Goal: Use online tool/utility: Utilize a website feature to perform a specific function

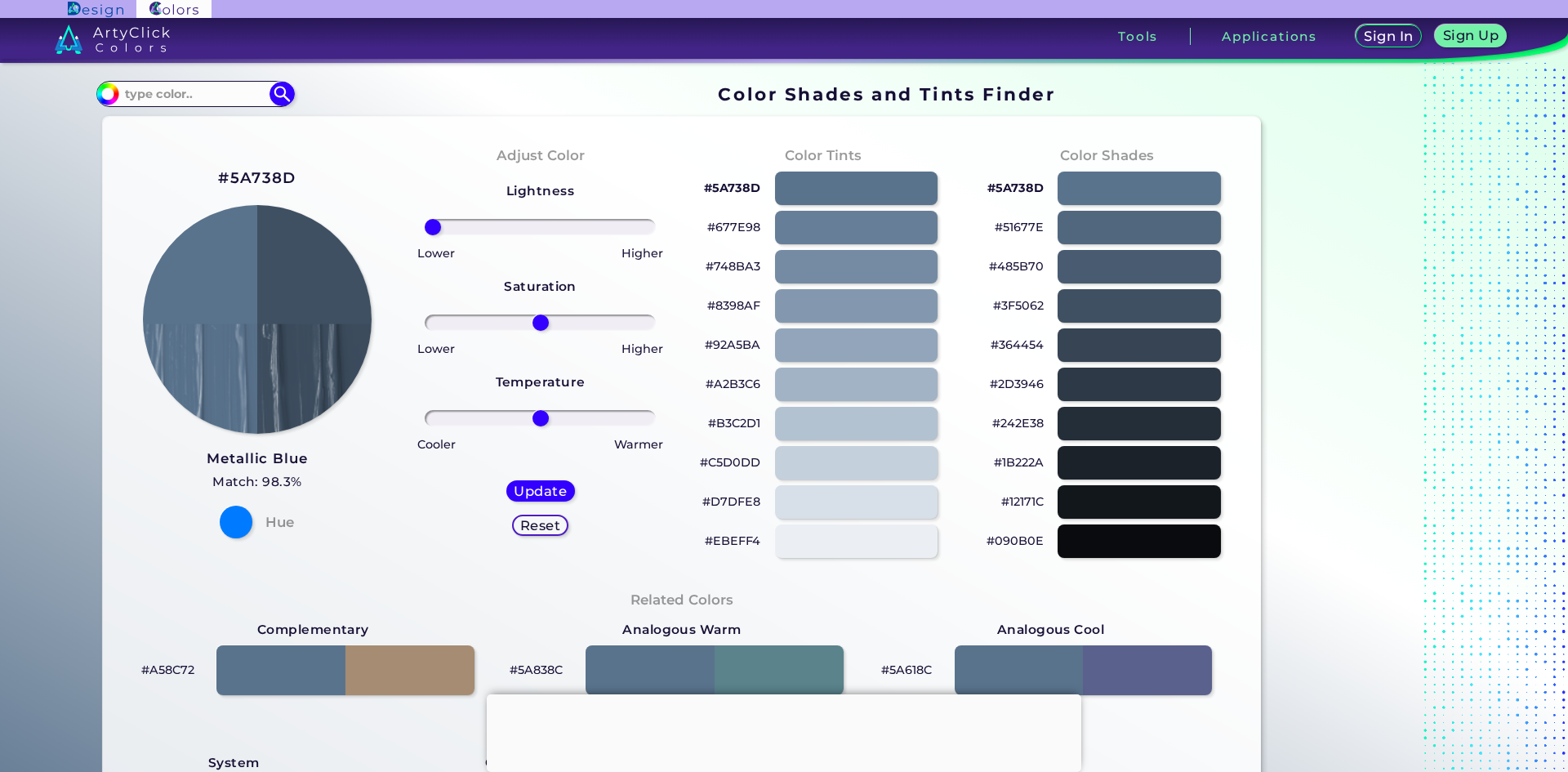
drag, startPoint x: 530, startPoint y: 230, endPoint x: 381, endPoint y: 254, distance: 150.9
click at [425, 236] on input "range" at bounding box center [540, 227] width 231 height 17
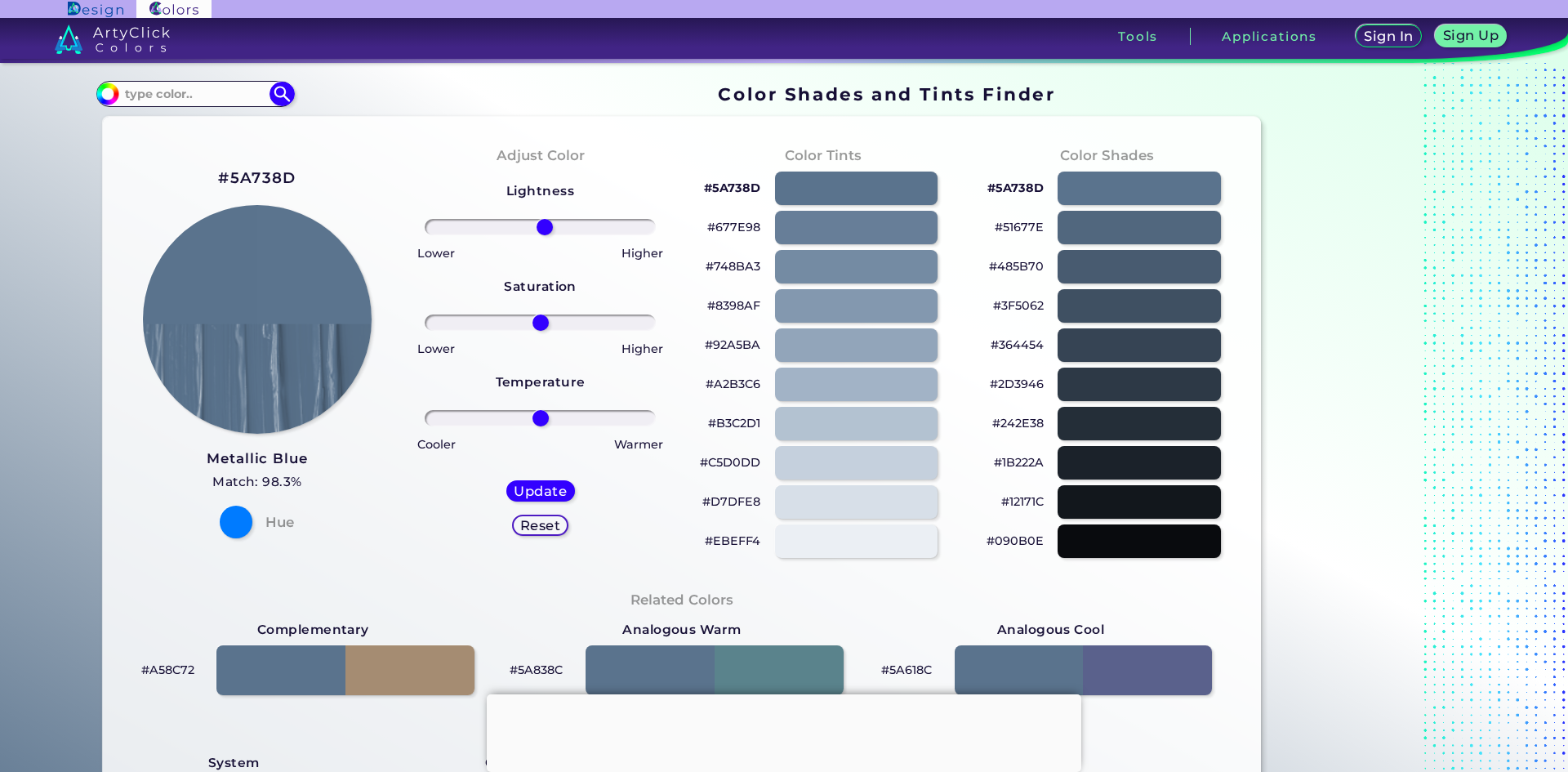
drag, startPoint x: 434, startPoint y: 219, endPoint x: 541, endPoint y: 212, distance: 107.2
type input "4"
click at [541, 219] on input "range" at bounding box center [540, 227] width 231 height 17
click at [229, 509] on div at bounding box center [236, 522] width 32 height 32
click at [234, 517] on div at bounding box center [236, 522] width 32 height 32
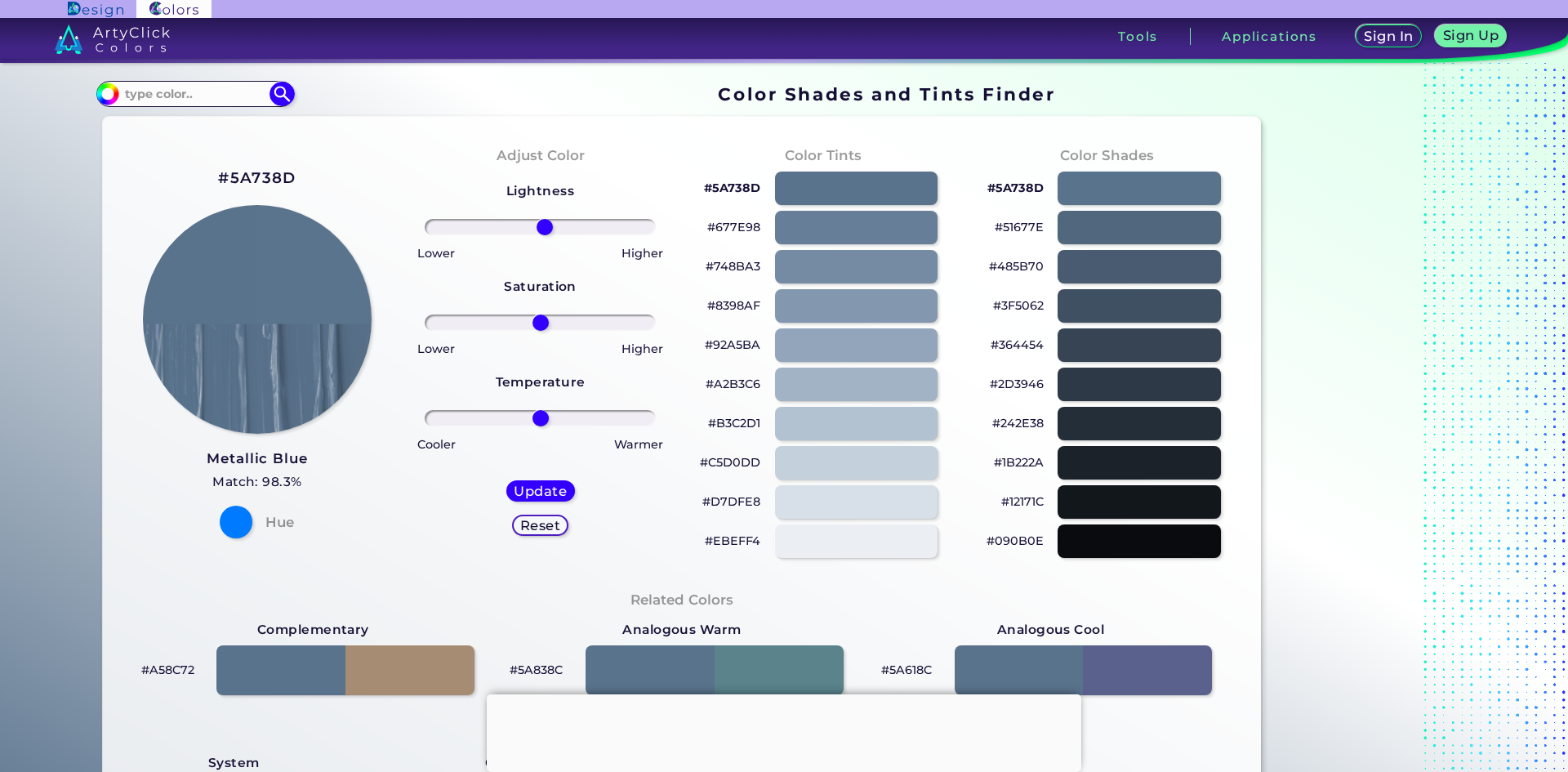
click at [278, 518] on h4 "Hue" at bounding box center [279, 523] width 28 height 24
drag, startPoint x: 260, startPoint y: 517, endPoint x: 279, endPoint y: 518, distance: 19.0
click at [279, 518] on div "Hue" at bounding box center [257, 522] width 88 height 32
click at [366, 529] on div "#5A738D Metallic Blue Match: 98.3% Hue" at bounding box center [257, 352] width 284 height 444
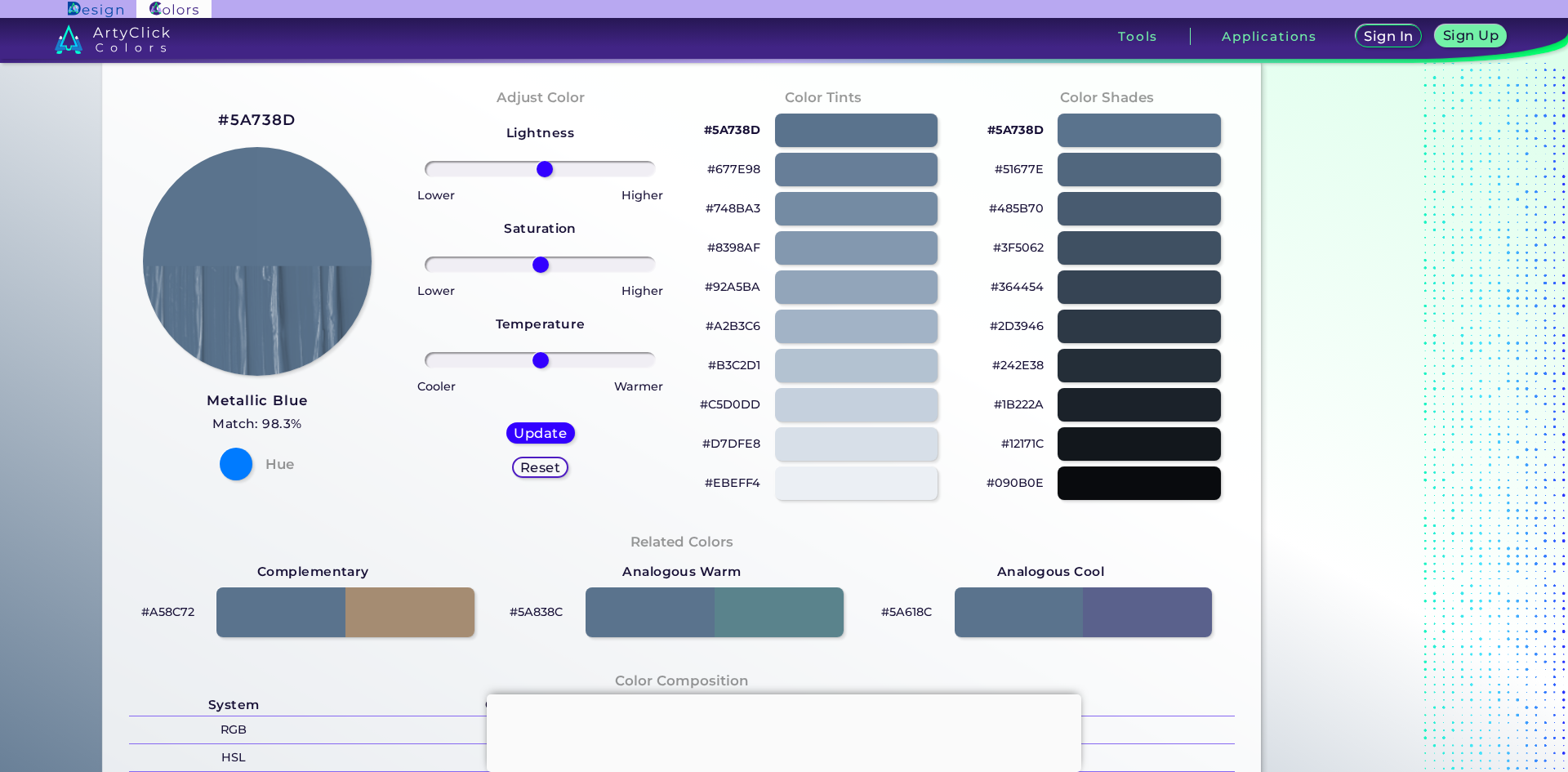
scroll to position [137, 0]
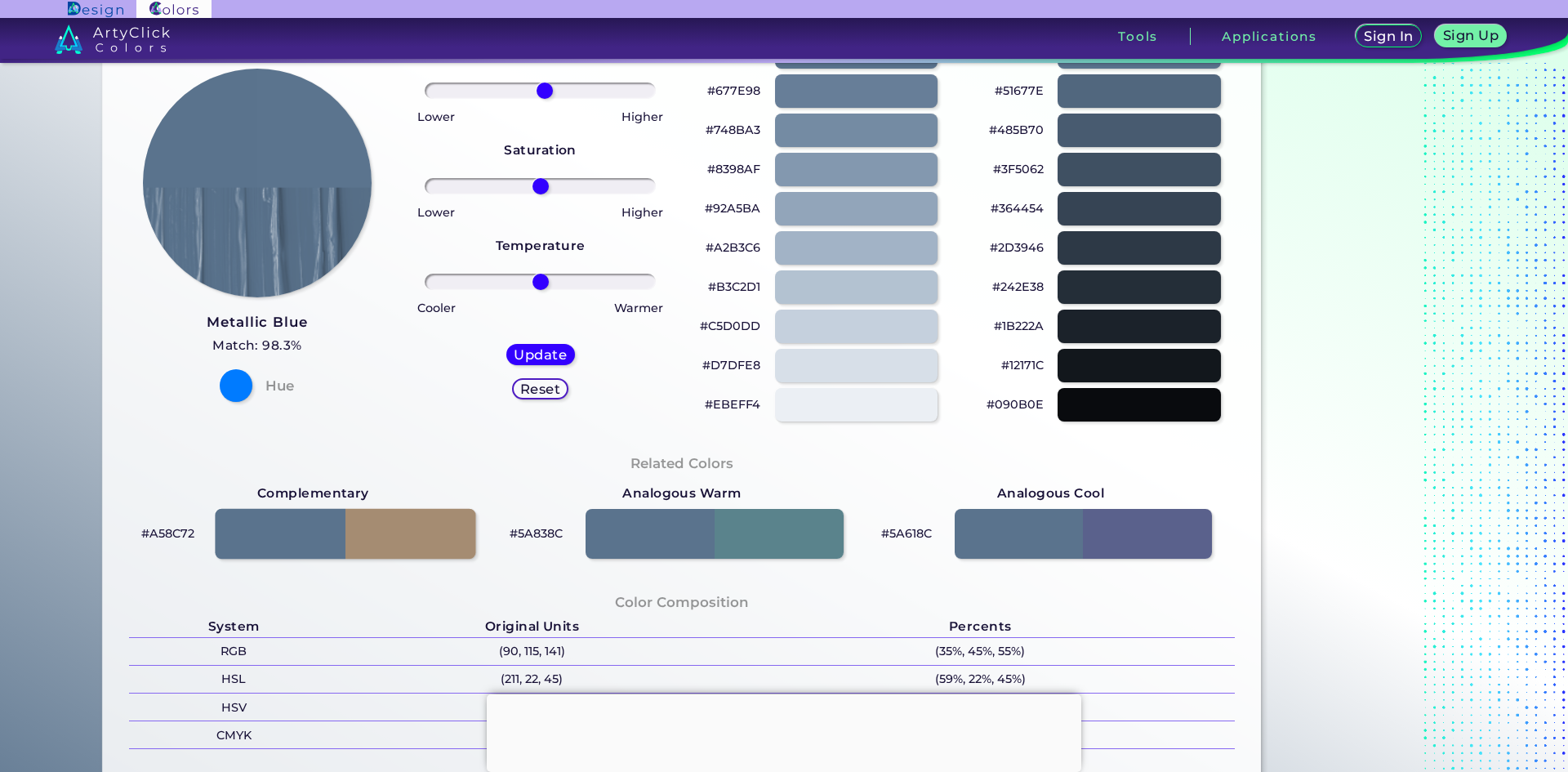
click at [259, 541] on div at bounding box center [346, 534] width 260 height 51
type input "#a58c72"
type input "0"
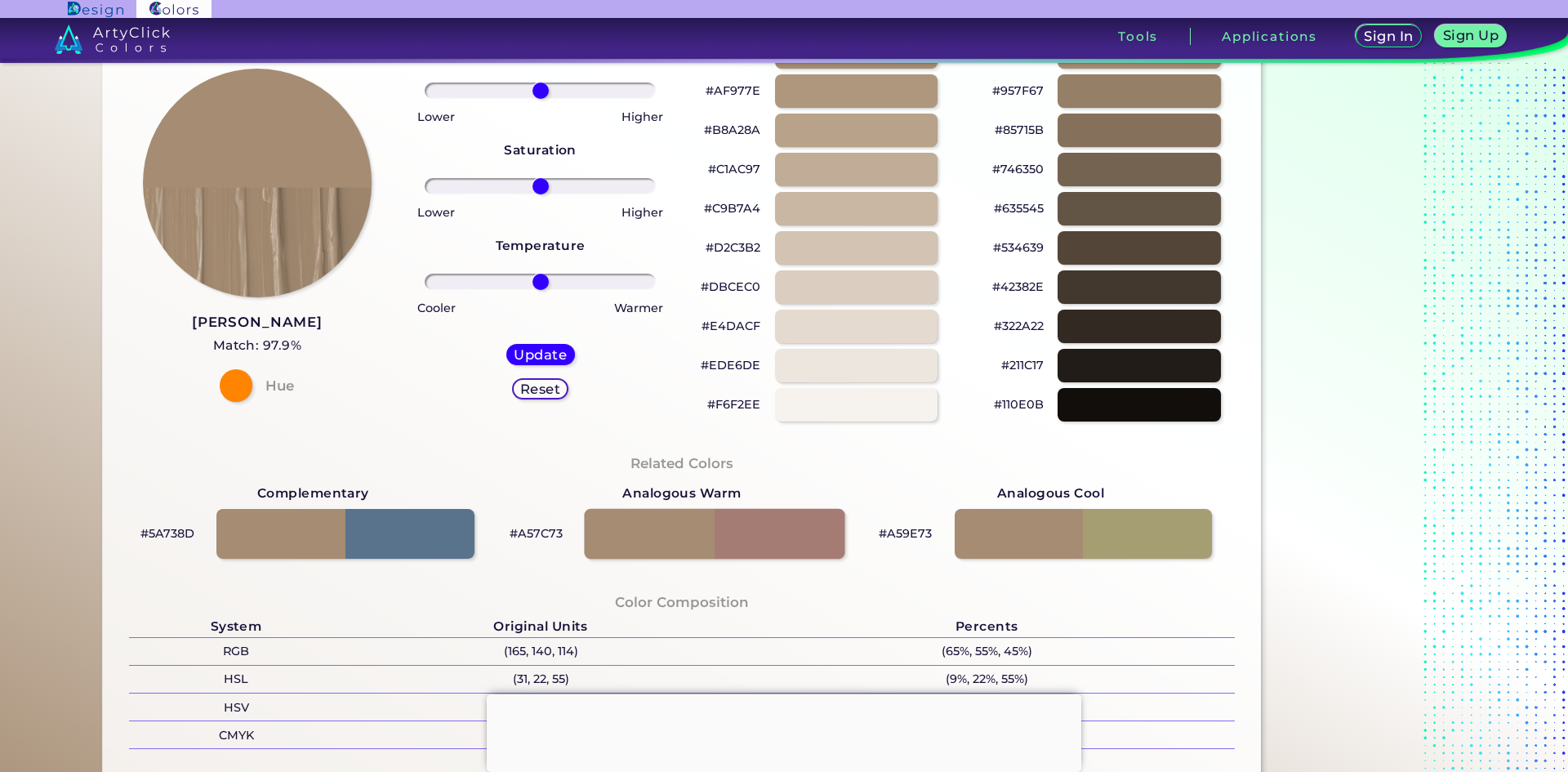
click at [769, 538] on div at bounding box center [714, 534] width 260 height 51
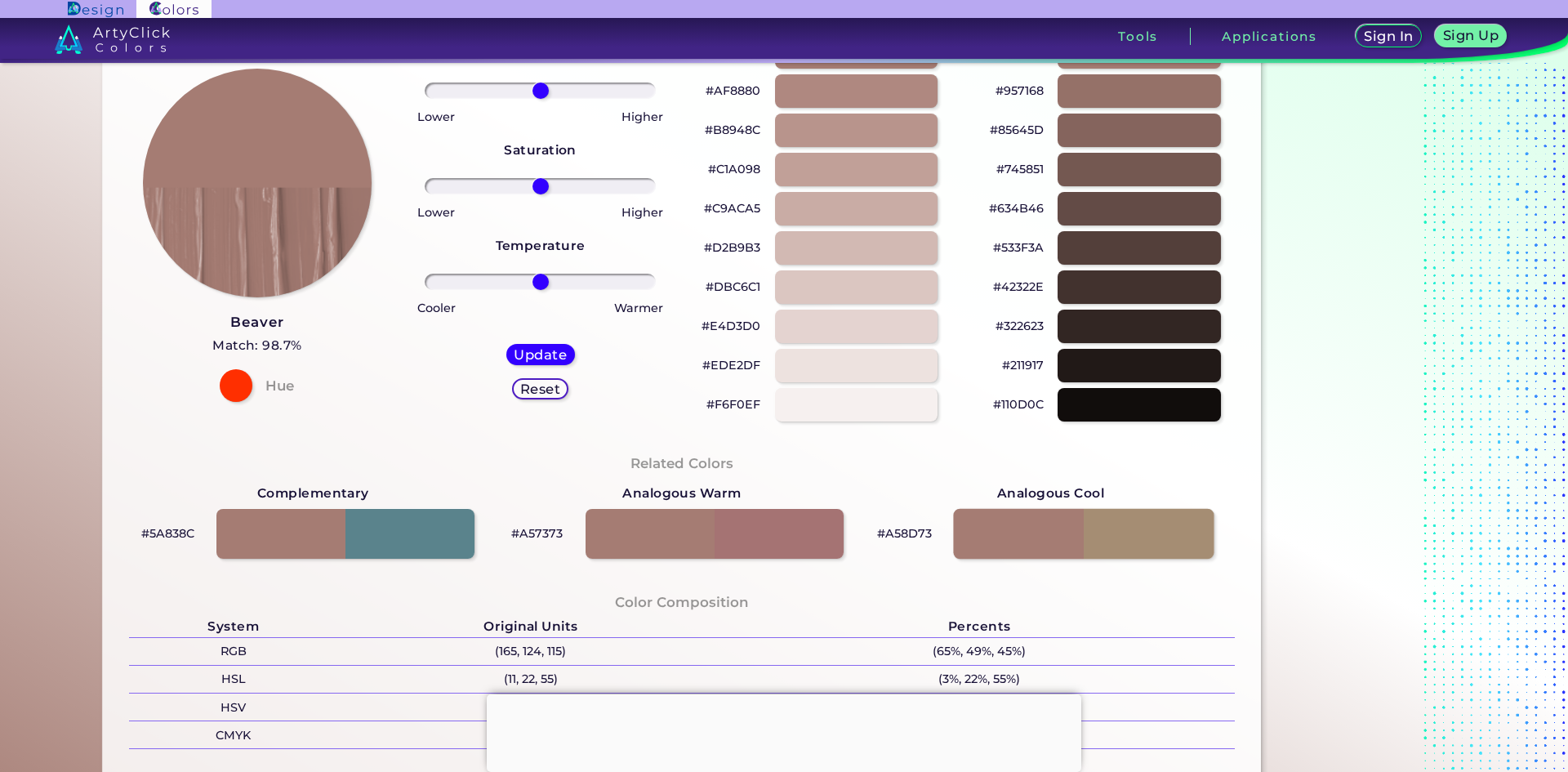
click at [1055, 511] on div at bounding box center [1083, 534] width 260 height 51
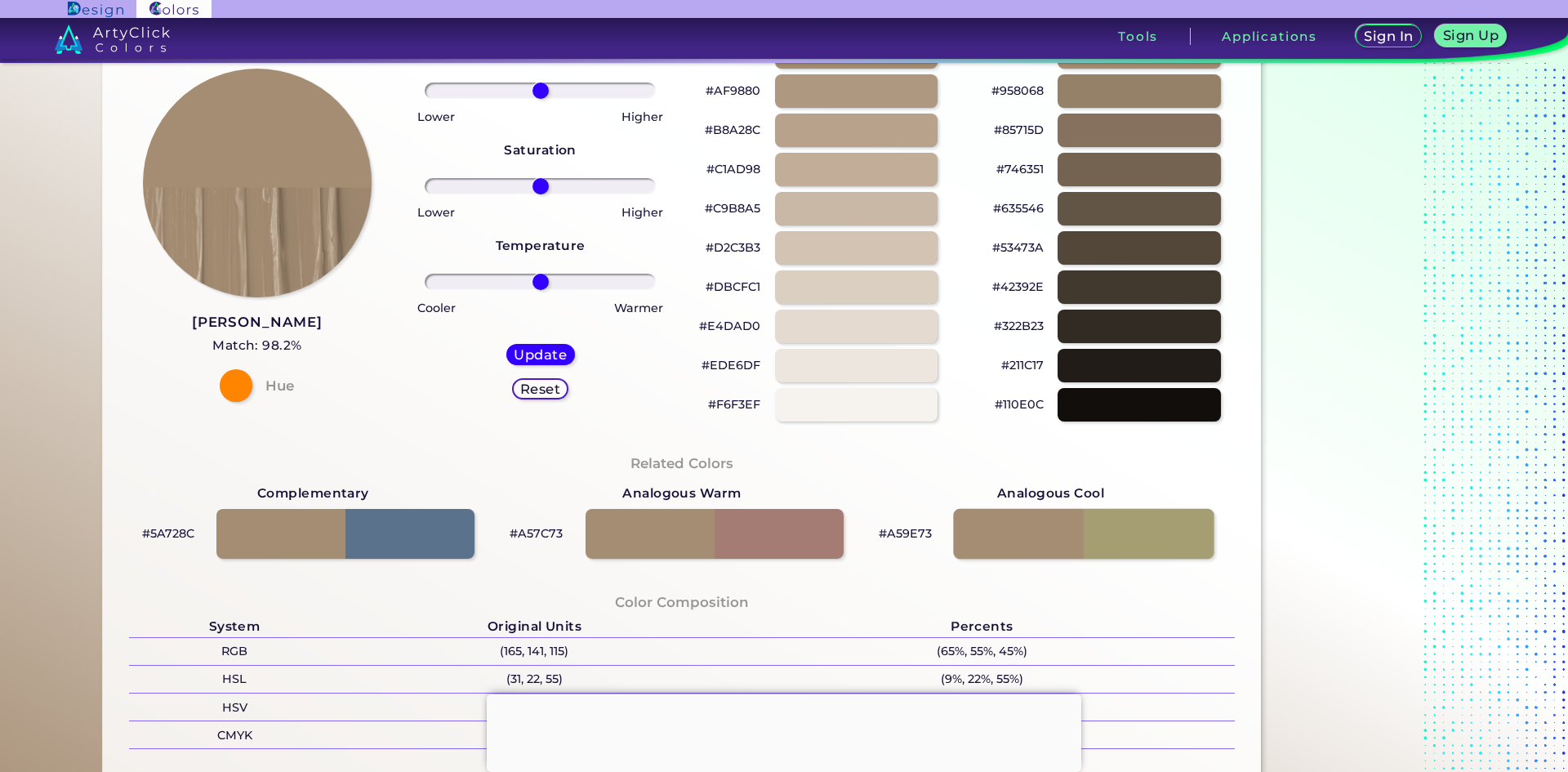
click at [1094, 511] on div at bounding box center [1083, 534] width 260 height 51
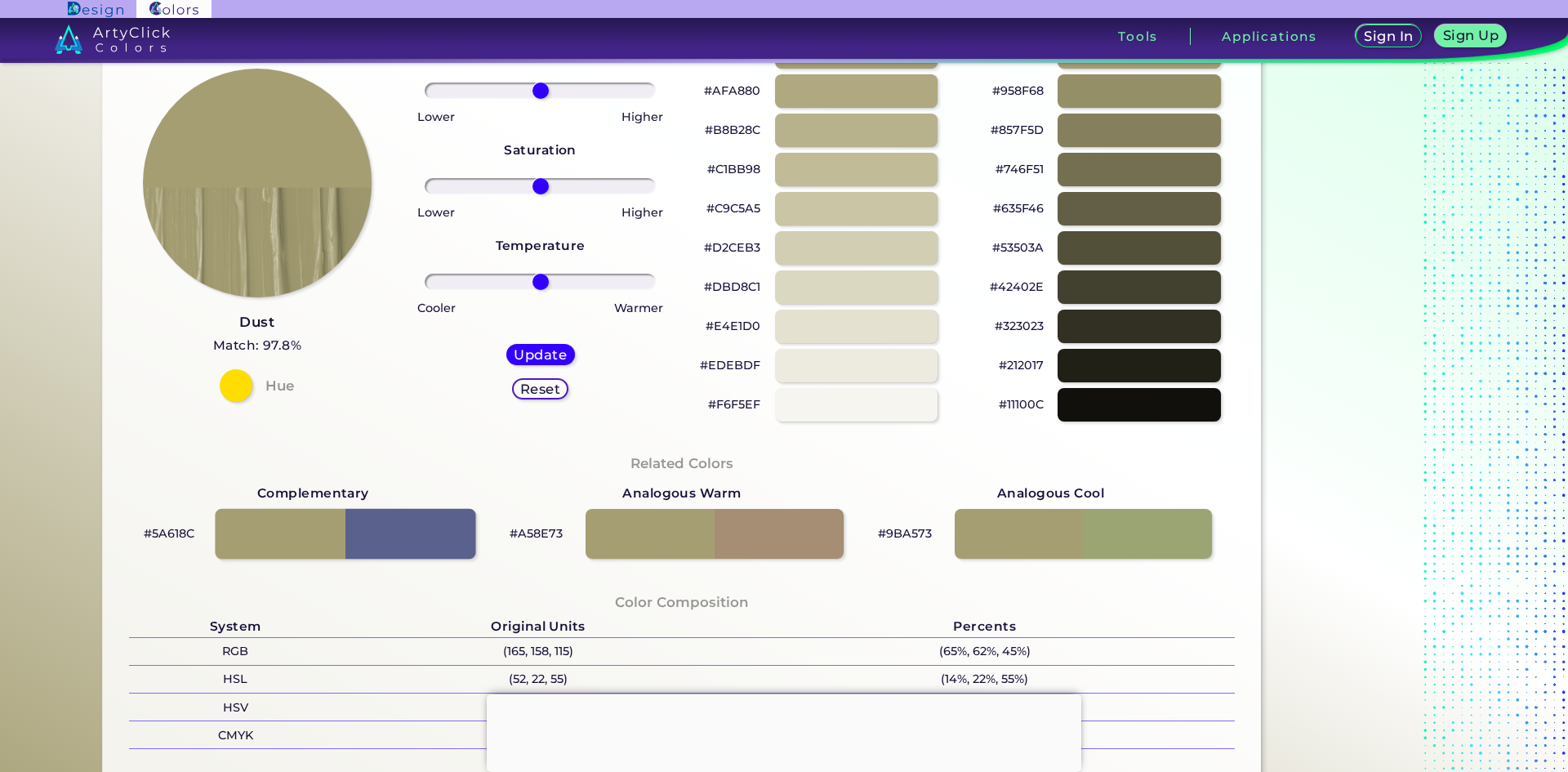
click at [391, 540] on div at bounding box center [346, 534] width 260 height 51
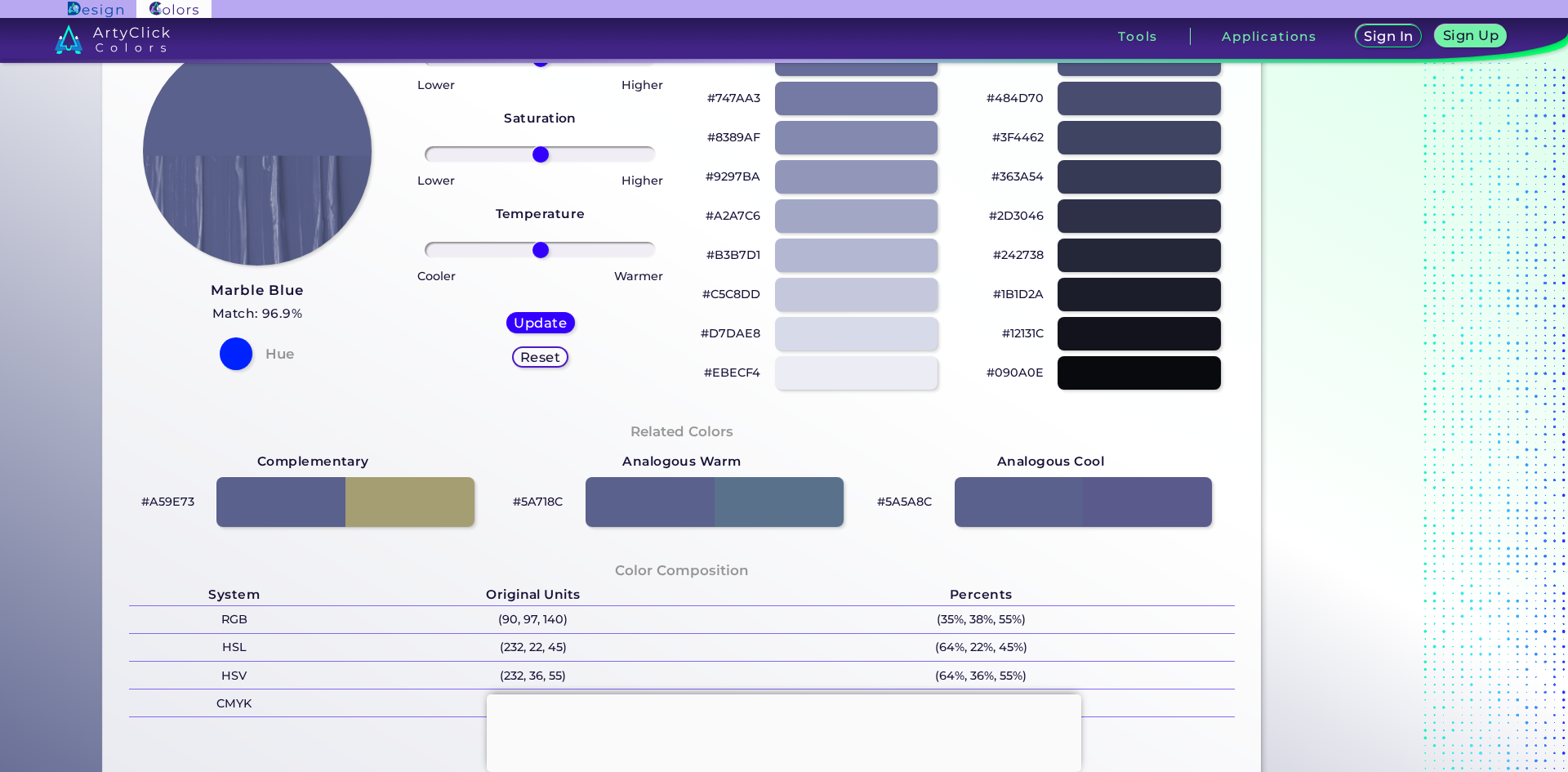
scroll to position [191, 0]
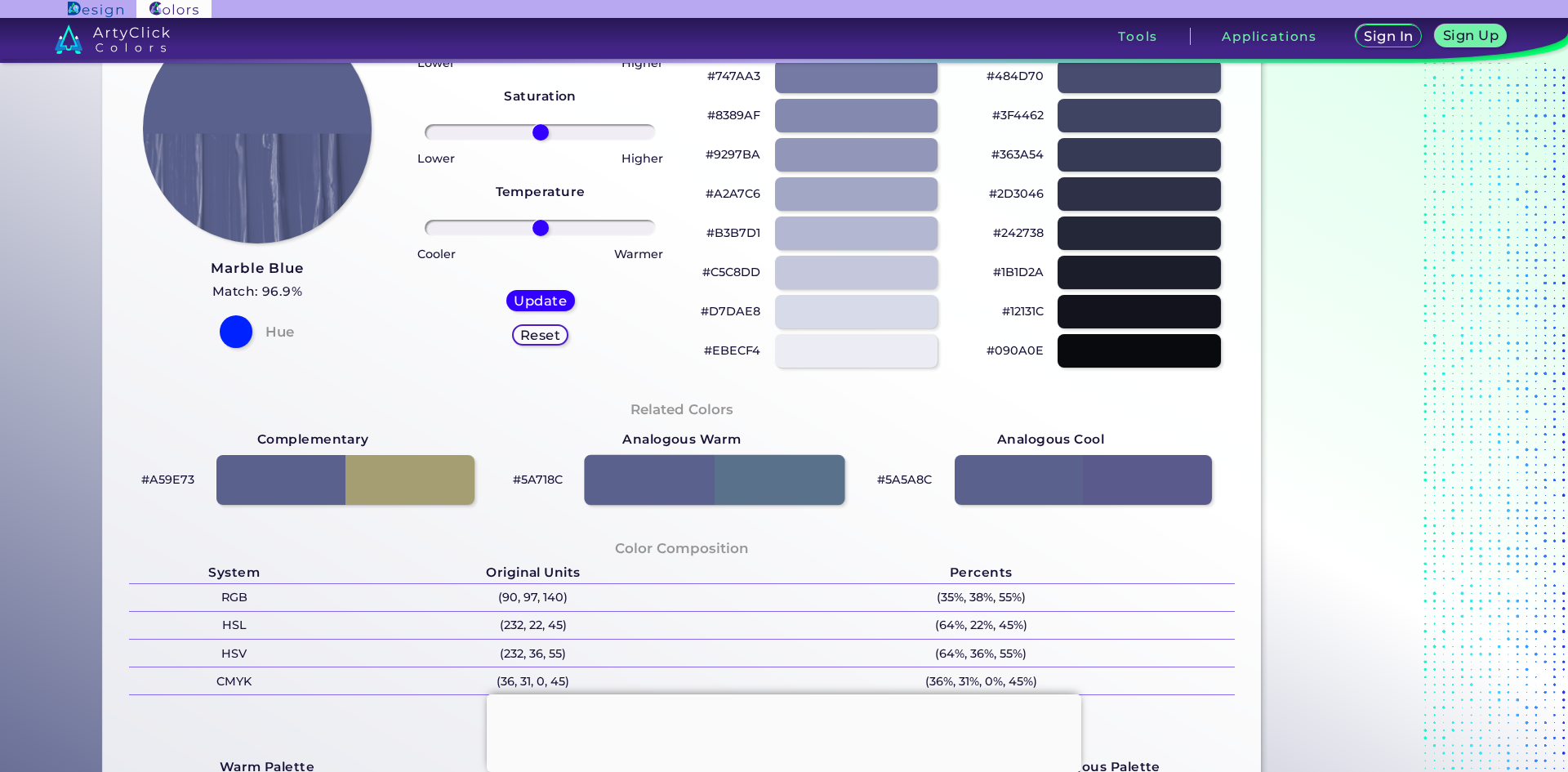
click at [775, 472] on div at bounding box center [714, 480] width 260 height 51
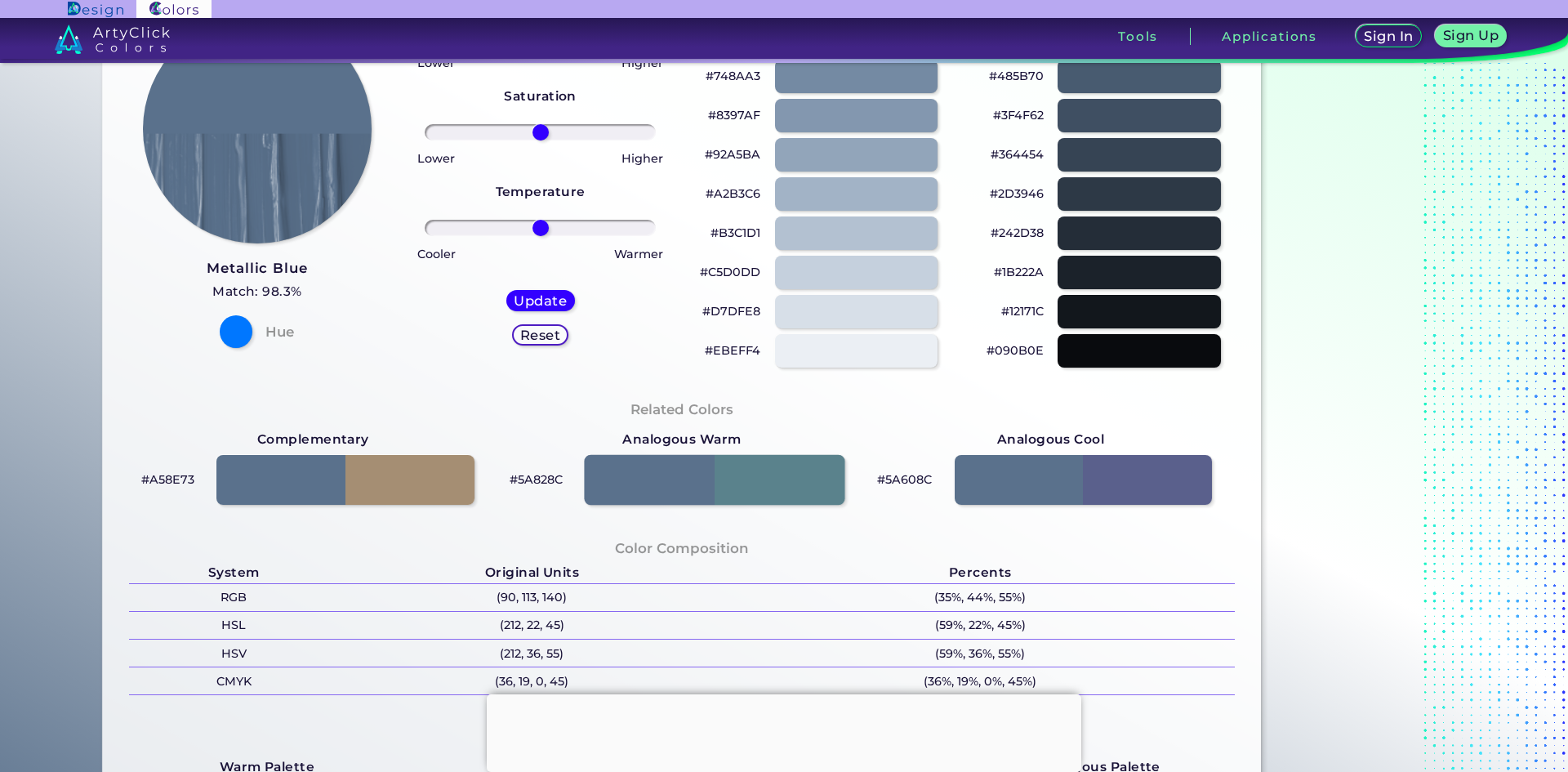
click at [742, 469] on div at bounding box center [714, 480] width 260 height 51
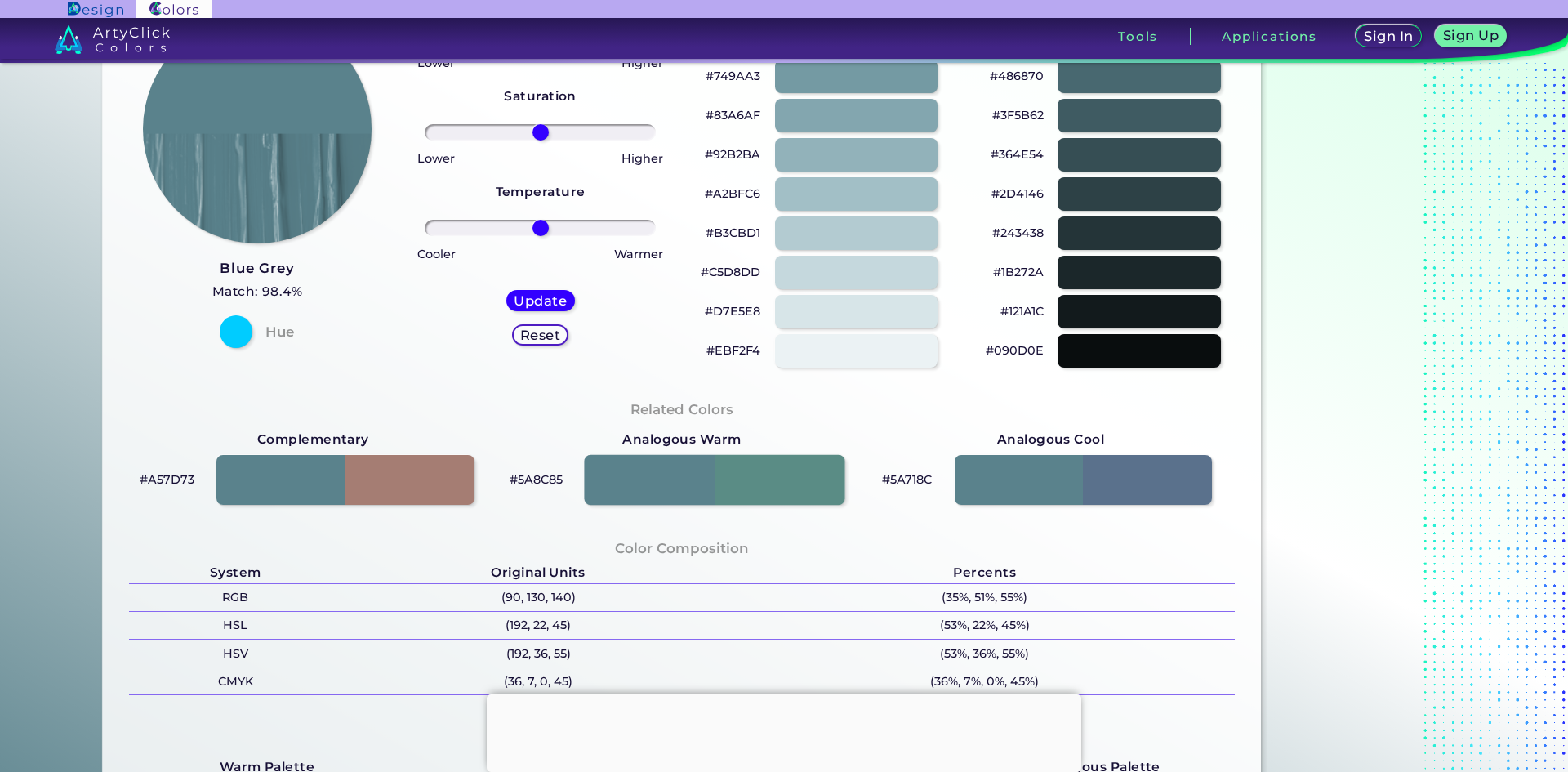
click at [742, 469] on div at bounding box center [714, 480] width 260 height 51
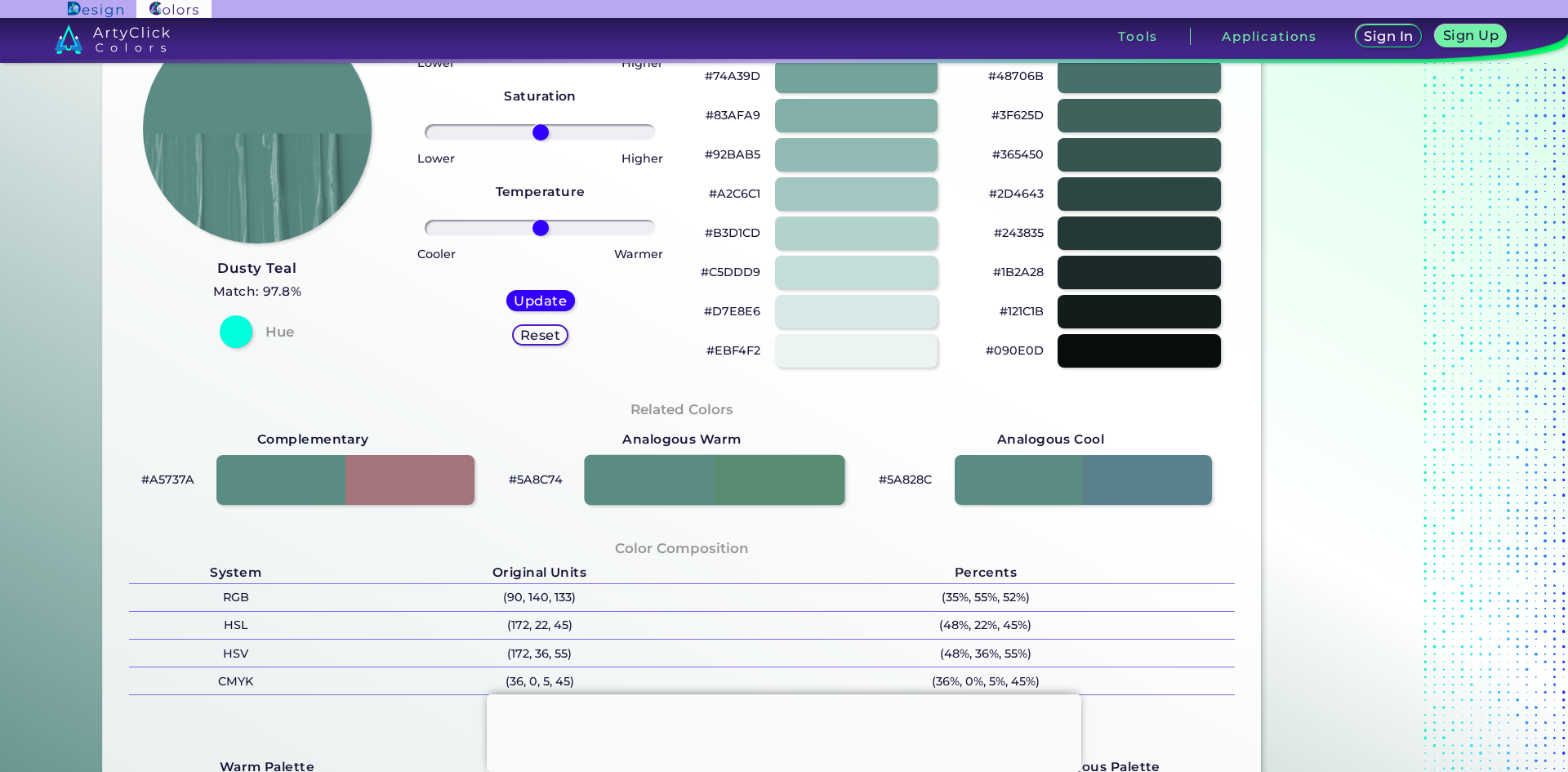
click at [742, 469] on div at bounding box center [714, 480] width 260 height 51
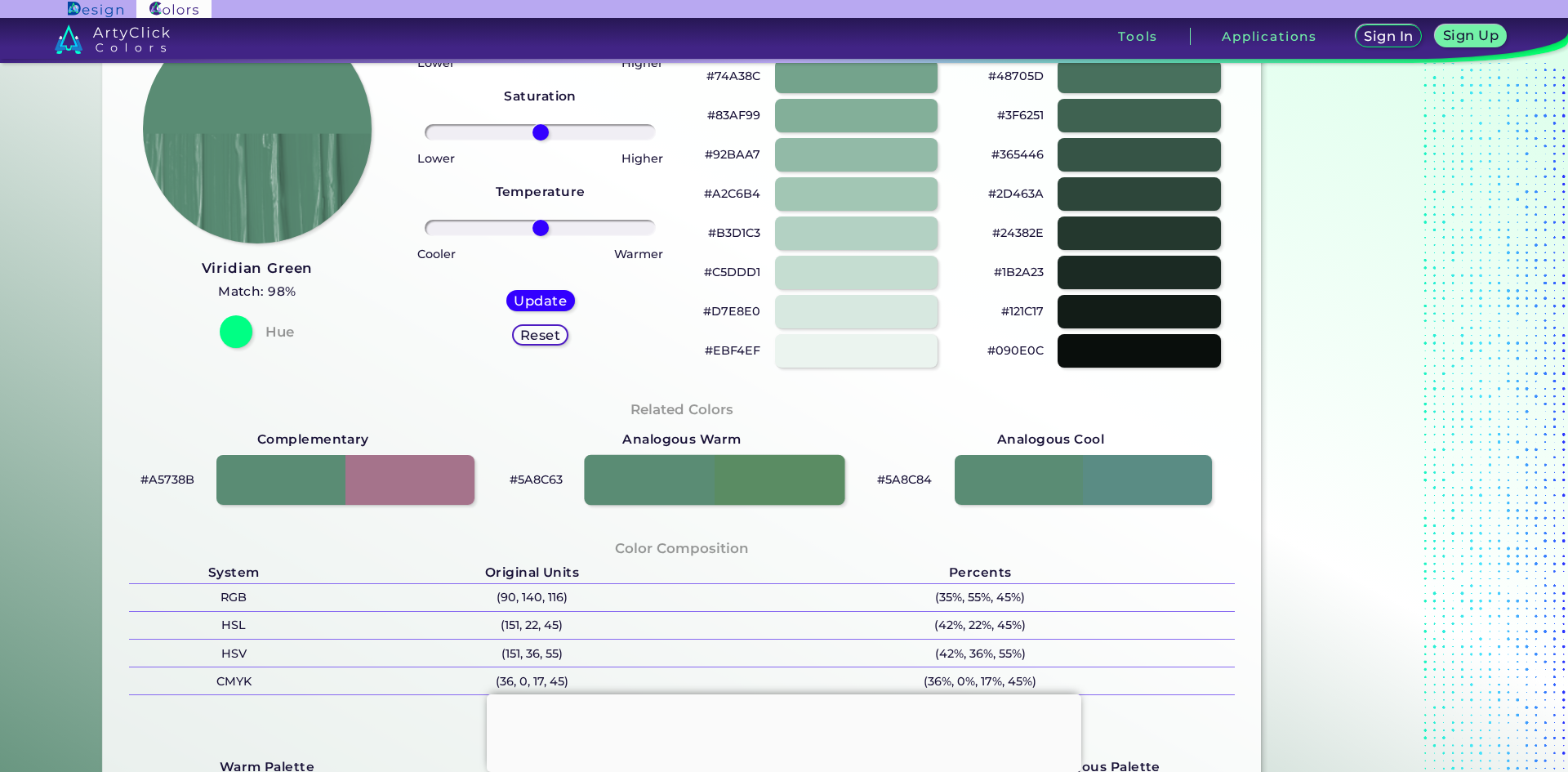
click at [742, 469] on div at bounding box center [714, 480] width 260 height 51
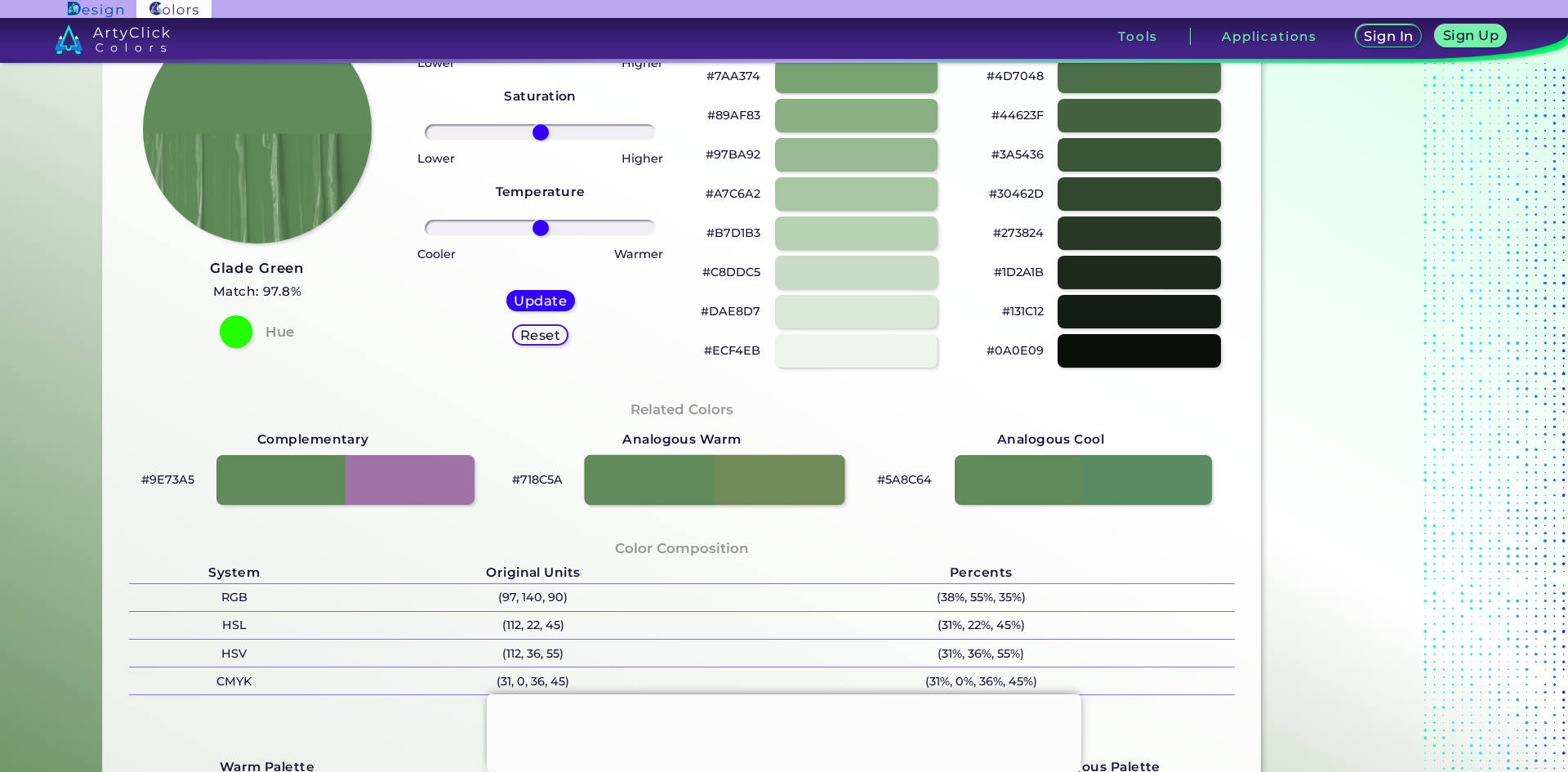
click at [742, 469] on div at bounding box center [714, 480] width 260 height 51
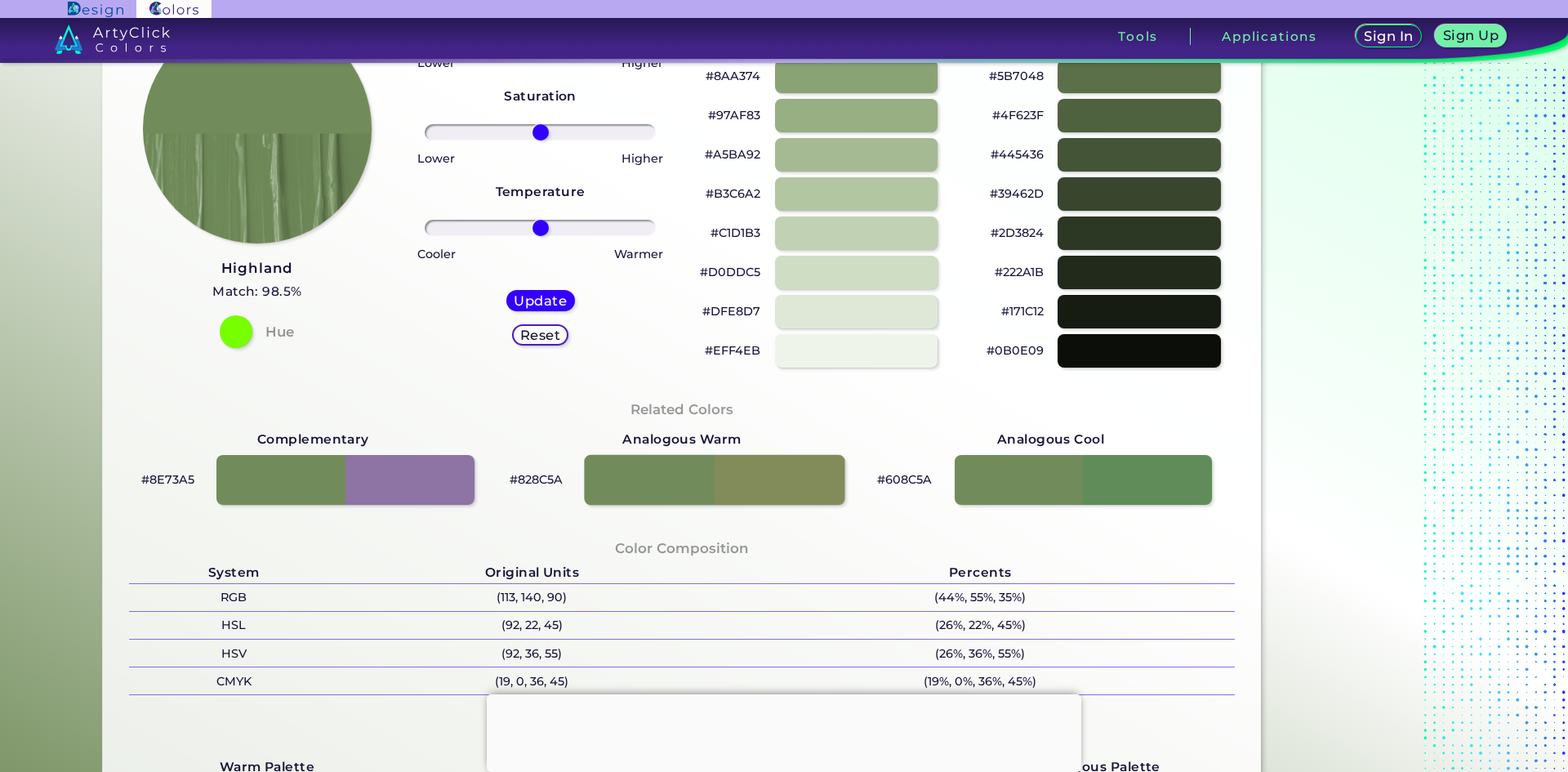
click at [742, 469] on div at bounding box center [714, 480] width 260 height 51
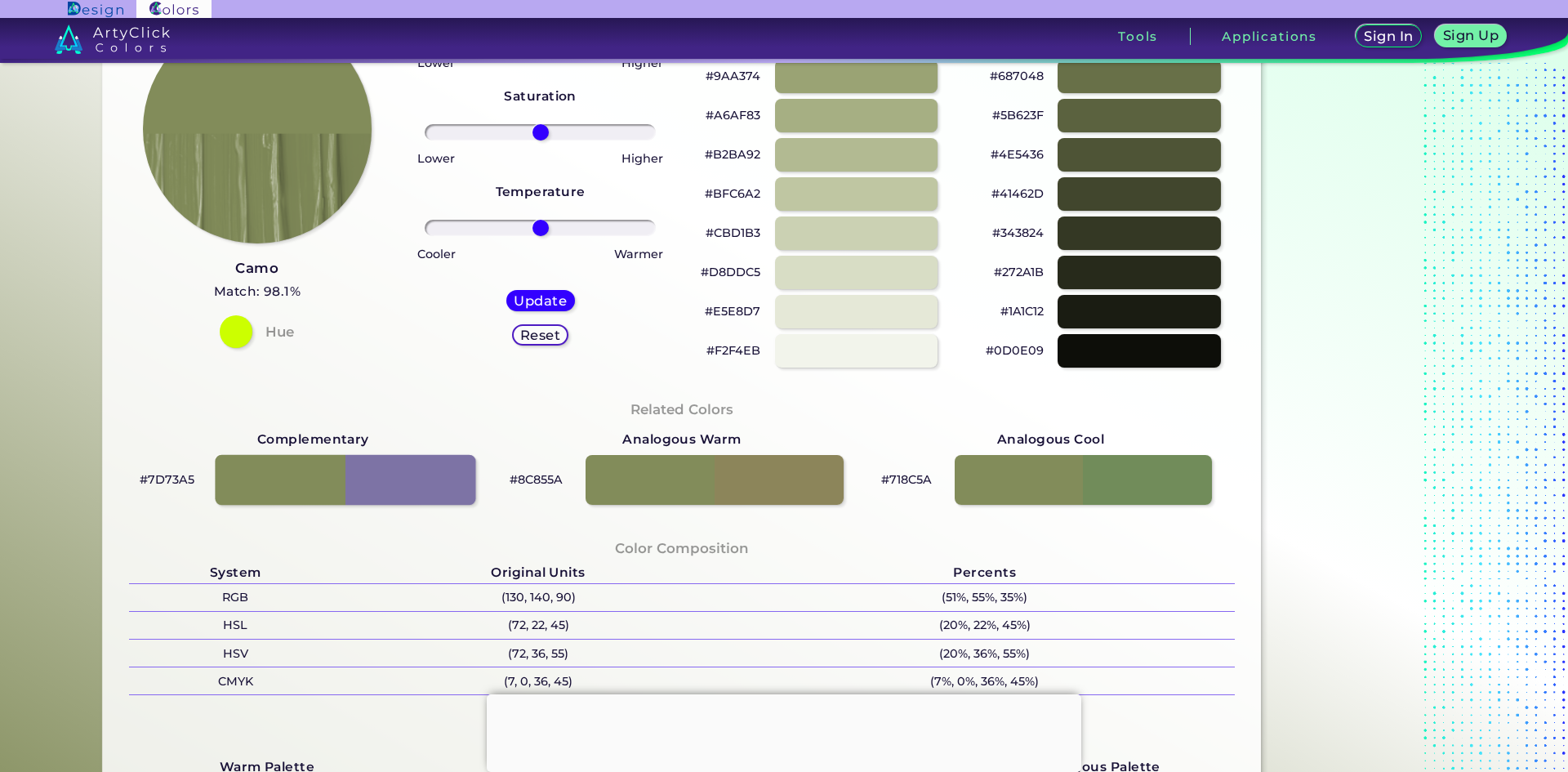
click at [377, 478] on div at bounding box center [346, 480] width 260 height 51
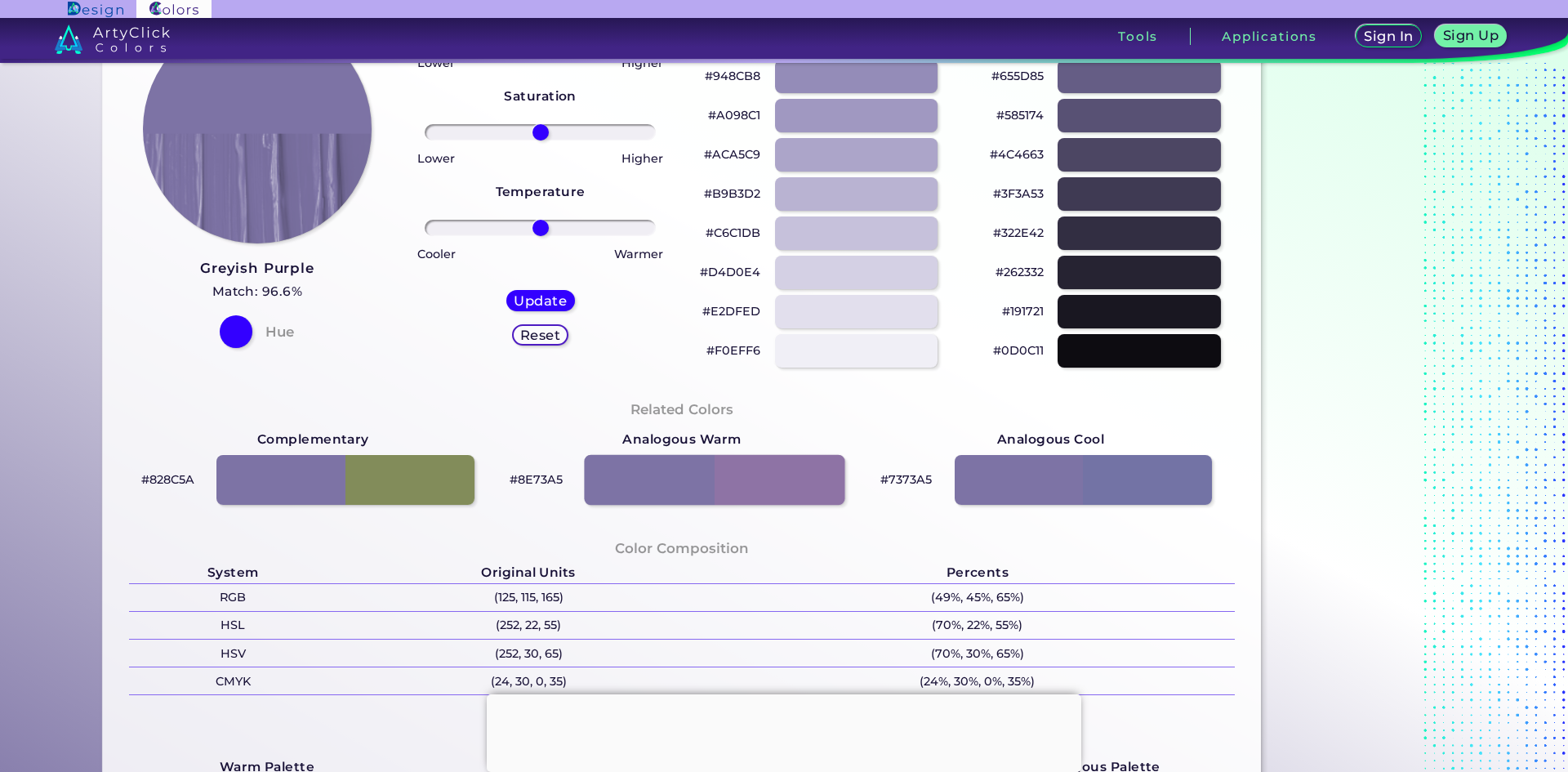
click at [632, 473] on div at bounding box center [714, 480] width 260 height 51
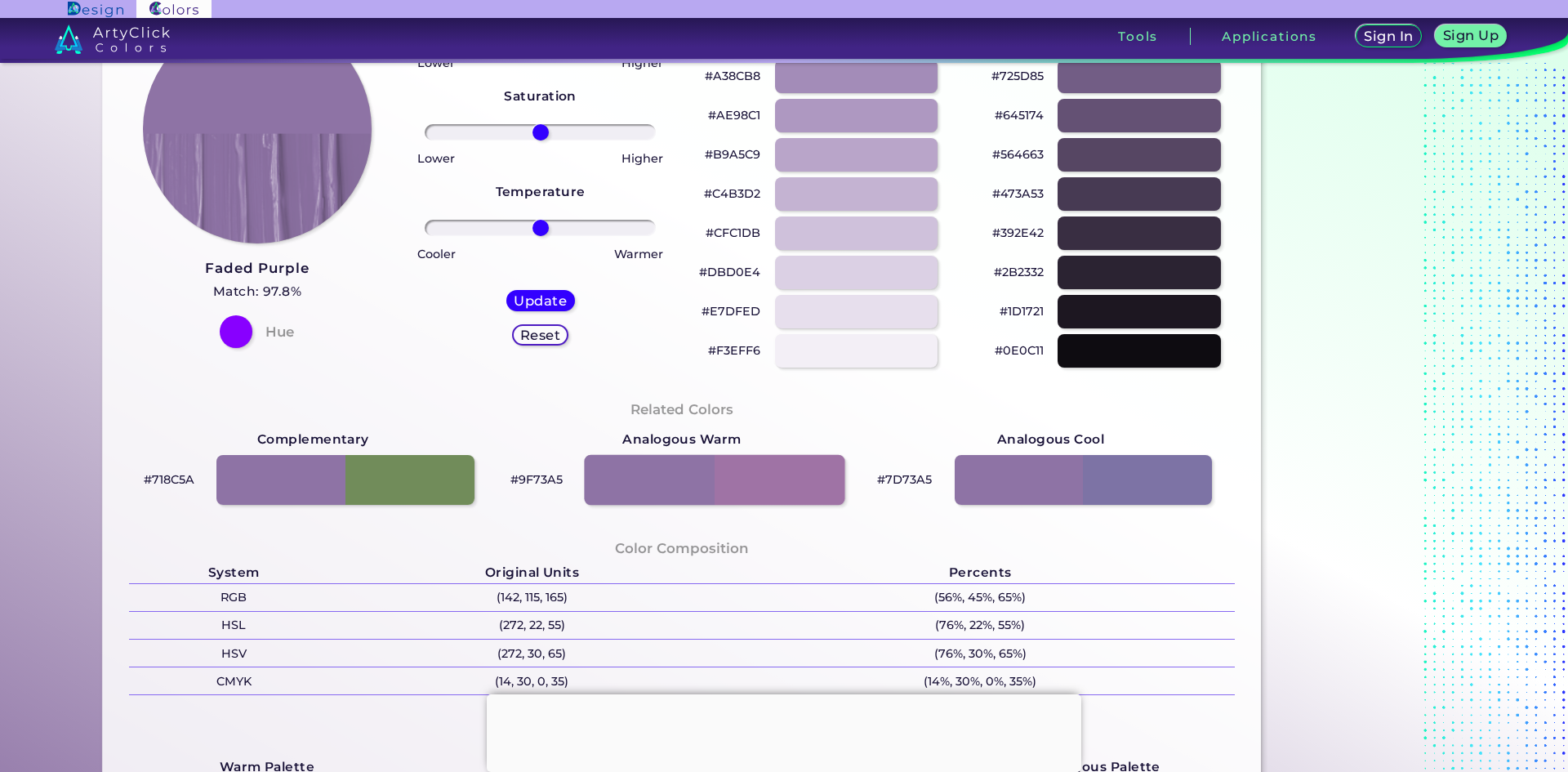
click at [632, 473] on div at bounding box center [714, 480] width 260 height 51
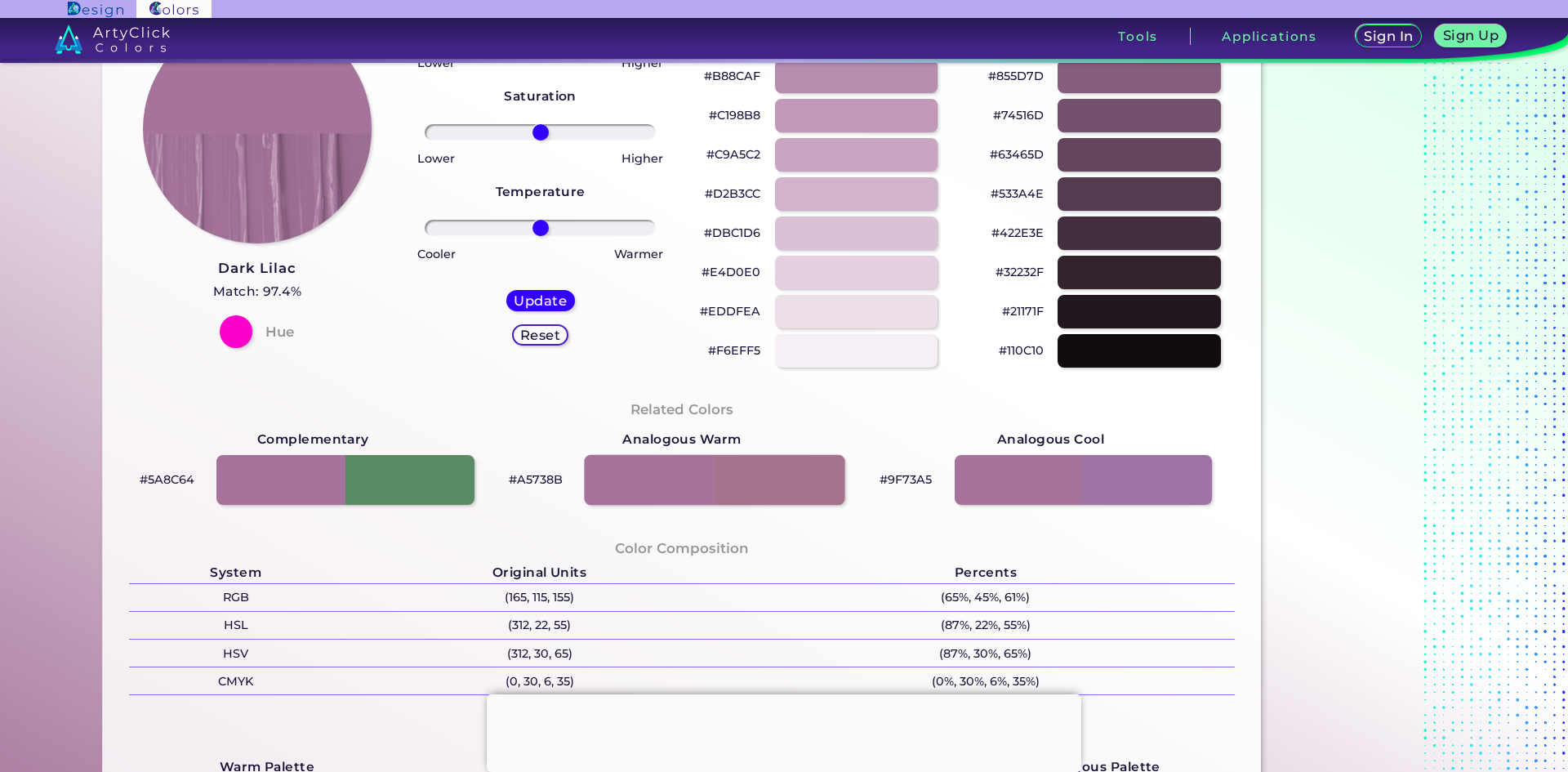
click at [632, 473] on div at bounding box center [714, 480] width 260 height 51
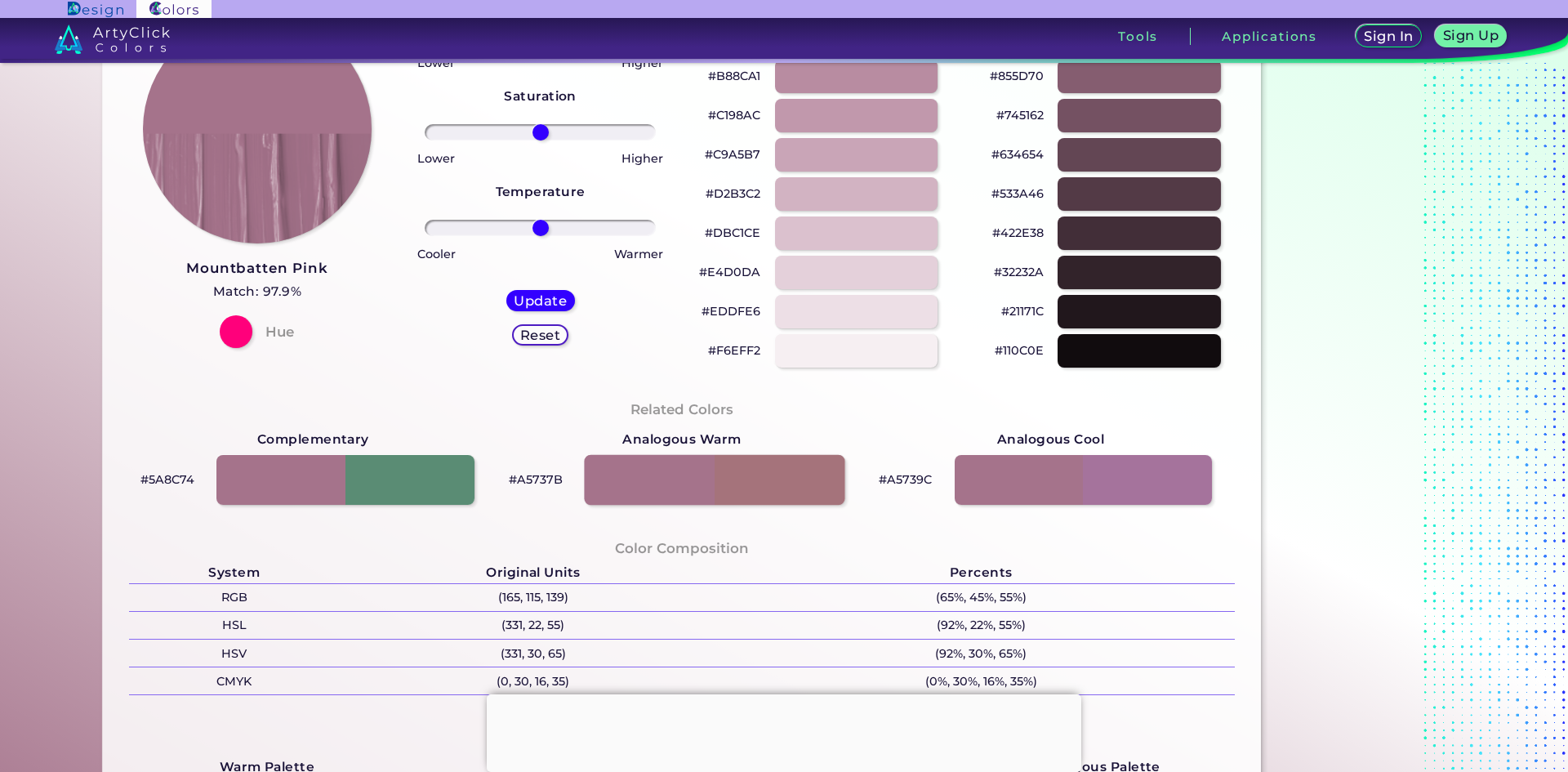
click at [632, 473] on div at bounding box center [714, 480] width 260 height 51
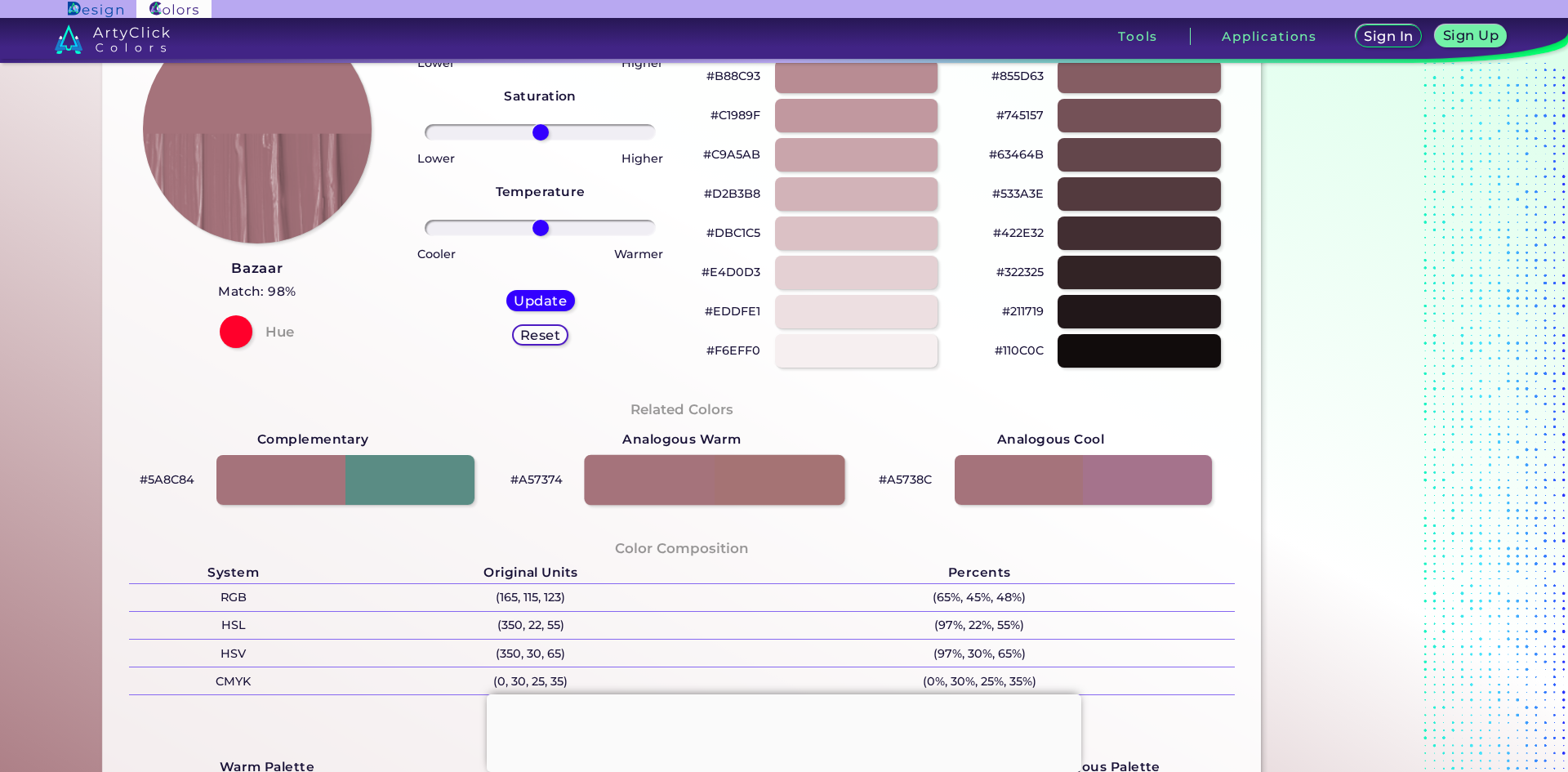
click at [632, 473] on div at bounding box center [714, 480] width 260 height 51
click at [638, 464] on div at bounding box center [714, 480] width 260 height 51
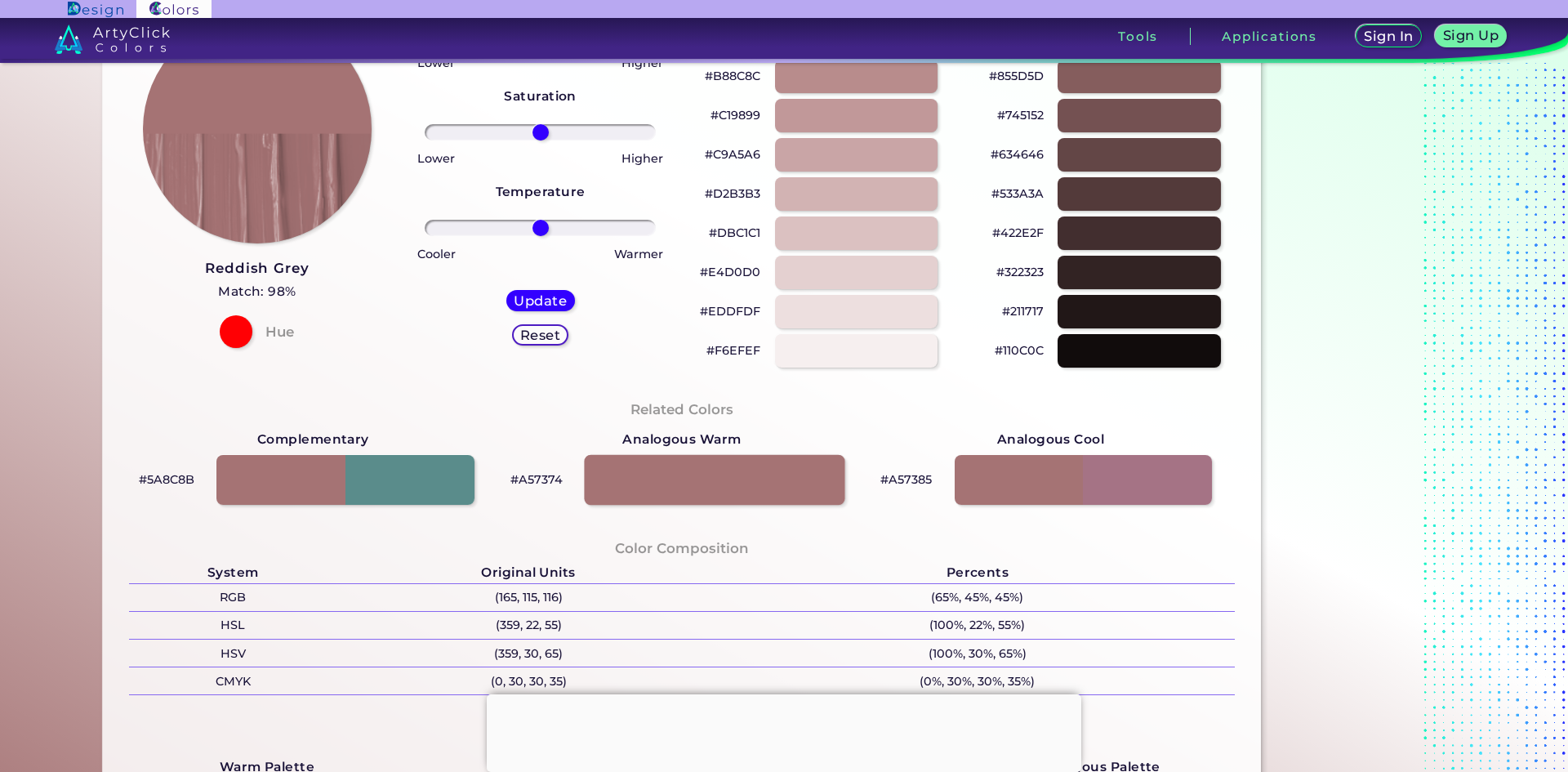
click at [638, 464] on div at bounding box center [714, 480] width 260 height 51
click at [1049, 471] on div at bounding box center [1083, 480] width 260 height 51
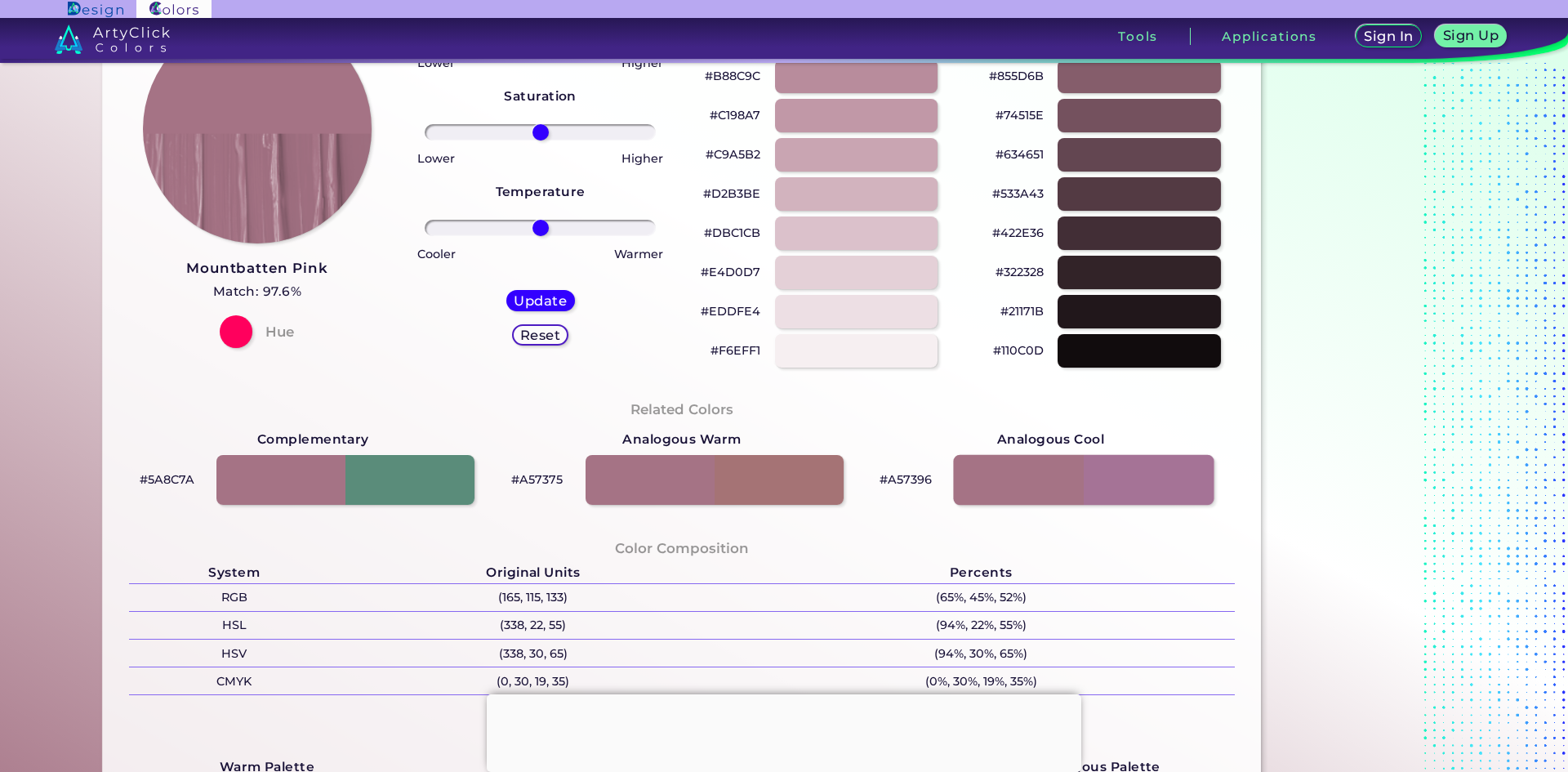
click at [1047, 471] on div at bounding box center [1083, 480] width 260 height 51
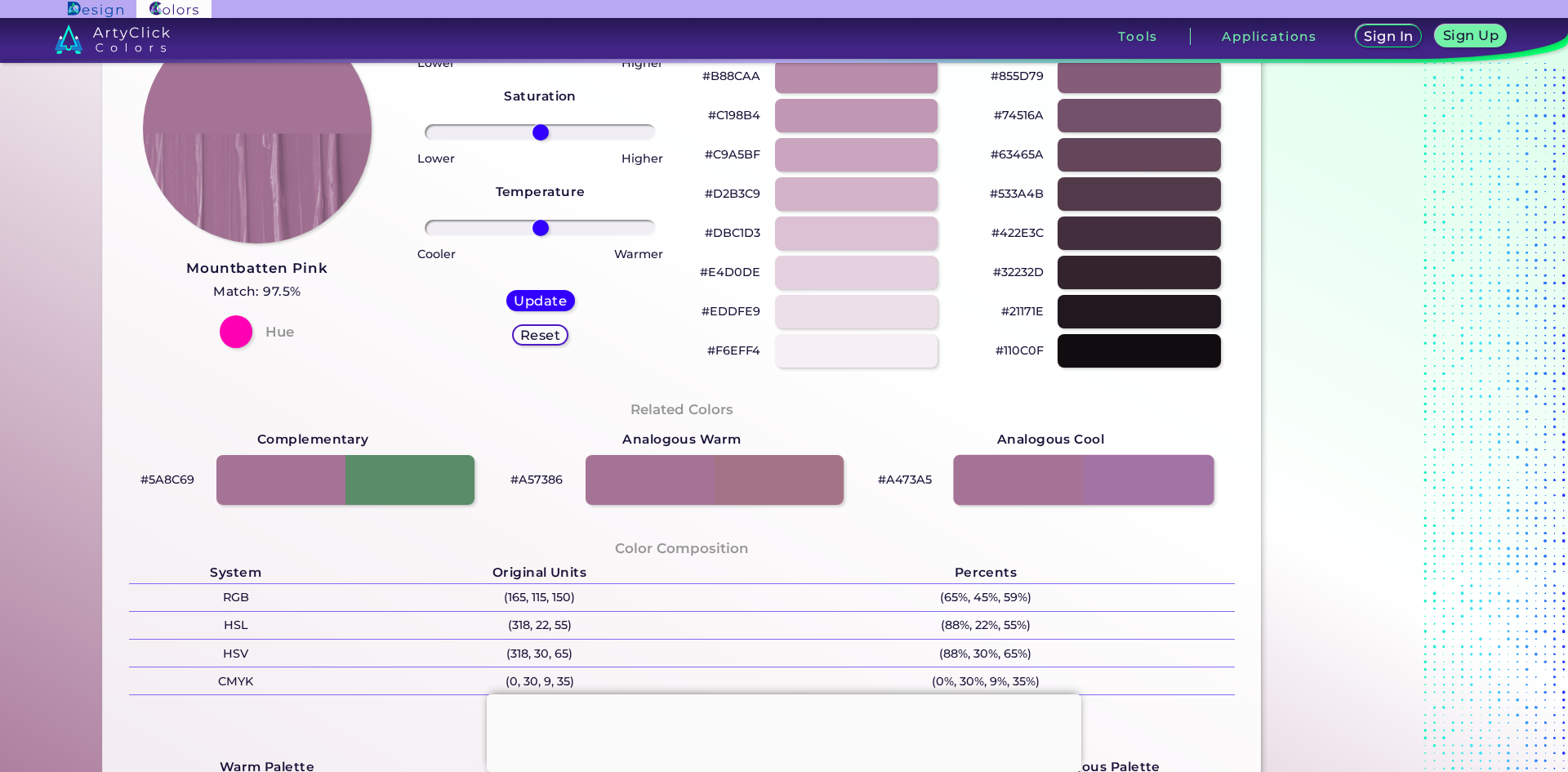
click at [1047, 471] on div at bounding box center [1083, 480] width 260 height 51
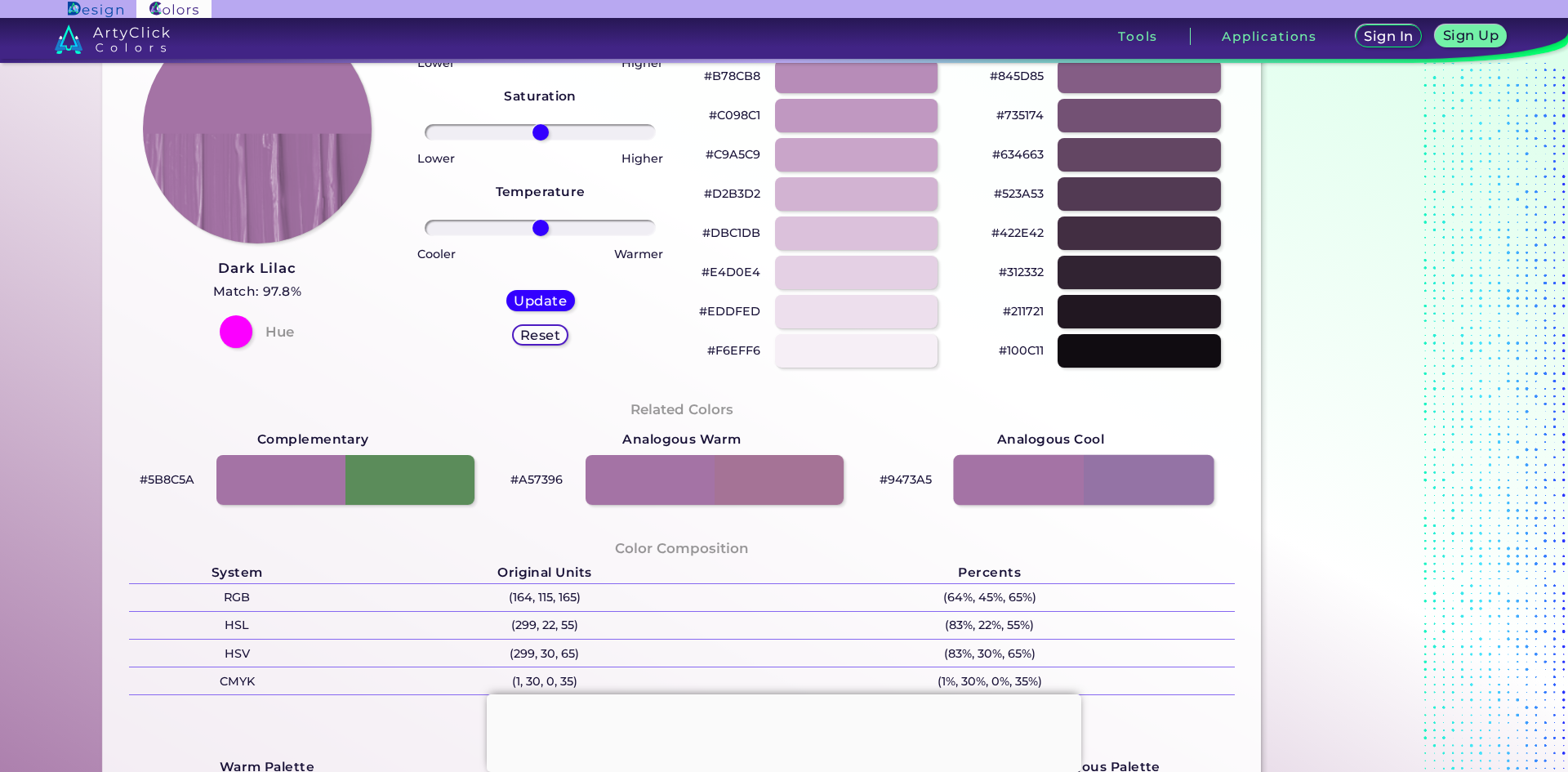
click at [1047, 471] on div at bounding box center [1083, 480] width 260 height 51
click at [1046, 470] on div at bounding box center [1083, 480] width 260 height 51
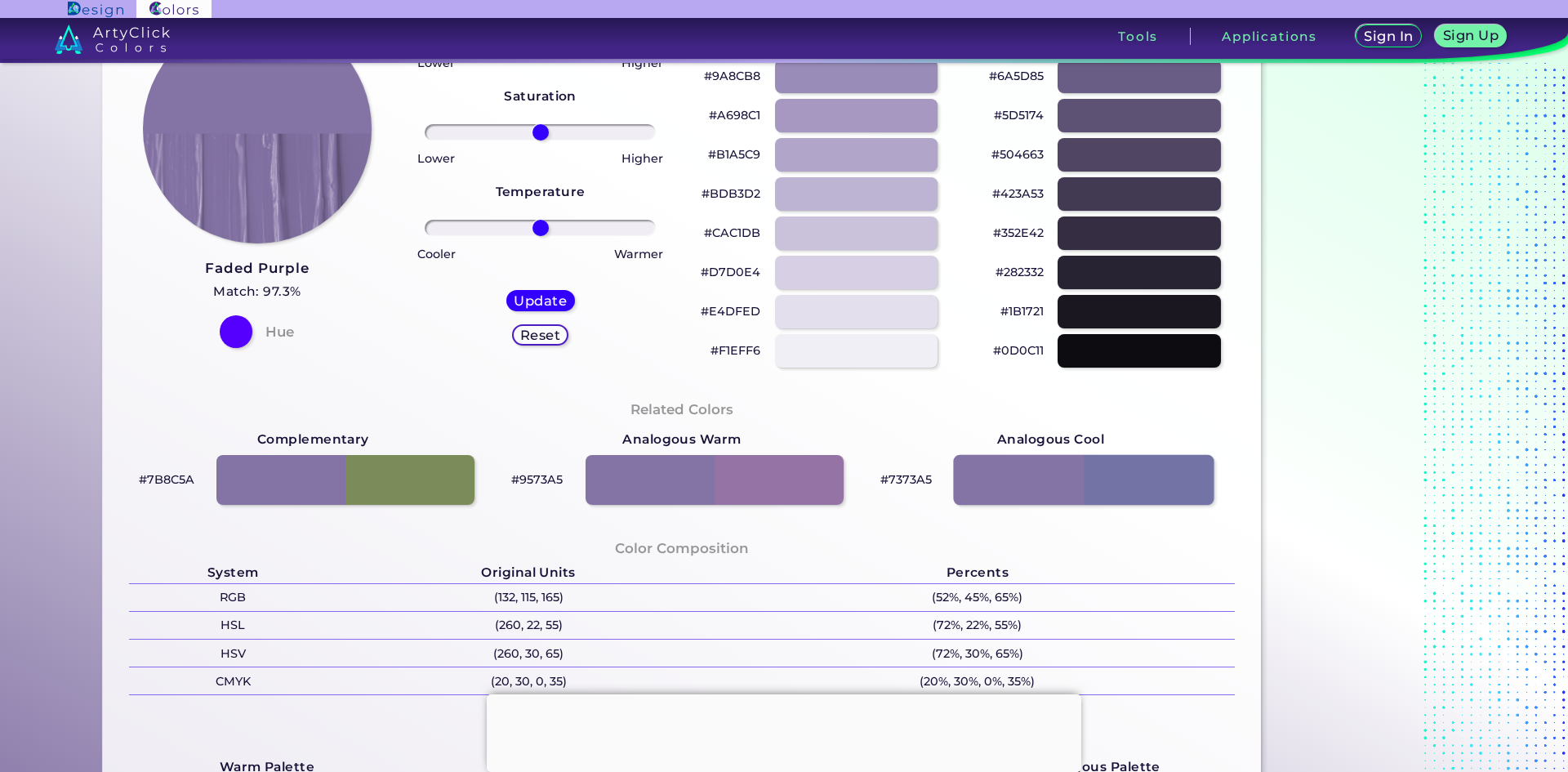
click at [1045, 470] on div at bounding box center [1083, 480] width 260 height 51
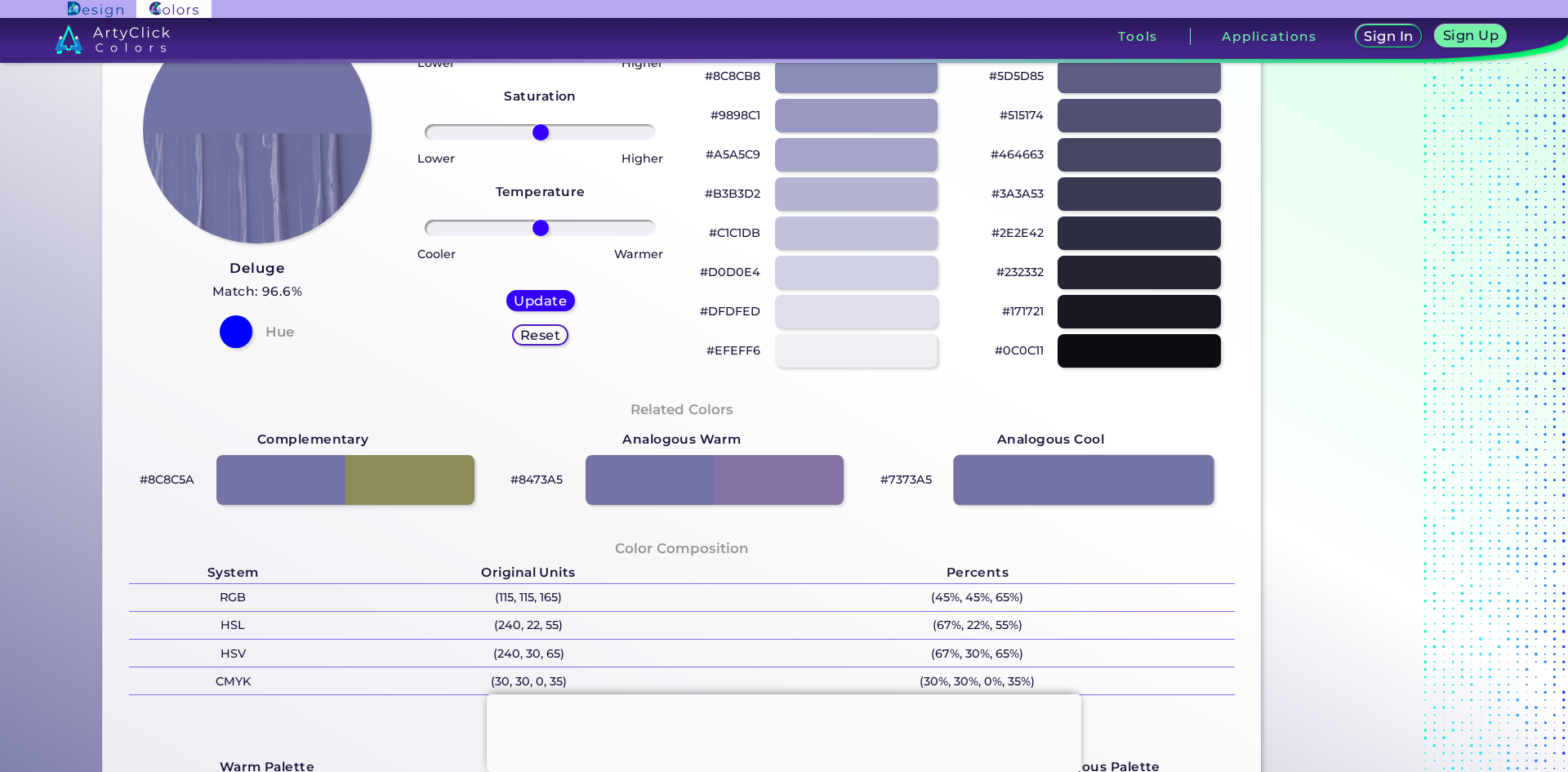
click at [1045, 470] on div at bounding box center [1083, 480] width 260 height 51
click at [390, 488] on div at bounding box center [346, 480] width 260 height 51
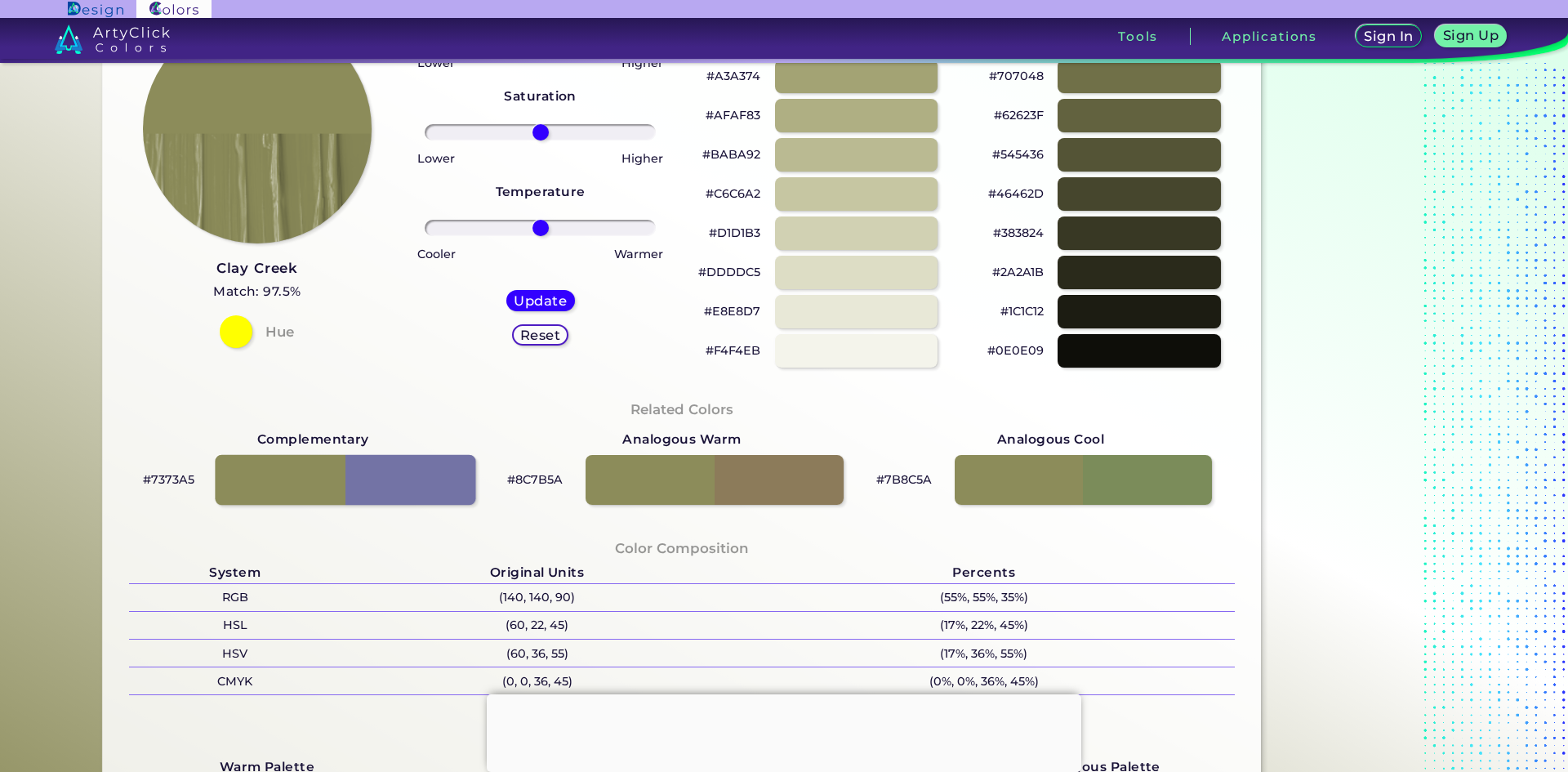
click at [390, 488] on div at bounding box center [346, 480] width 260 height 51
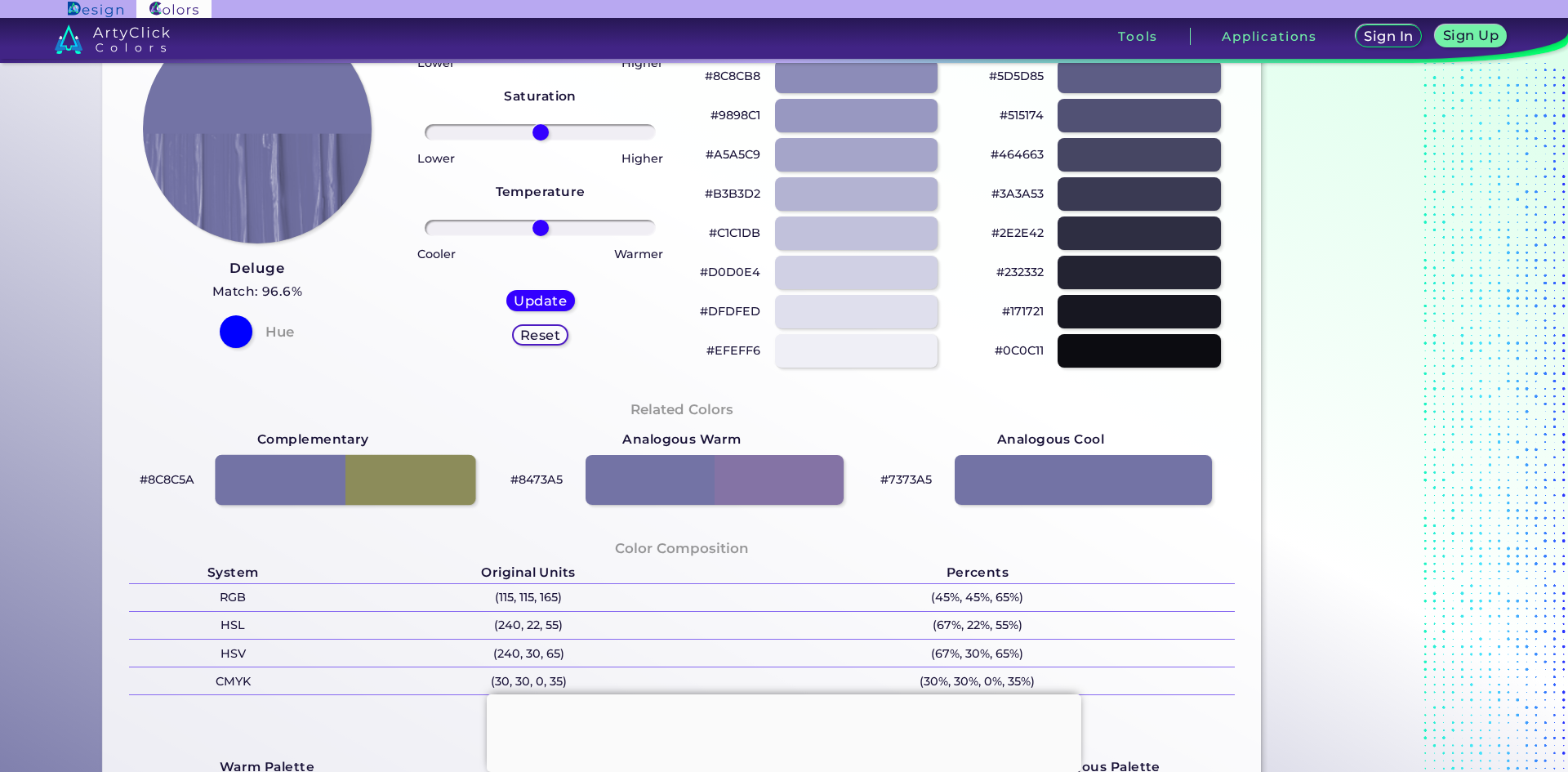
click at [390, 488] on div at bounding box center [346, 480] width 260 height 51
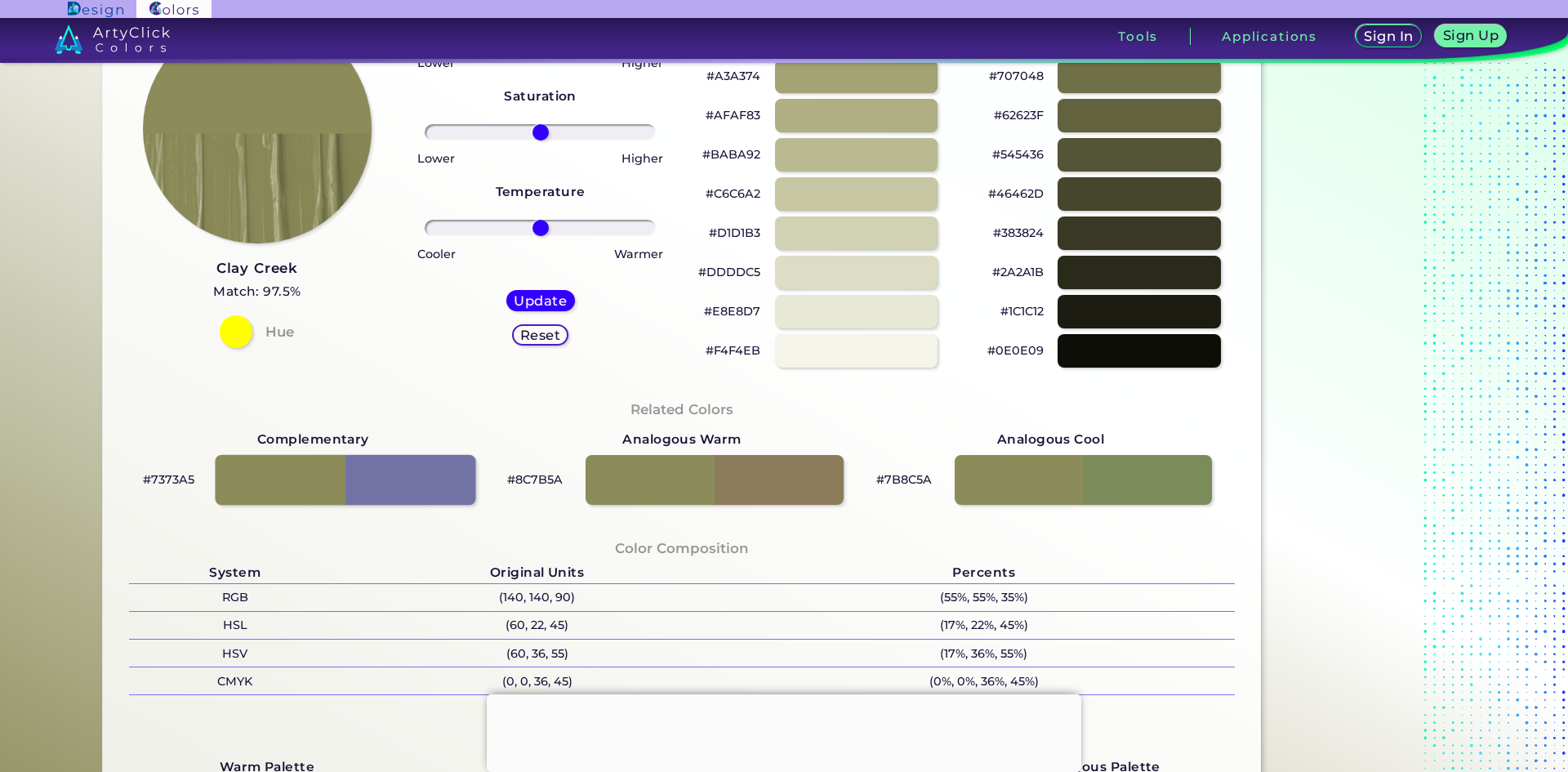
click at [390, 488] on div at bounding box center [346, 480] width 260 height 51
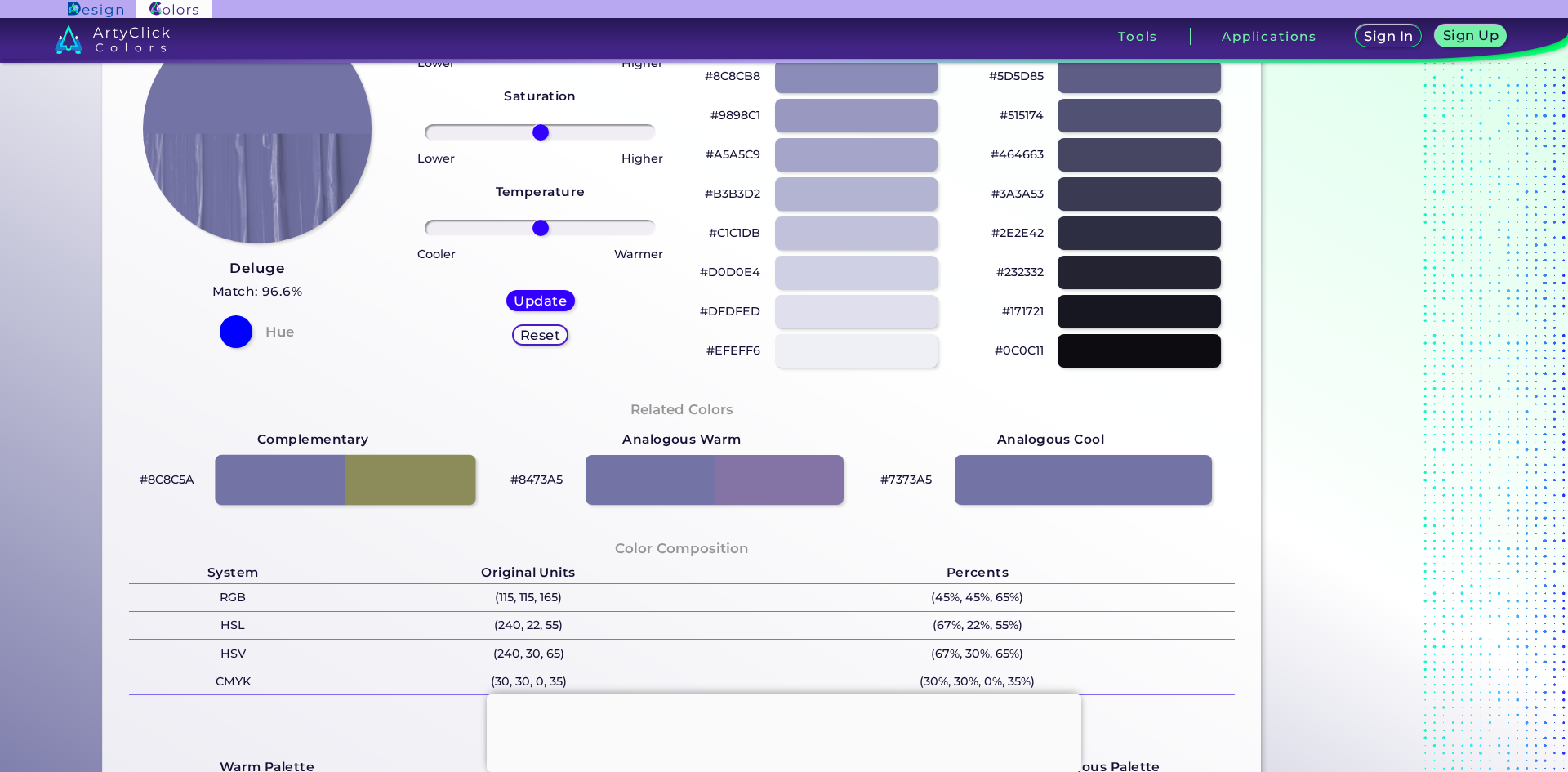
click at [390, 488] on div at bounding box center [346, 480] width 260 height 51
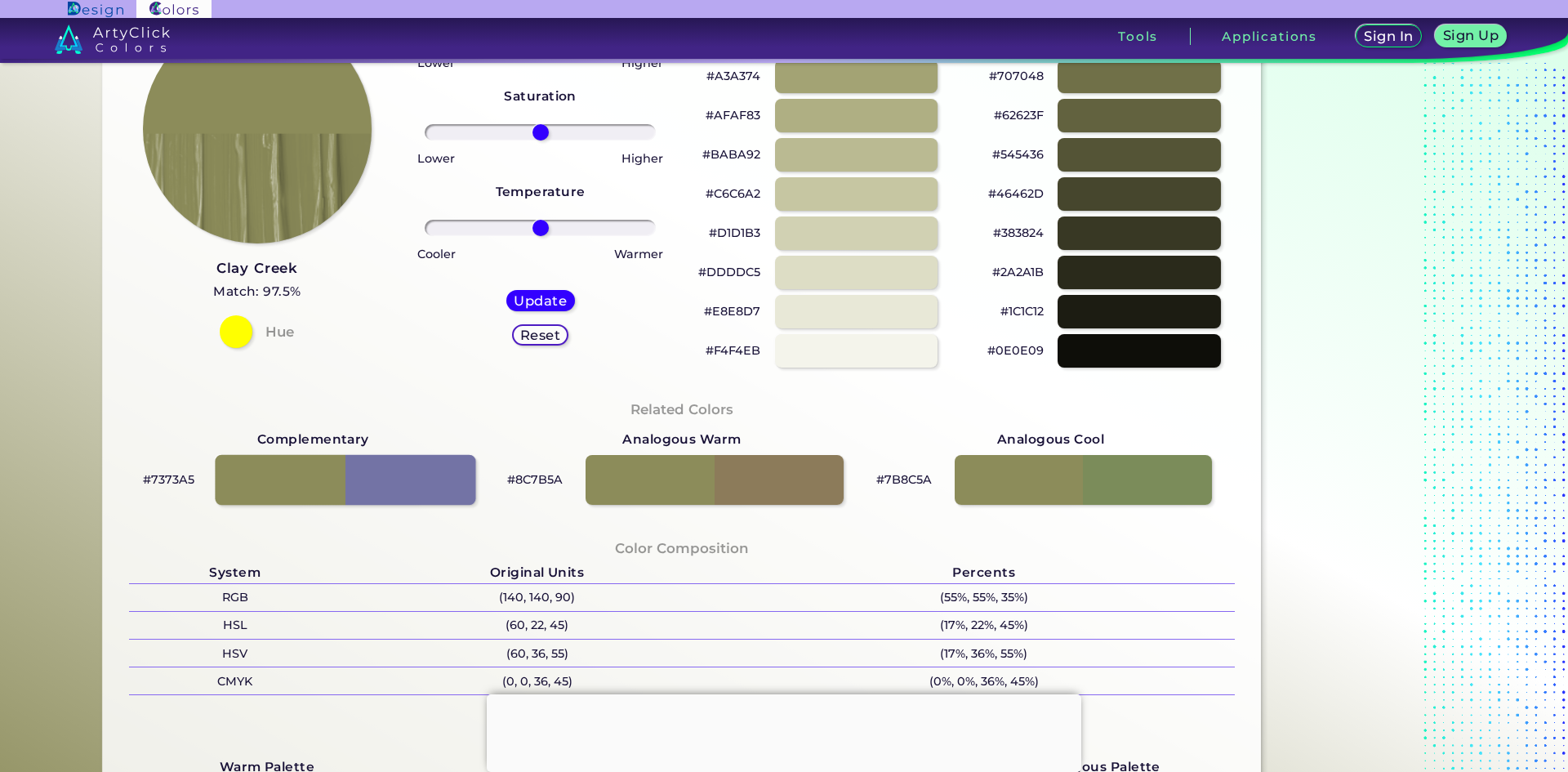
click at [390, 488] on div at bounding box center [346, 480] width 260 height 51
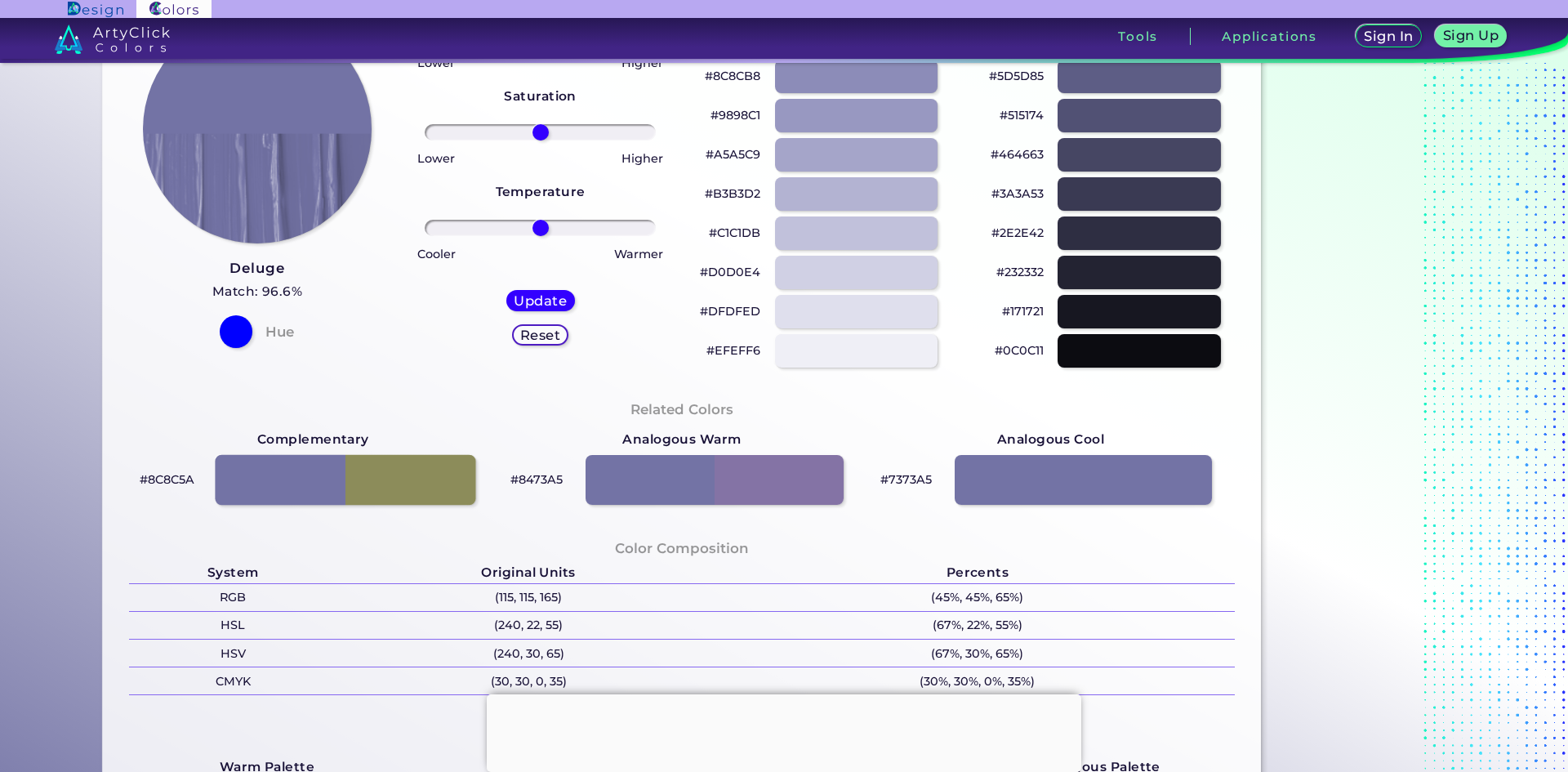
click at [390, 488] on div at bounding box center [346, 480] width 260 height 51
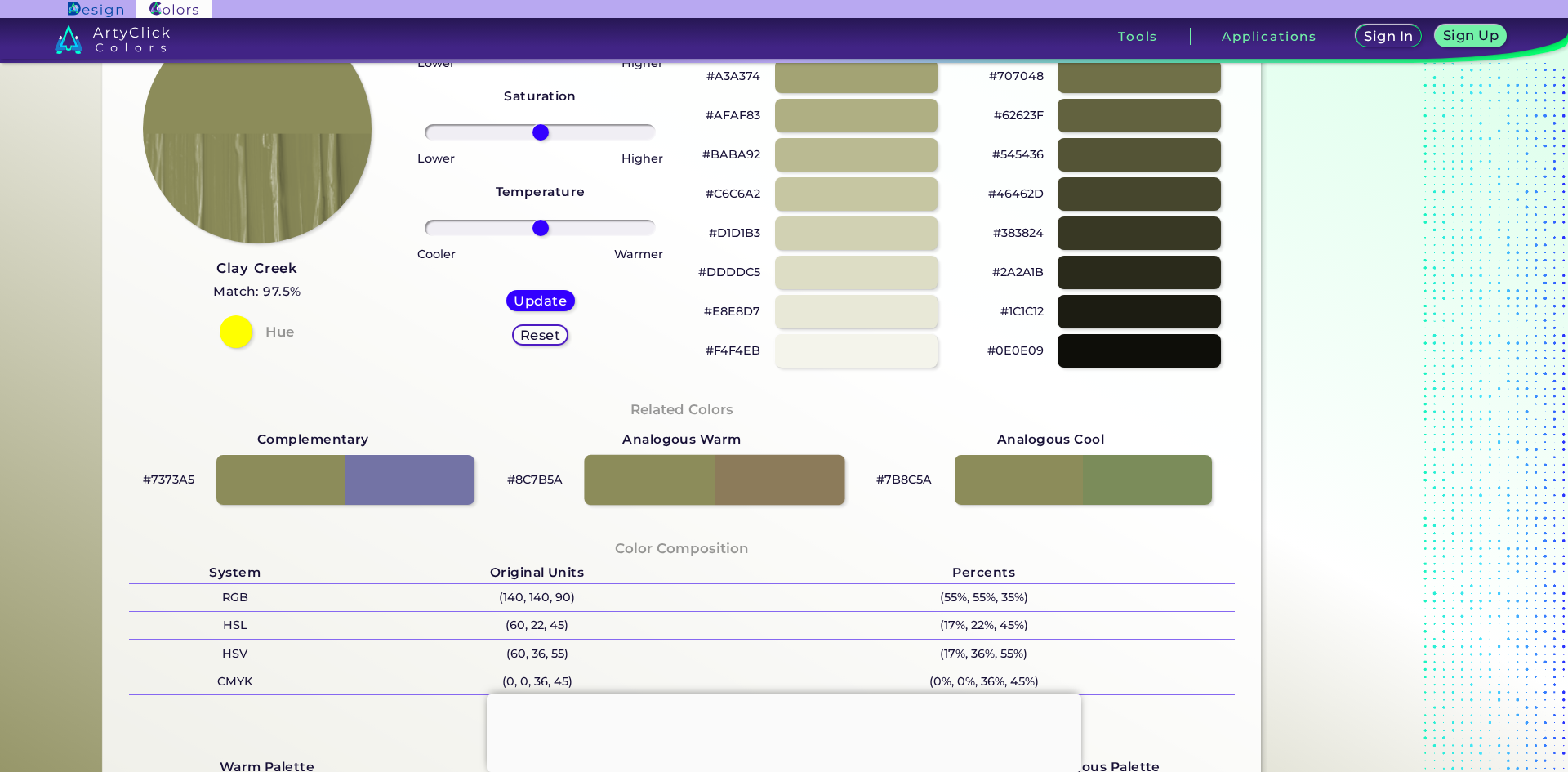
click at [668, 469] on div at bounding box center [714, 480] width 260 height 51
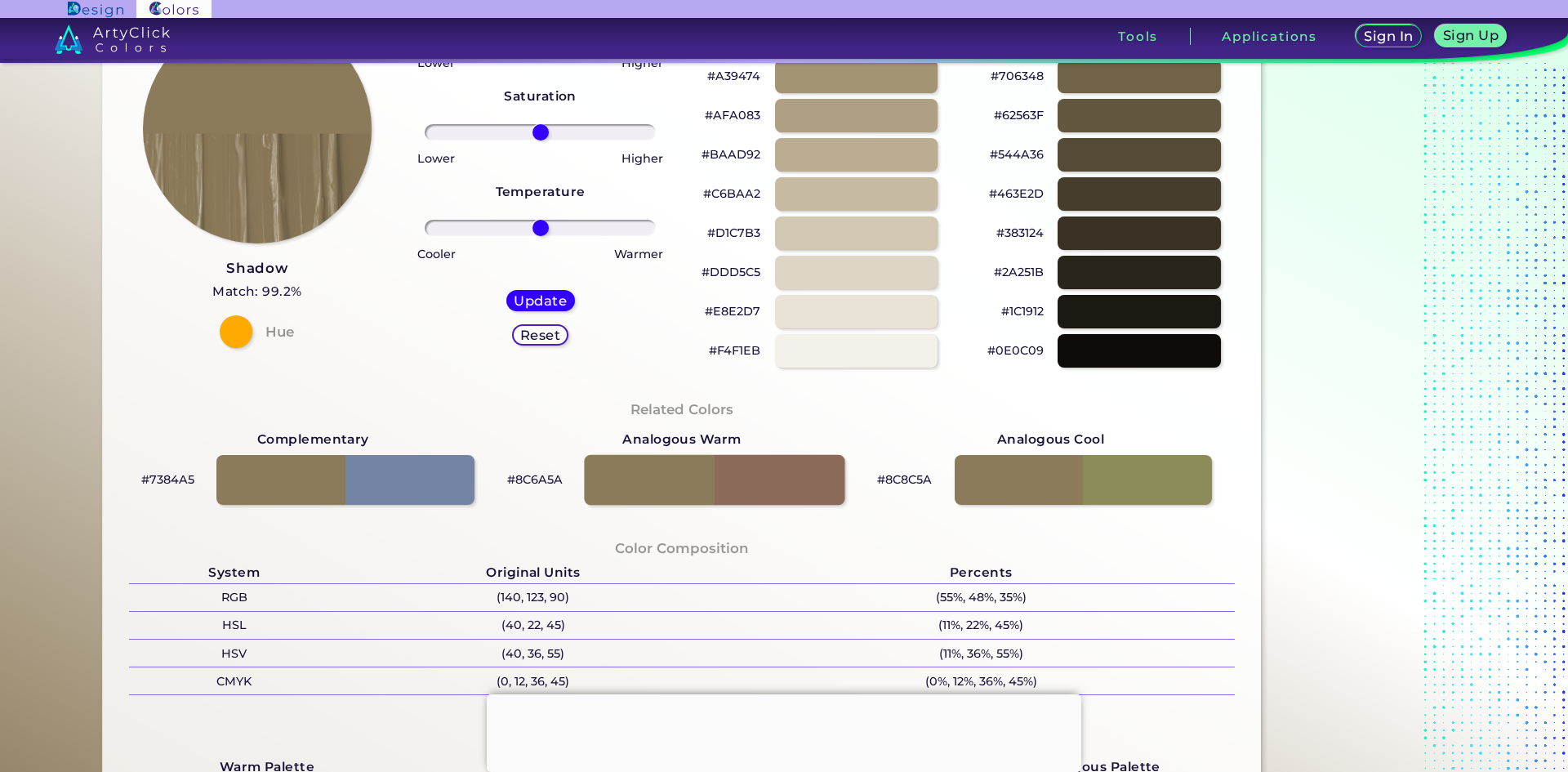
click at [668, 469] on div at bounding box center [714, 480] width 260 height 51
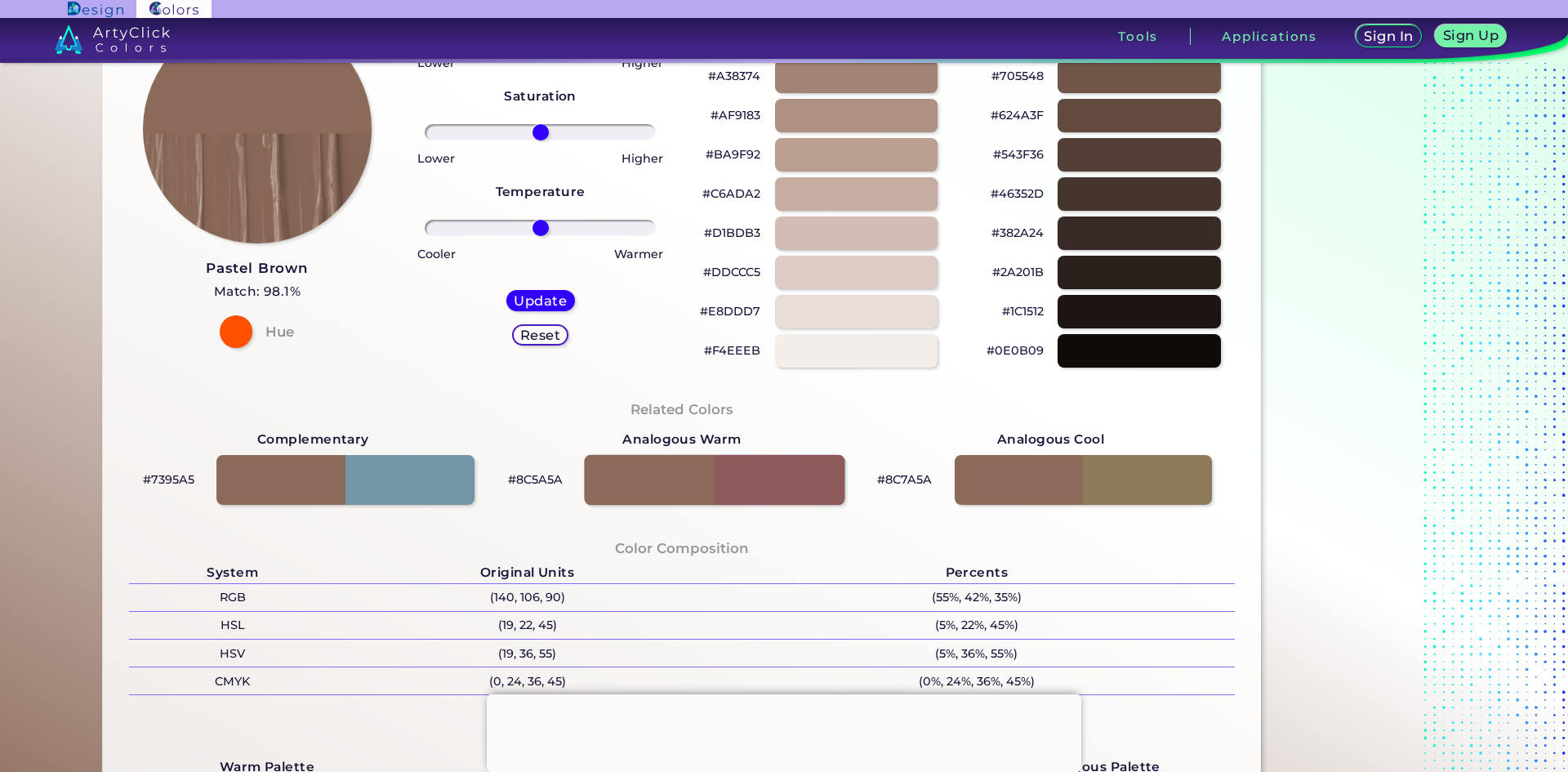
click at [668, 469] on div at bounding box center [714, 480] width 260 height 51
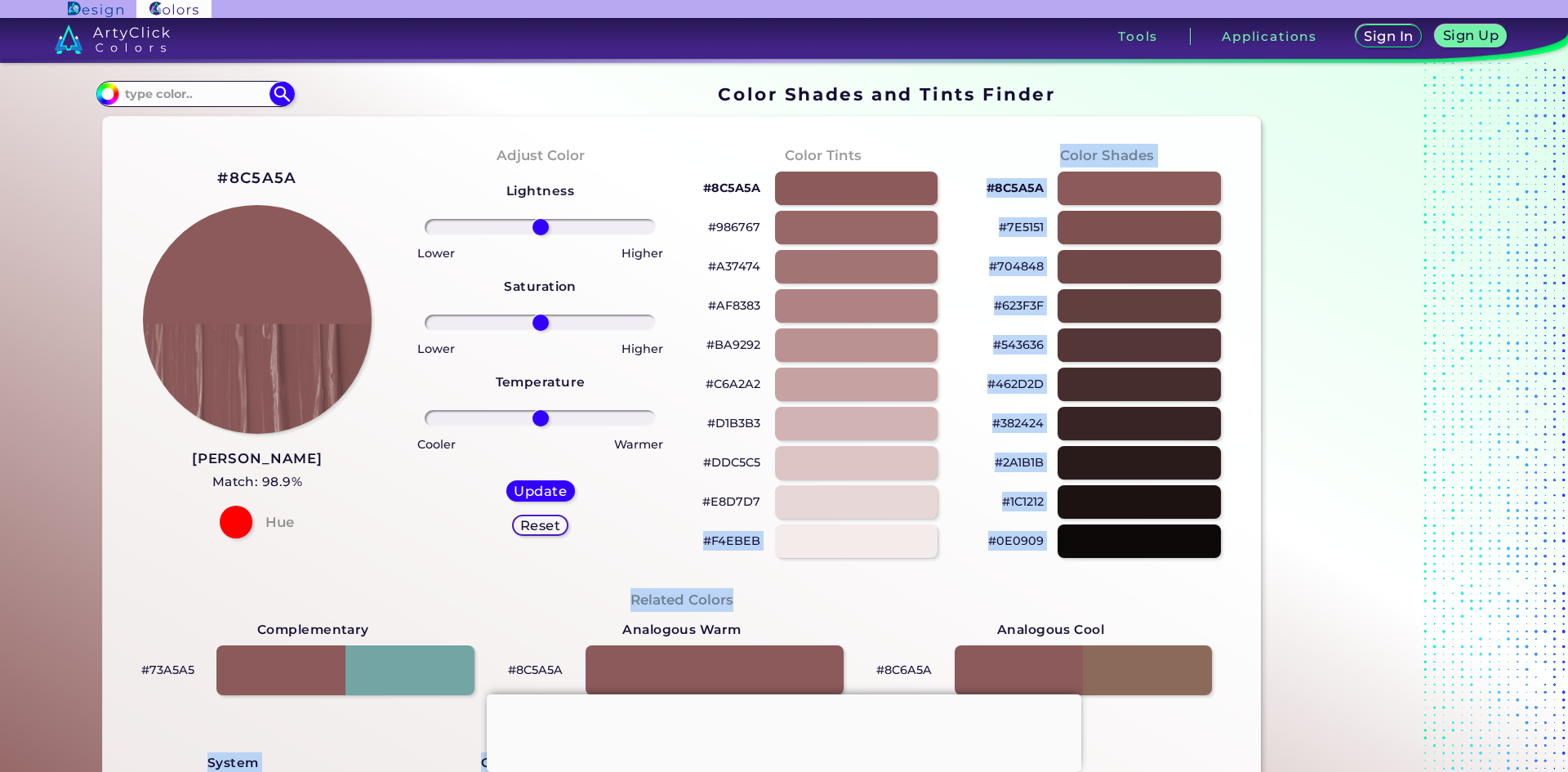
drag, startPoint x: 813, startPoint y: 309, endPoint x: 835, endPoint y: 592, distance: 283.9
click at [835, 592] on div "#8C5A5A Rose Taupe Match: 98.9% Hue Adjust Color Lightness Saturation Temperatu…" at bounding box center [682, 682] width 1159 height 1130
click at [815, 500] on div at bounding box center [856, 502] width 164 height 33
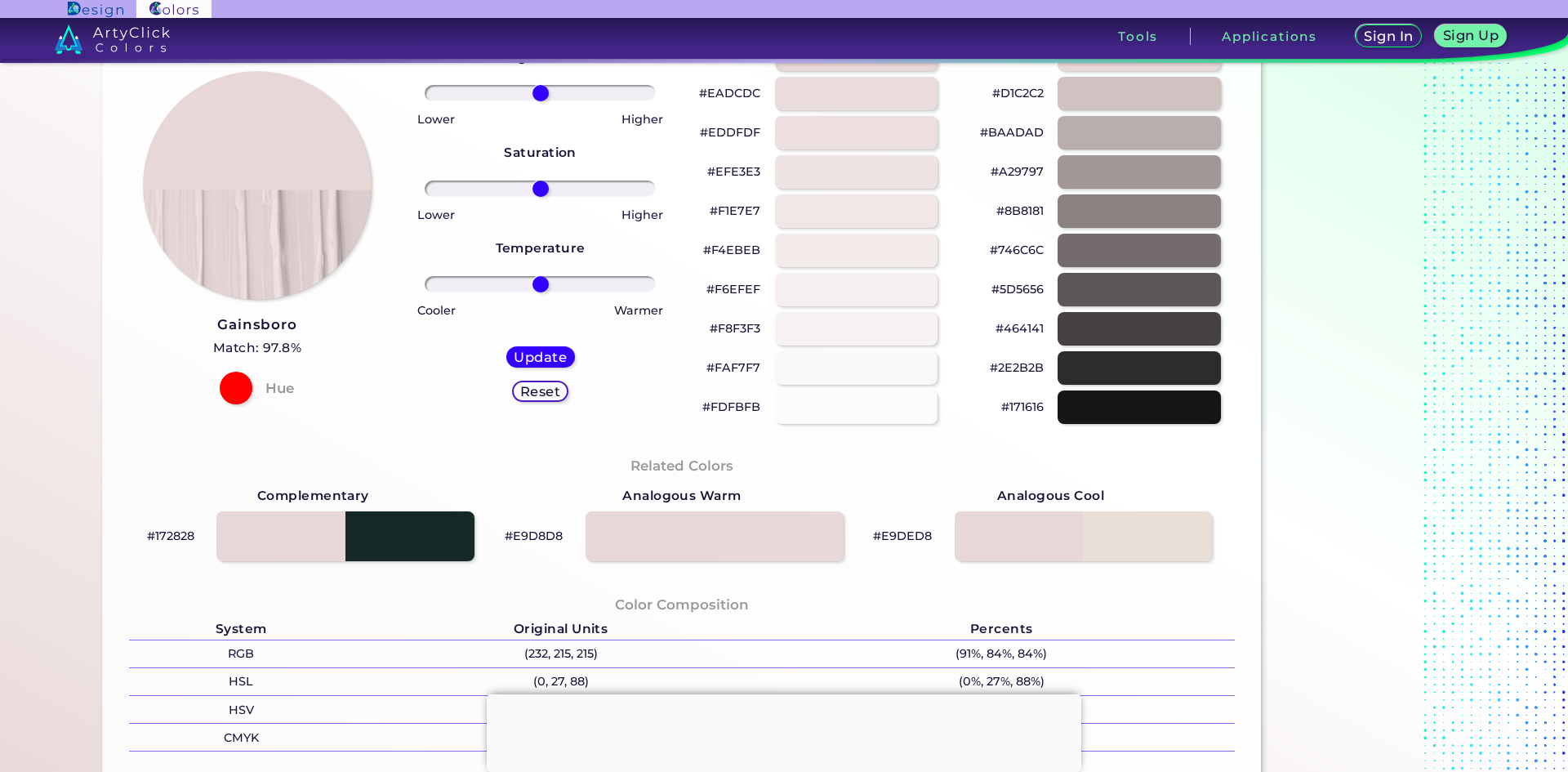
scroll to position [137, 0]
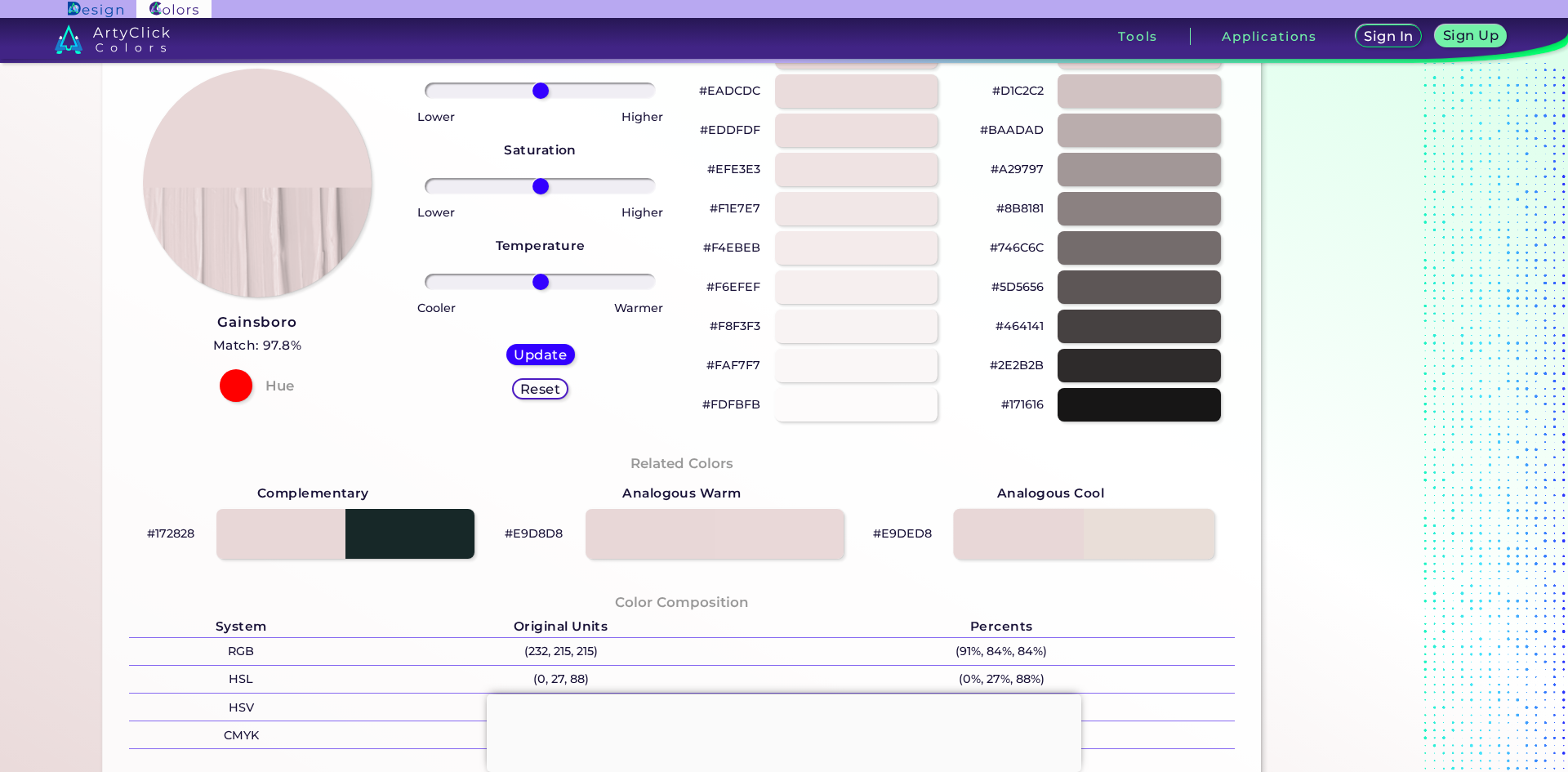
click at [1135, 533] on div at bounding box center [1083, 534] width 260 height 51
type input "#e9ded8"
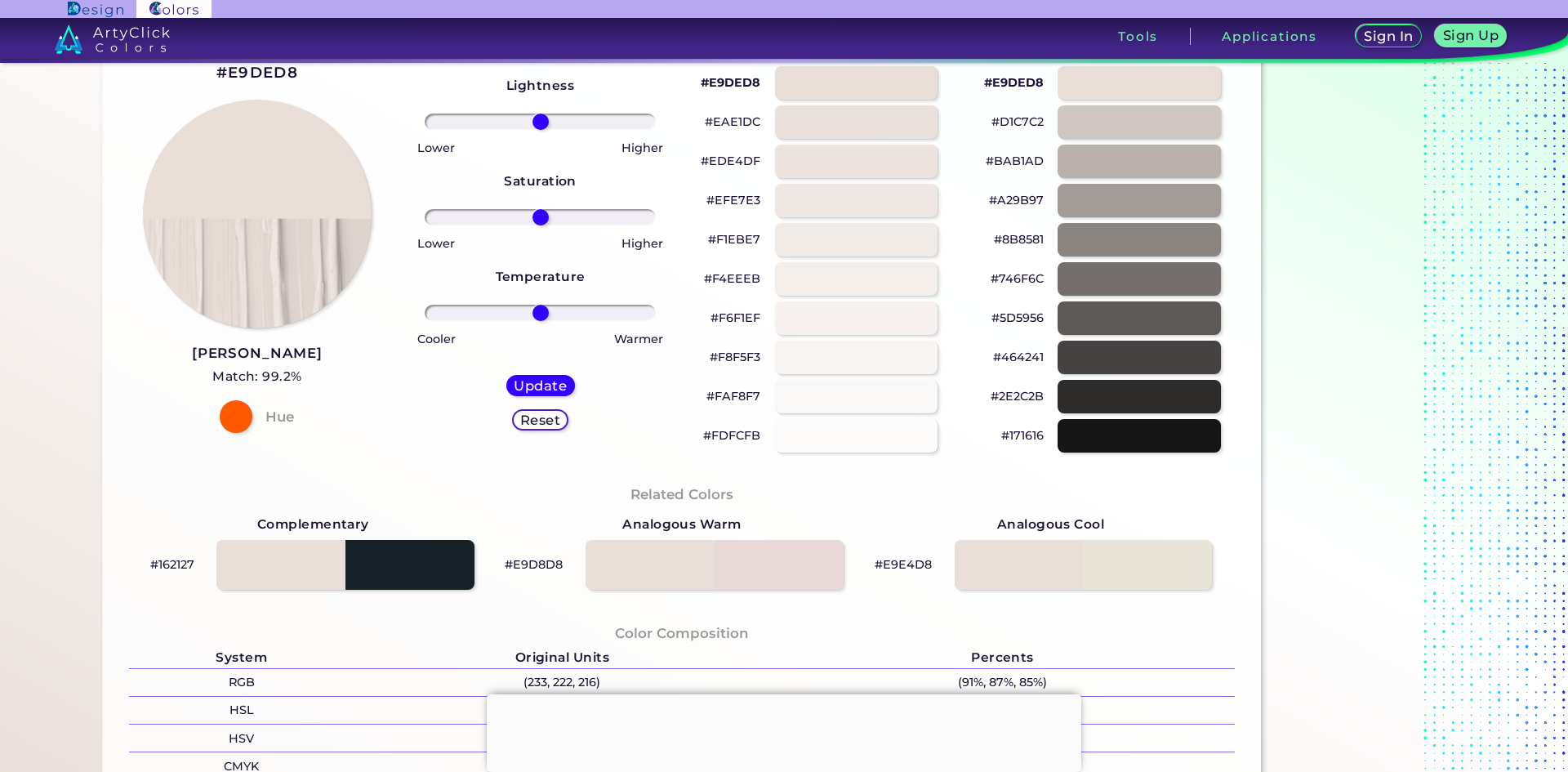
scroll to position [28, 0]
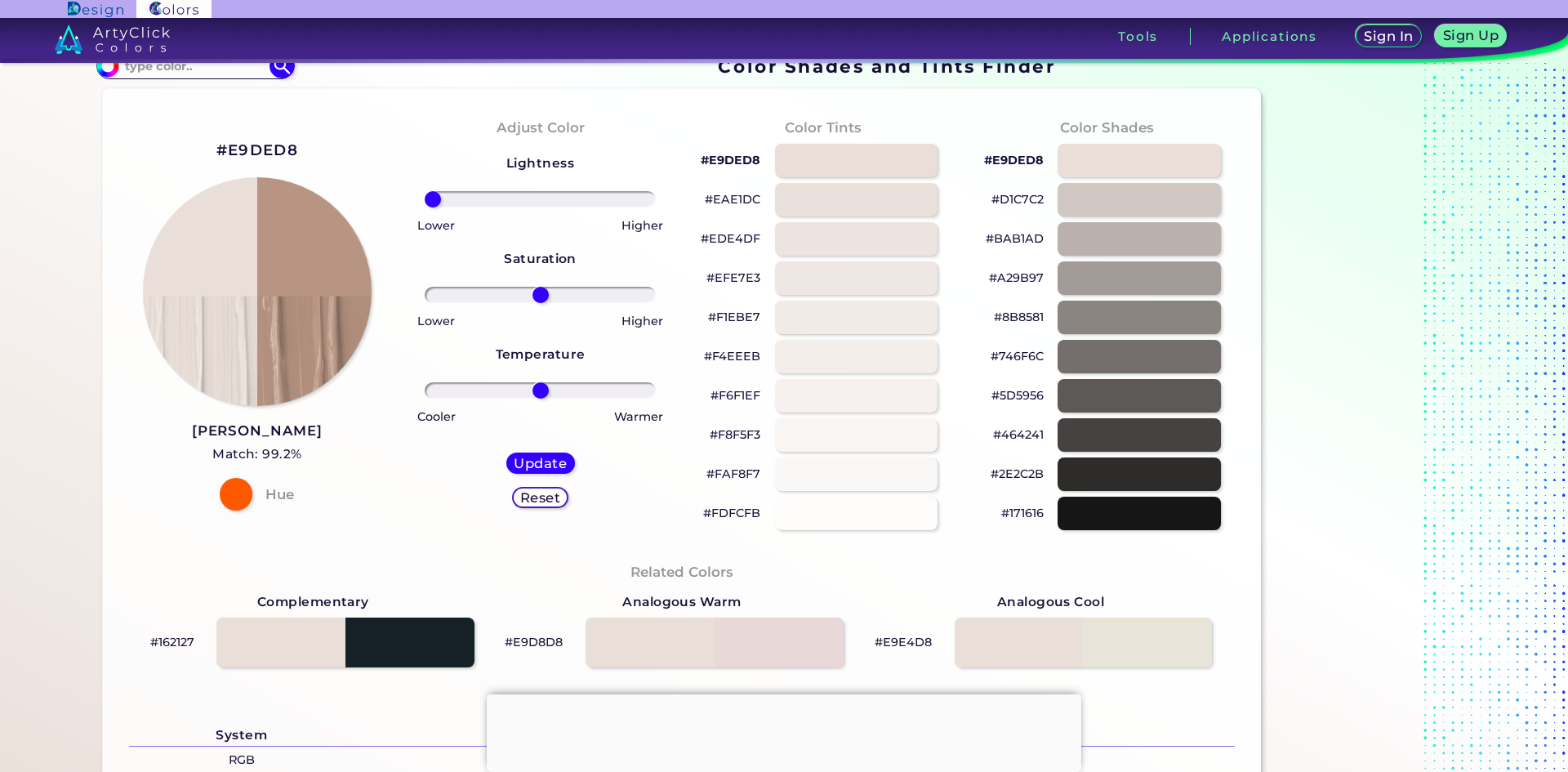
drag, startPoint x: 547, startPoint y: 202, endPoint x: 361, endPoint y: 226, distance: 187.5
type input "-100"
click at [425, 207] on input "range" at bounding box center [540, 199] width 231 height 17
click at [302, 289] on img at bounding box center [257, 291] width 231 height 231
drag, startPoint x: 534, startPoint y: 297, endPoint x: 340, endPoint y: 314, distance: 194.7
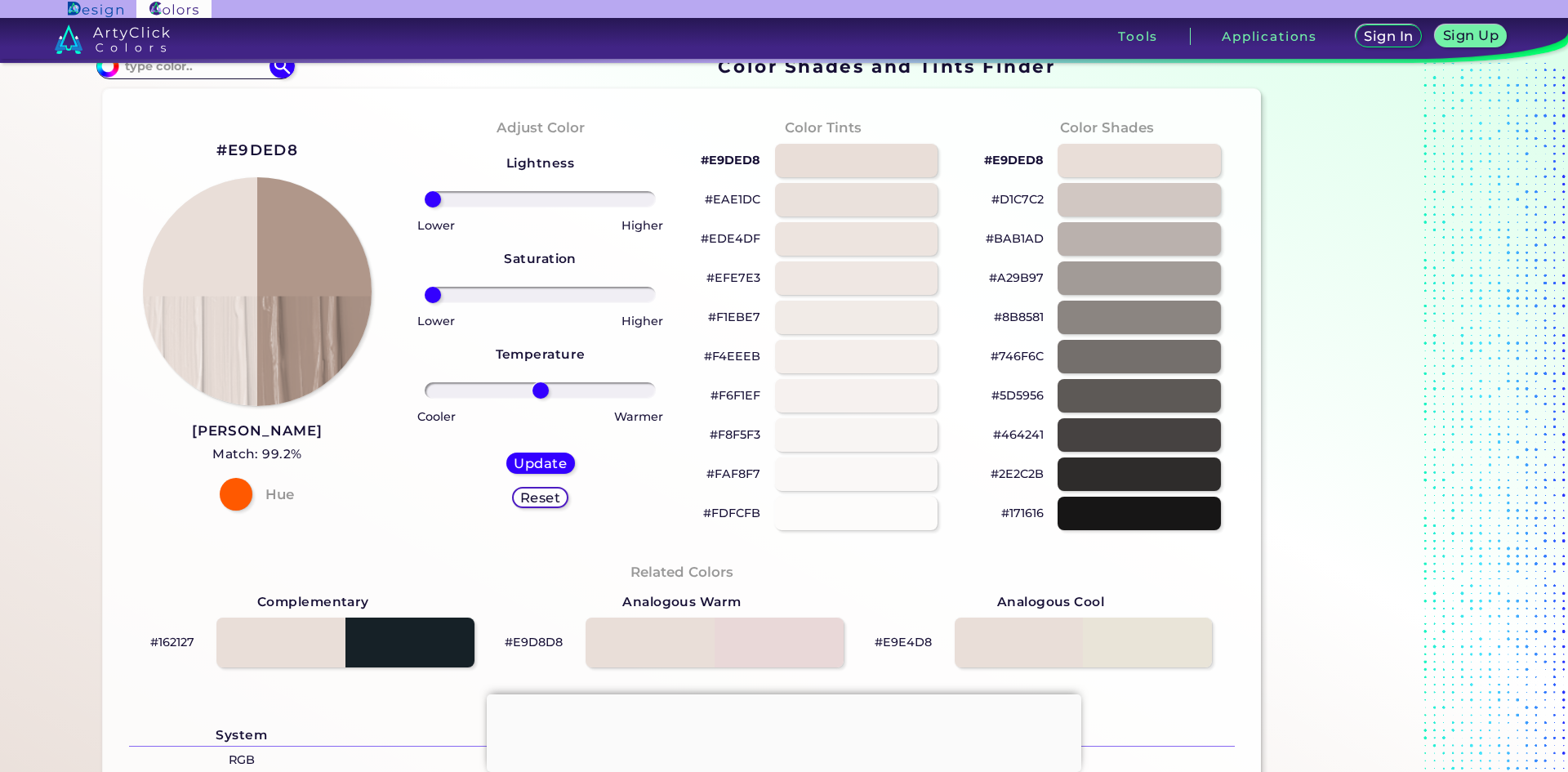
click at [425, 303] on input "range" at bounding box center [540, 295] width 231 height 17
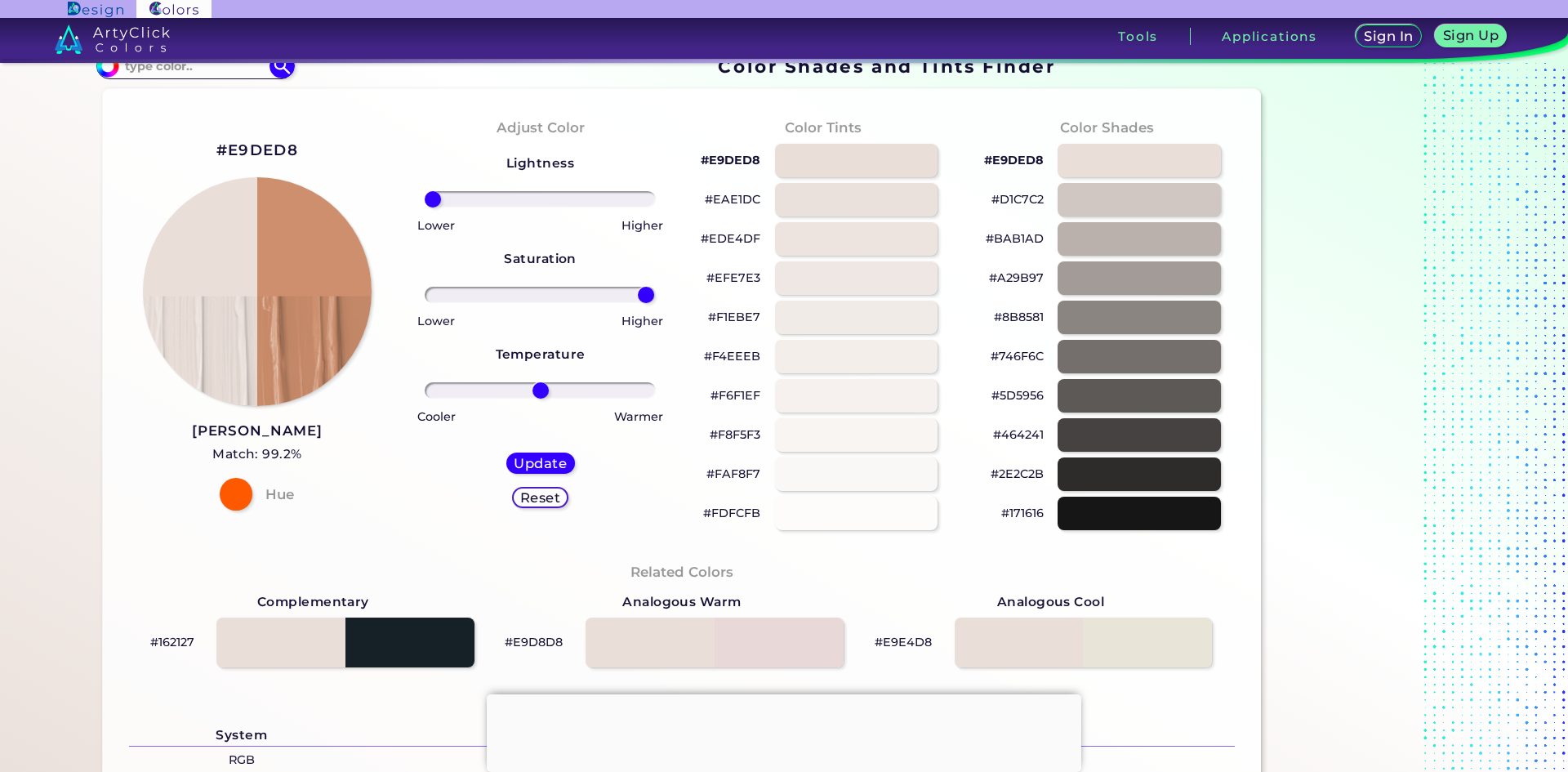
drag, startPoint x: 433, startPoint y: 294, endPoint x: 642, endPoint y: 299, distance: 209.1
click at [642, 299] on input "range" at bounding box center [540, 295] width 231 height 17
drag, startPoint x: 638, startPoint y: 297, endPoint x: 623, endPoint y: 308, distance: 18.6
type input "85"
click at [628, 303] on input "range" at bounding box center [540, 295] width 231 height 17
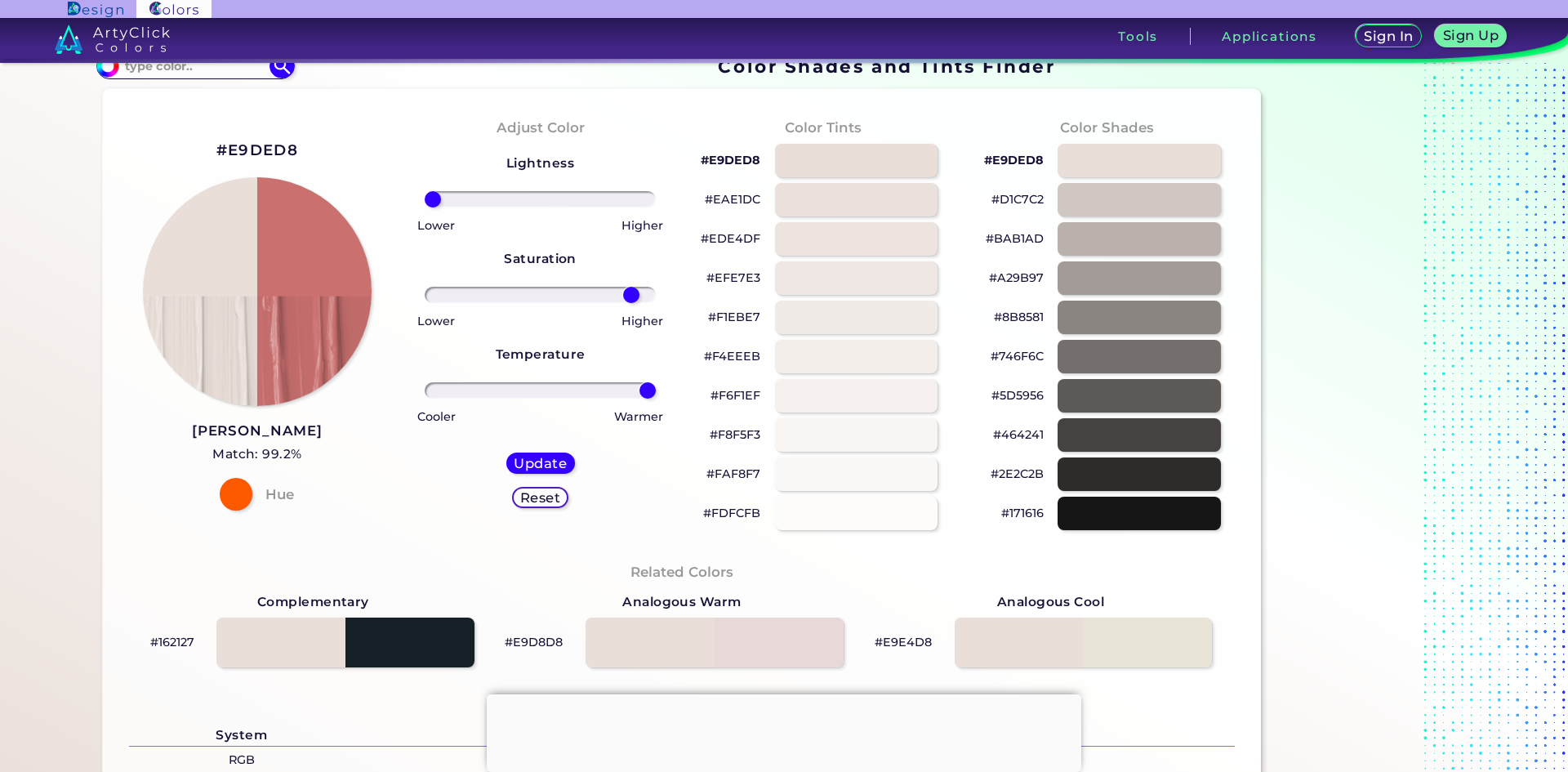
drag, startPoint x: 531, startPoint y: 387, endPoint x: 667, endPoint y: 391, distance: 136.1
click at [656, 391] on input "range" at bounding box center [540, 390] width 231 height 17
click at [330, 303] on img at bounding box center [257, 291] width 231 height 231
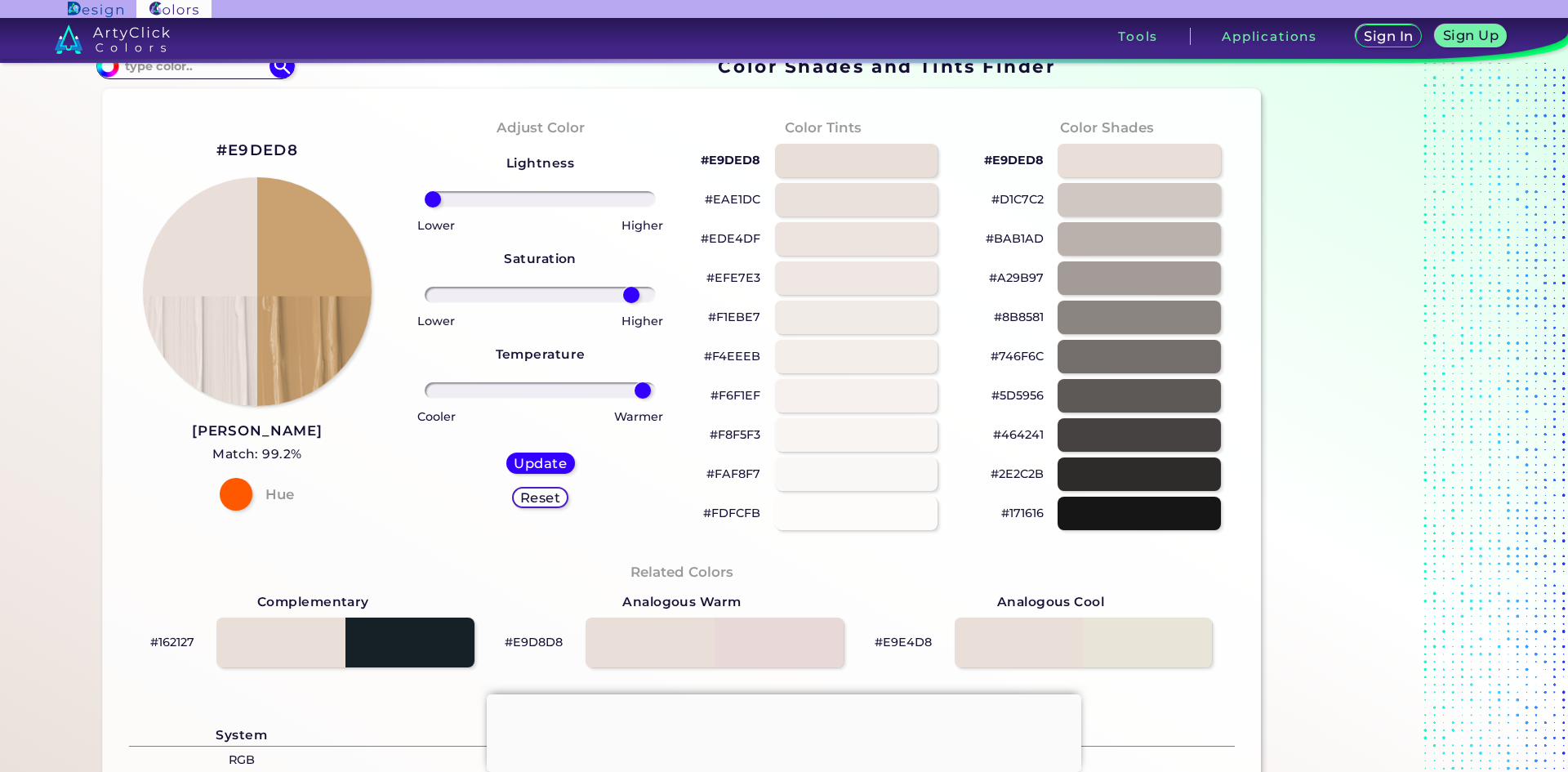
type input "100"
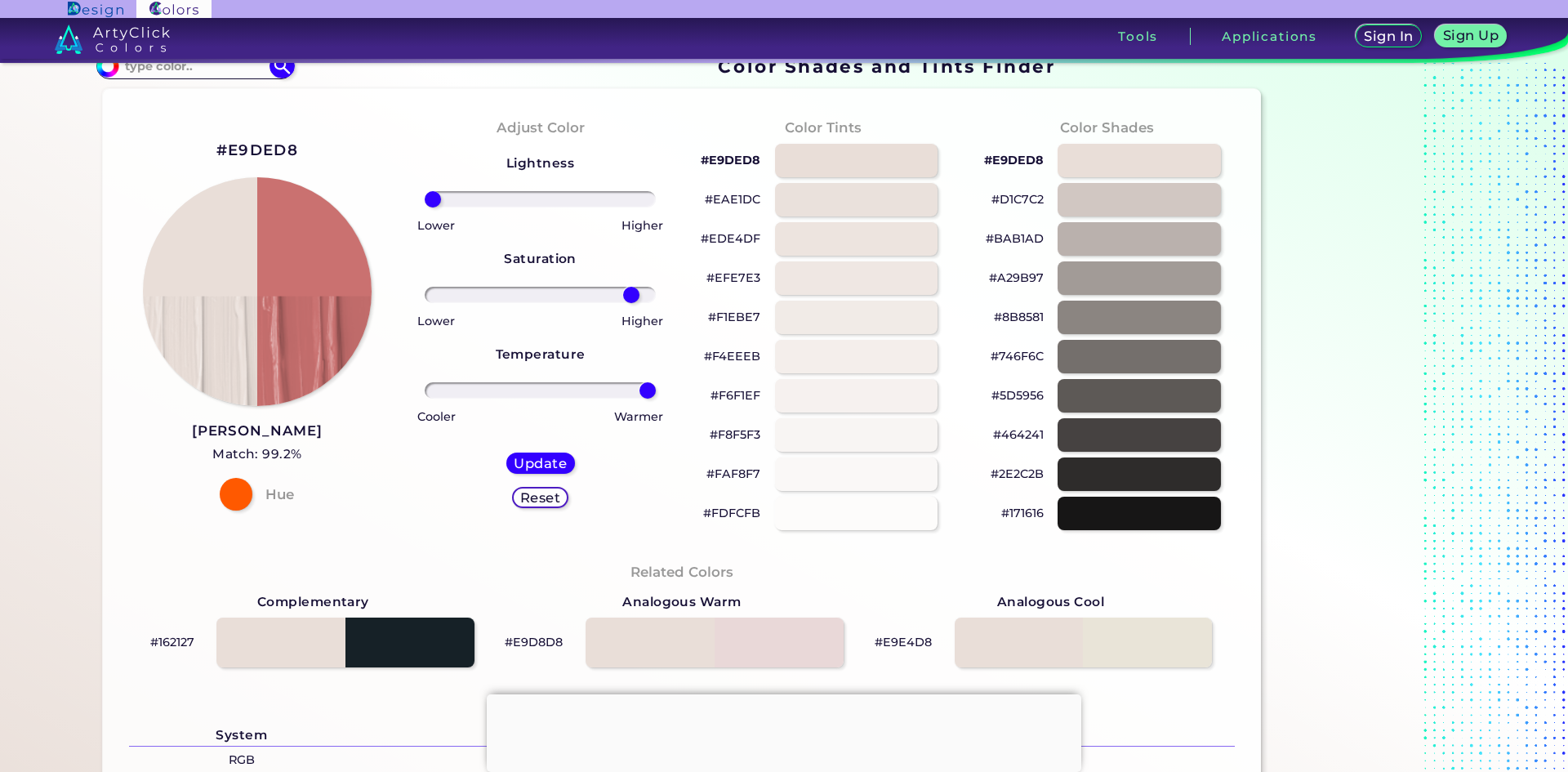
drag, startPoint x: 544, startPoint y: 396, endPoint x: 684, endPoint y: 396, distance: 140.0
click at [656, 396] on input "range" at bounding box center [540, 390] width 231 height 17
click at [534, 457] on h5 "Update" at bounding box center [541, 463] width 51 height 13
type input "#ca7170"
type input "0"
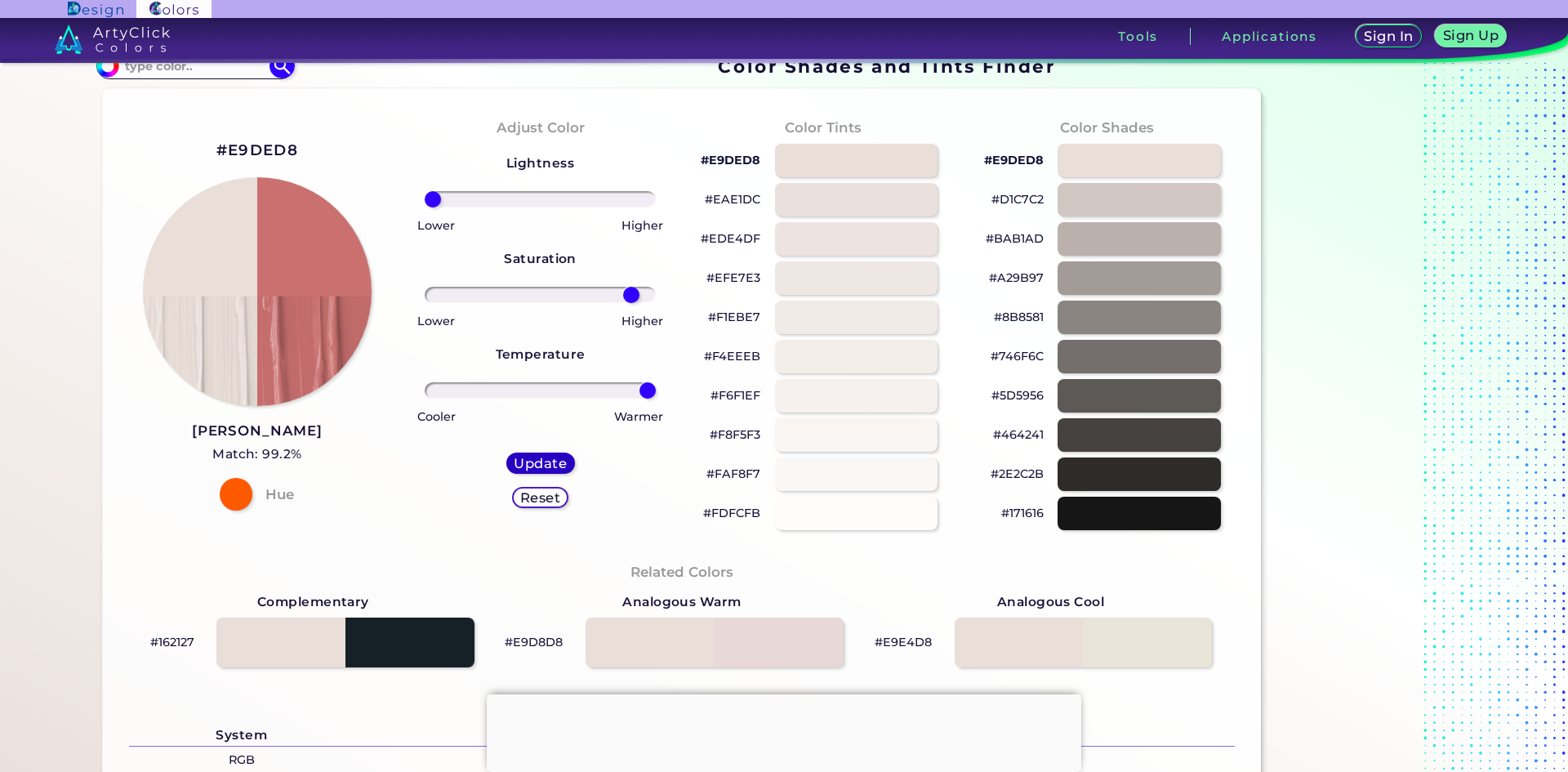
type input "0"
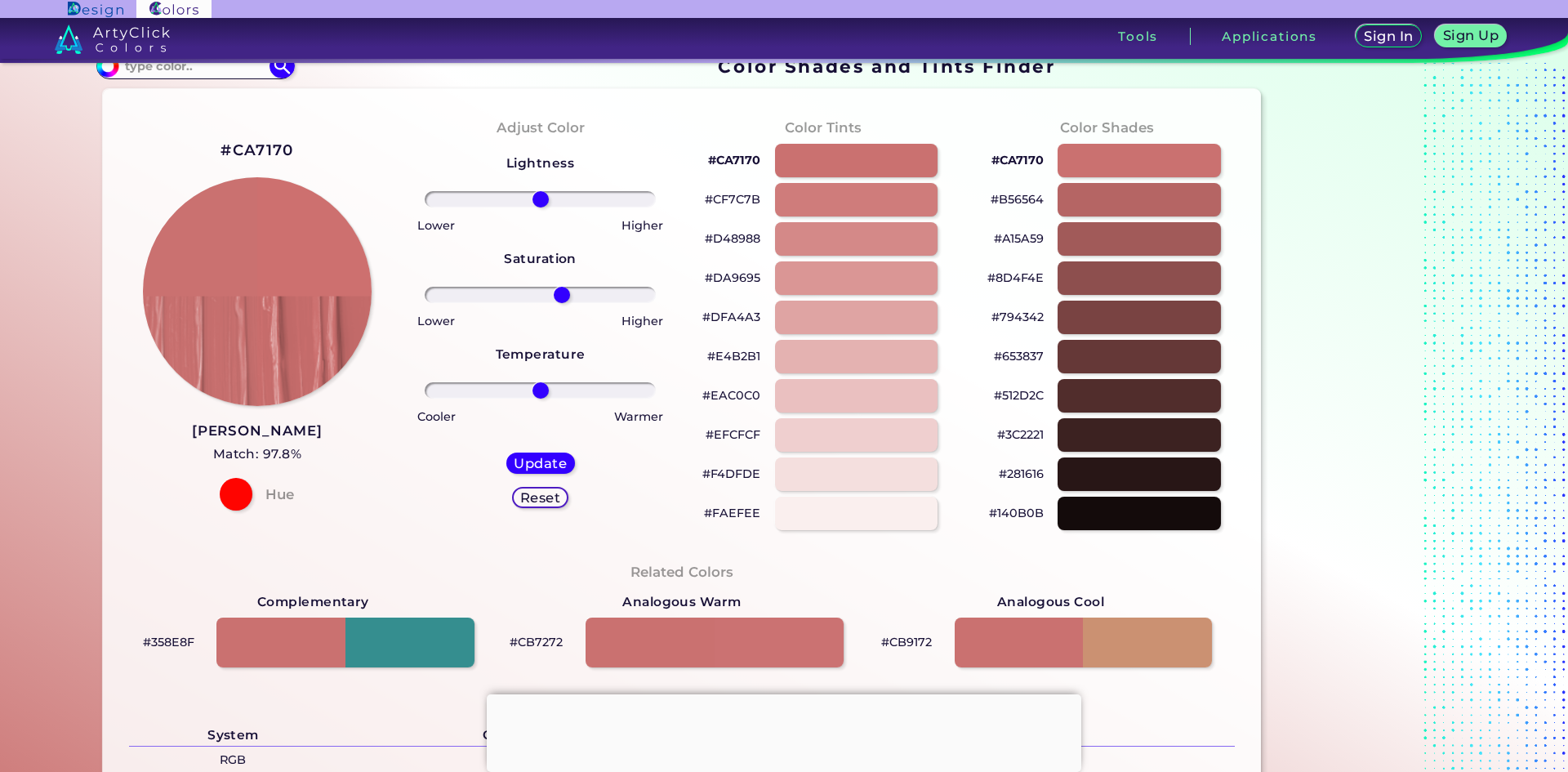
drag, startPoint x: 532, startPoint y: 294, endPoint x: 558, endPoint y: 293, distance: 26.0
type input "20"
click at [558, 293] on input "range" at bounding box center [540, 295] width 231 height 17
click at [536, 469] on h5 "Update" at bounding box center [540, 463] width 50 height 12
type input "#ce706e"
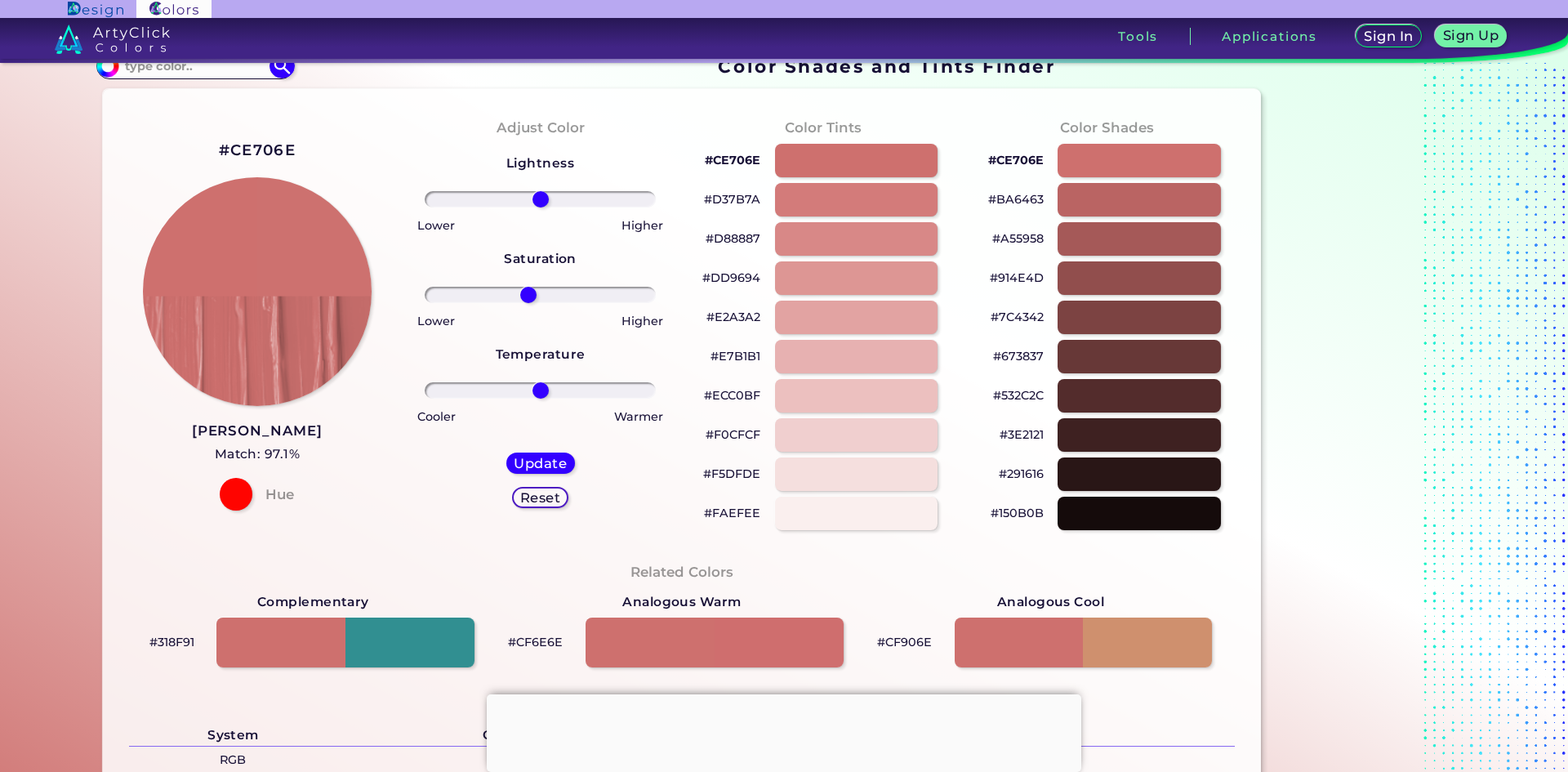
drag, startPoint x: 538, startPoint y: 290, endPoint x: 524, endPoint y: 293, distance: 14.3
type input "-11"
click at [524, 293] on input "range" at bounding box center [540, 295] width 231 height 17
click at [536, 454] on div "Update" at bounding box center [540, 464] width 63 height 20
type input "#cd716f"
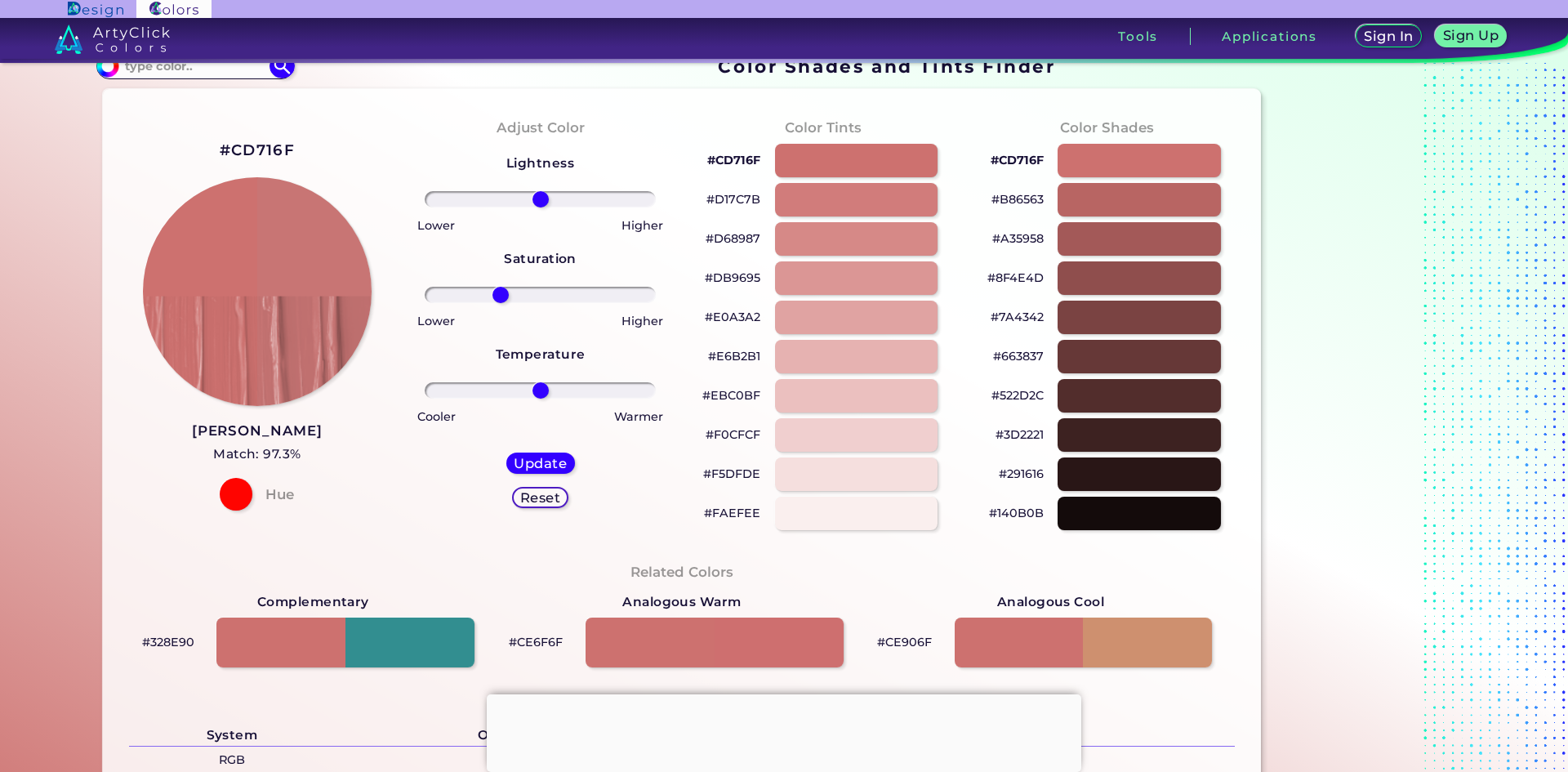
drag, startPoint x: 537, startPoint y: 299, endPoint x: 497, endPoint y: 303, distance: 40.2
type input "-37"
click at [497, 303] on input "range" at bounding box center [540, 295] width 231 height 17
click at [520, 462] on h5 "Update" at bounding box center [541, 463] width 49 height 12
type input "#c87574"
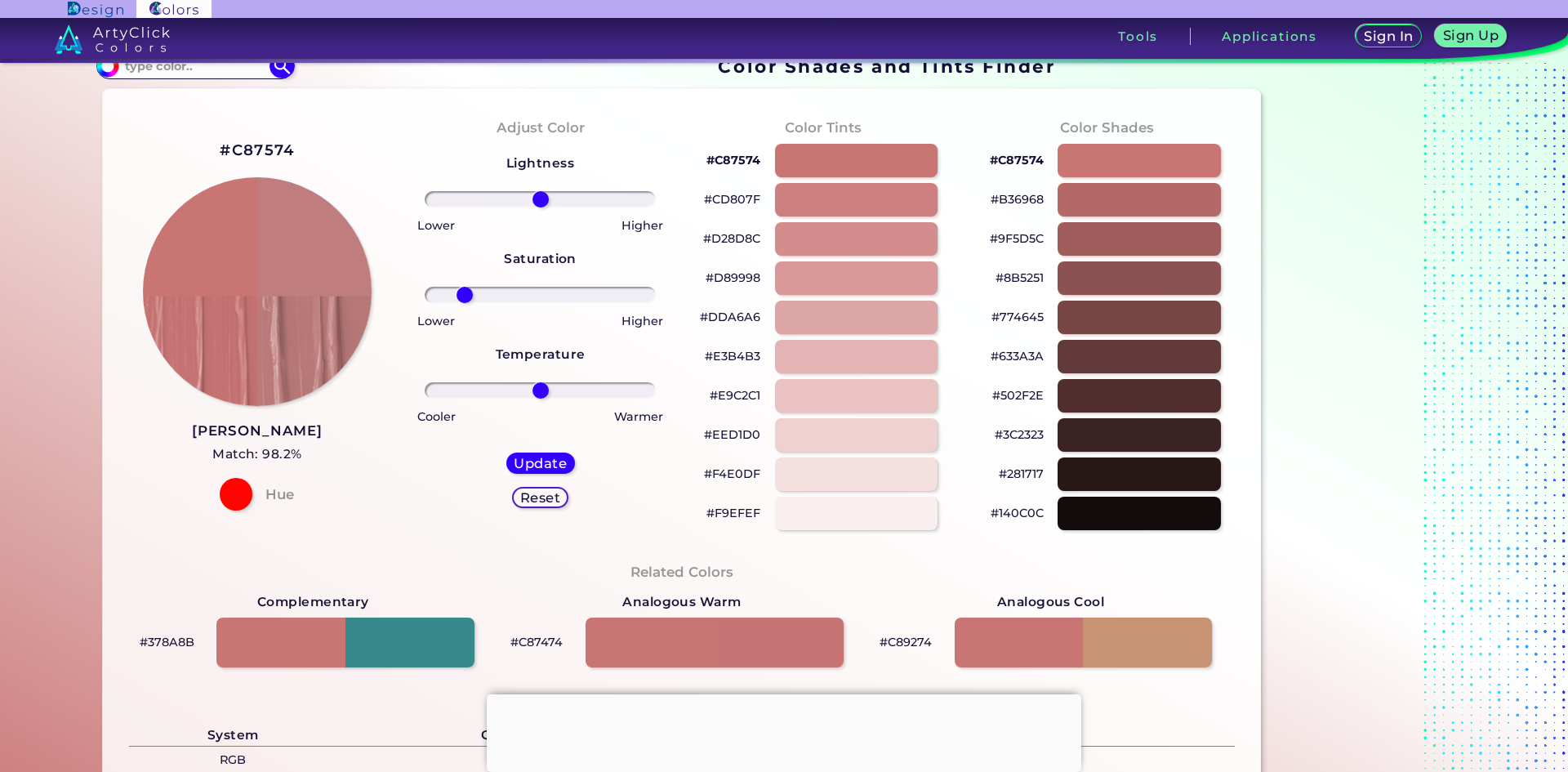
drag, startPoint x: 542, startPoint y: 294, endPoint x: 461, endPoint y: 302, distance: 81.4
type input "-70"
click at [461, 302] on input "range" at bounding box center [540, 295] width 231 height 17
click at [545, 464] on h5 "Update" at bounding box center [541, 463] width 49 height 12
type input "#bf7e7d"
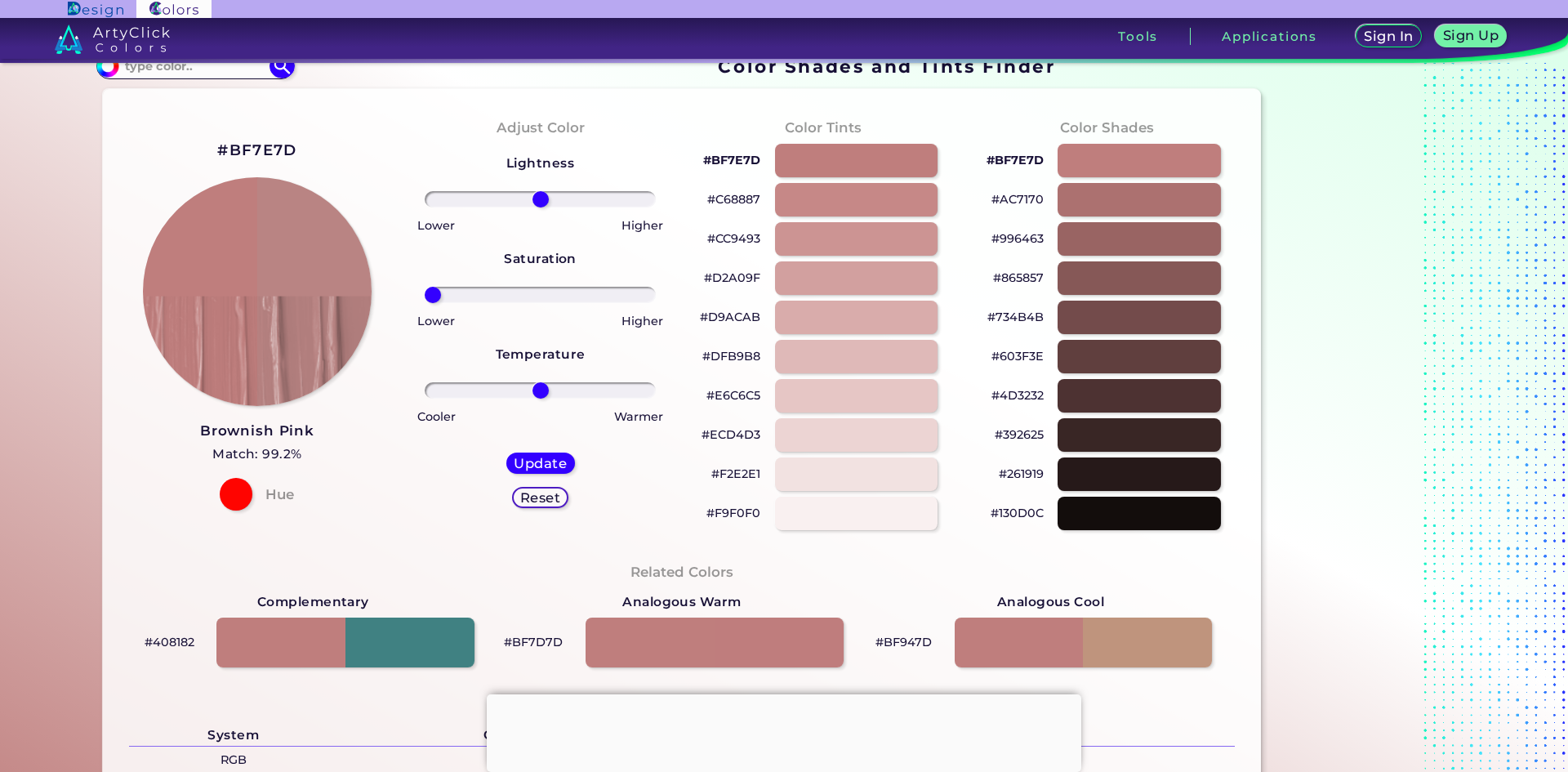
drag, startPoint x: 541, startPoint y: 295, endPoint x: 384, endPoint y: 309, distance: 157.6
type input "-100"
click at [425, 303] on input "range" at bounding box center [540, 295] width 231 height 17
click at [550, 466] on h5 "Update" at bounding box center [540, 463] width 49 height 12
type input "#b58887"
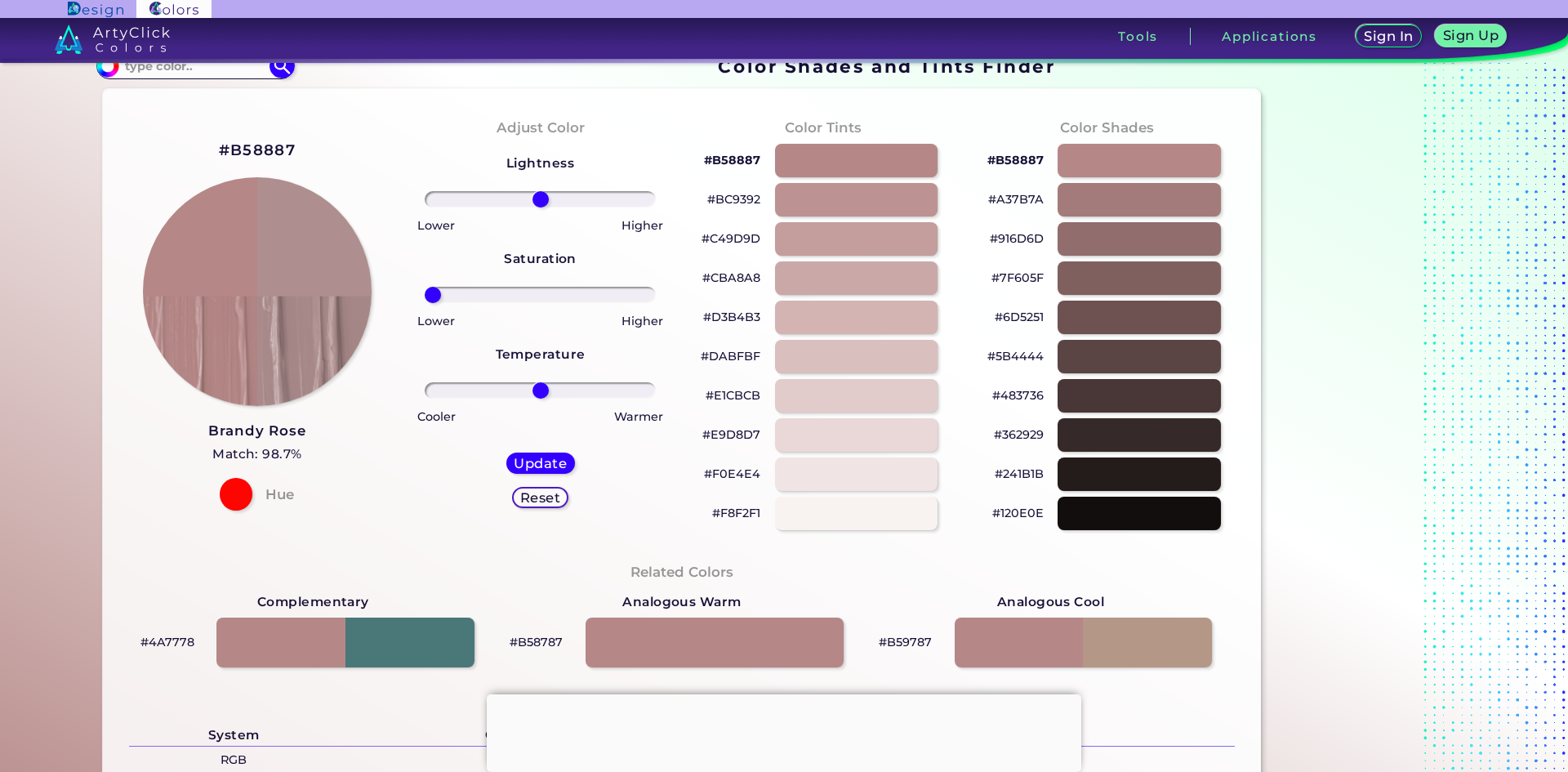
drag, startPoint x: 538, startPoint y: 299, endPoint x: 436, endPoint y: 343, distance: 111.1
type input "-100"
click at [425, 303] on input "range" at bounding box center [540, 295] width 231 height 17
click at [554, 457] on h5 "Update" at bounding box center [540, 463] width 48 height 12
type input "#ae8e8e"
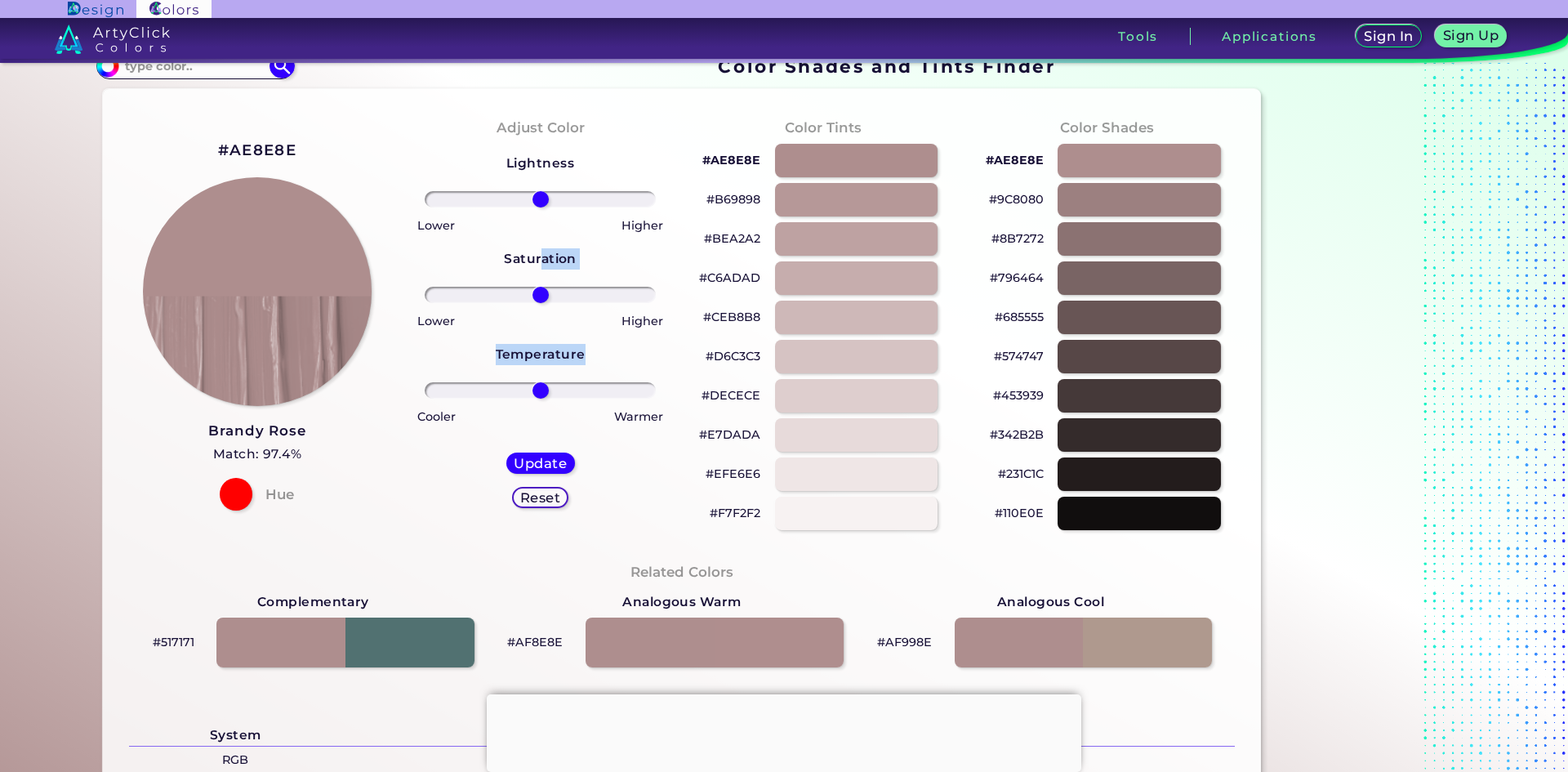
drag, startPoint x: 536, startPoint y: 280, endPoint x: 626, endPoint y: 286, distance: 90.2
click at [626, 286] on div "Lightness Saturation Temperature Lower Higher Lower Higher Cooler Warmer Update…" at bounding box center [540, 337] width 257 height 392
drag, startPoint x: 542, startPoint y: 294, endPoint x: 675, endPoint y: 294, distance: 133.0
type input "100"
click at [656, 294] on input "range" at bounding box center [540, 295] width 231 height 17
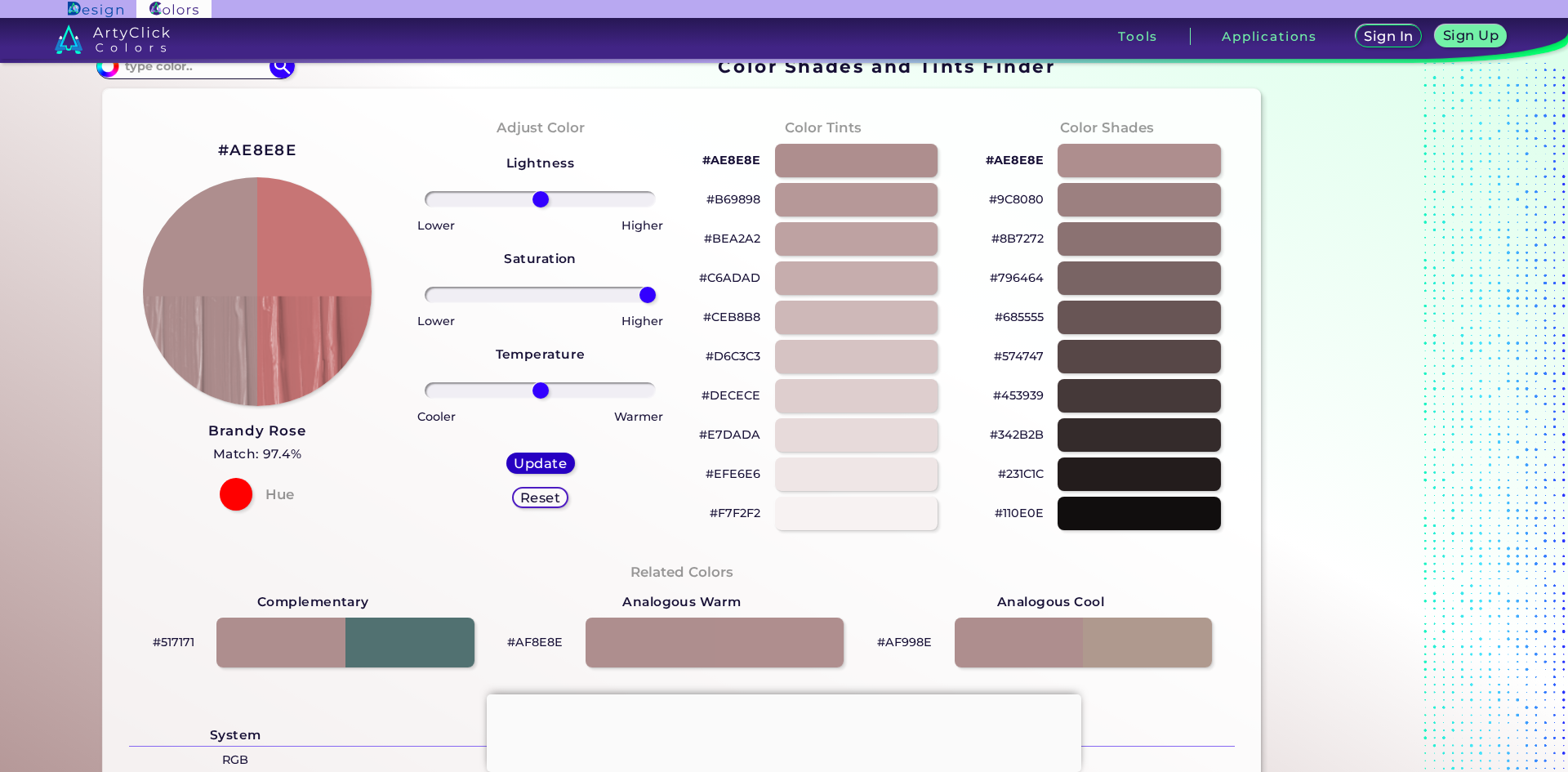
click at [554, 462] on h5 "Update" at bounding box center [539, 463] width 52 height 13
type input "#c77575"
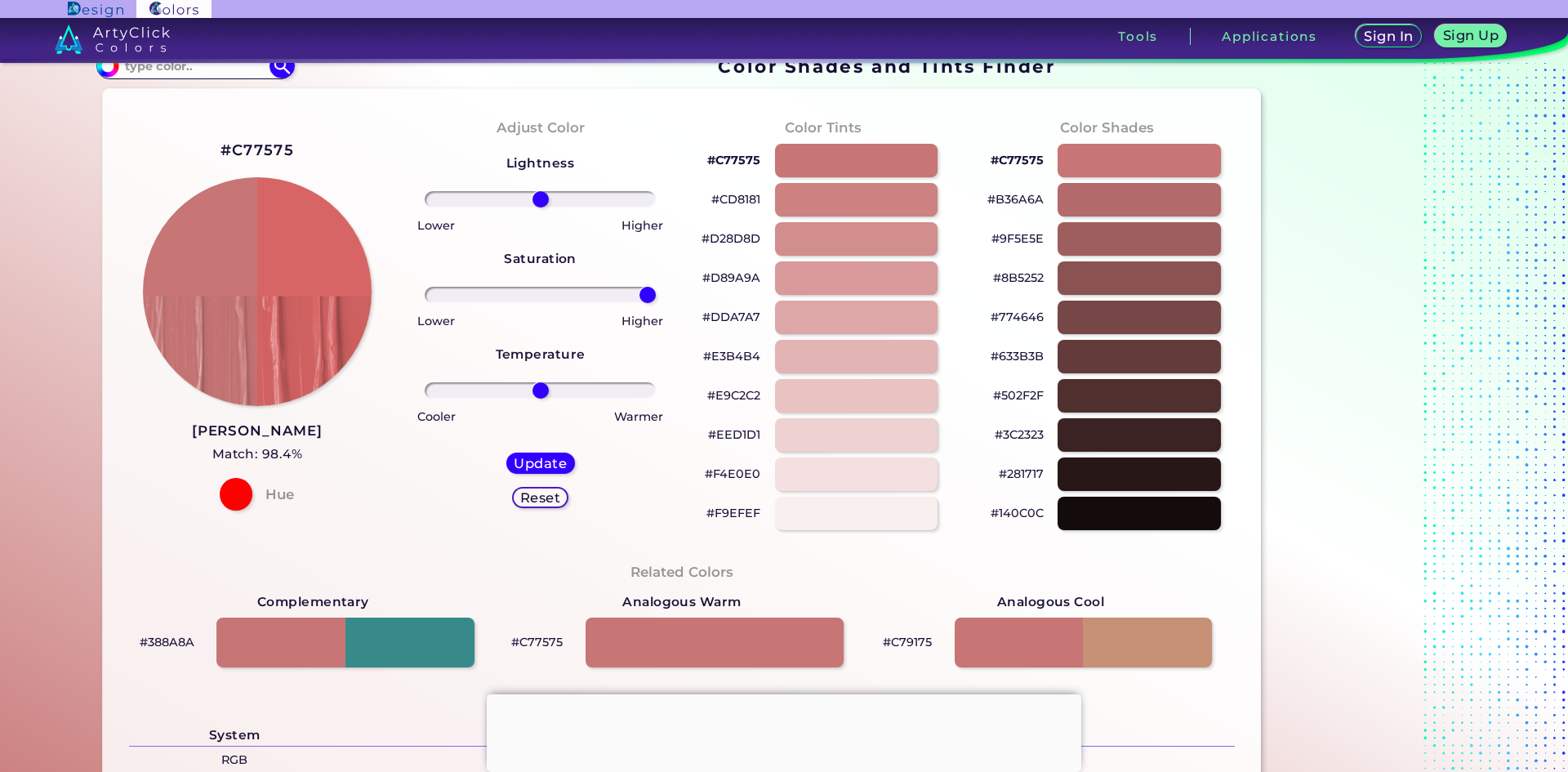
drag, startPoint x: 536, startPoint y: 293, endPoint x: 756, endPoint y: 341, distance: 225.2
type input "100"
click at [656, 303] on input "range" at bounding box center [540, 295] width 231 height 17
click at [552, 463] on h5 "Update" at bounding box center [540, 463] width 51 height 13
type input "#d86565"
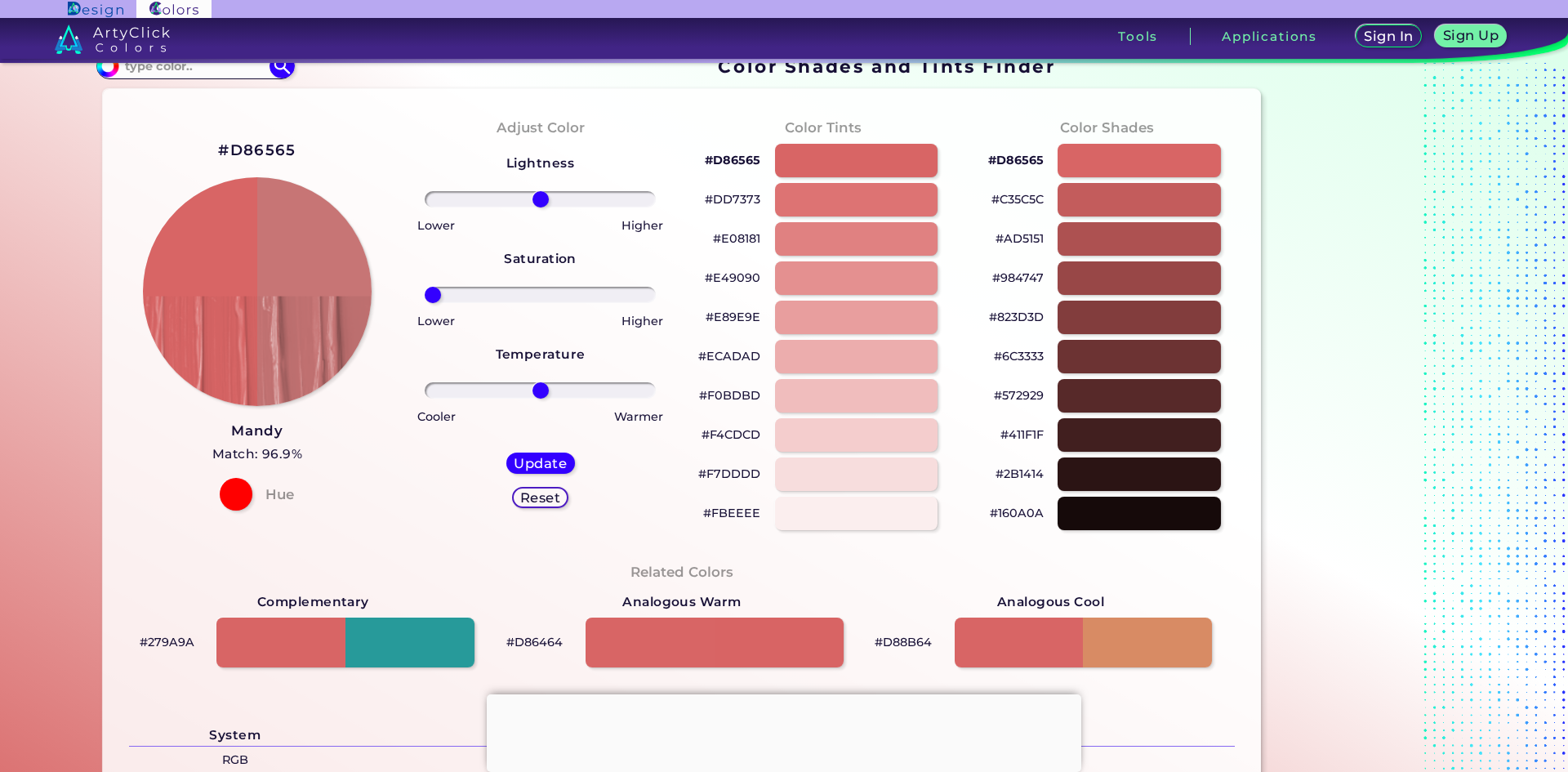
drag, startPoint x: 541, startPoint y: 296, endPoint x: 484, endPoint y: 351, distance: 79.2
type input "-100"
click at [425, 303] on input "range" at bounding box center [540, 295] width 231 height 17
click at [556, 467] on h5 "Update" at bounding box center [540, 463] width 50 height 12
type input "#c77575"
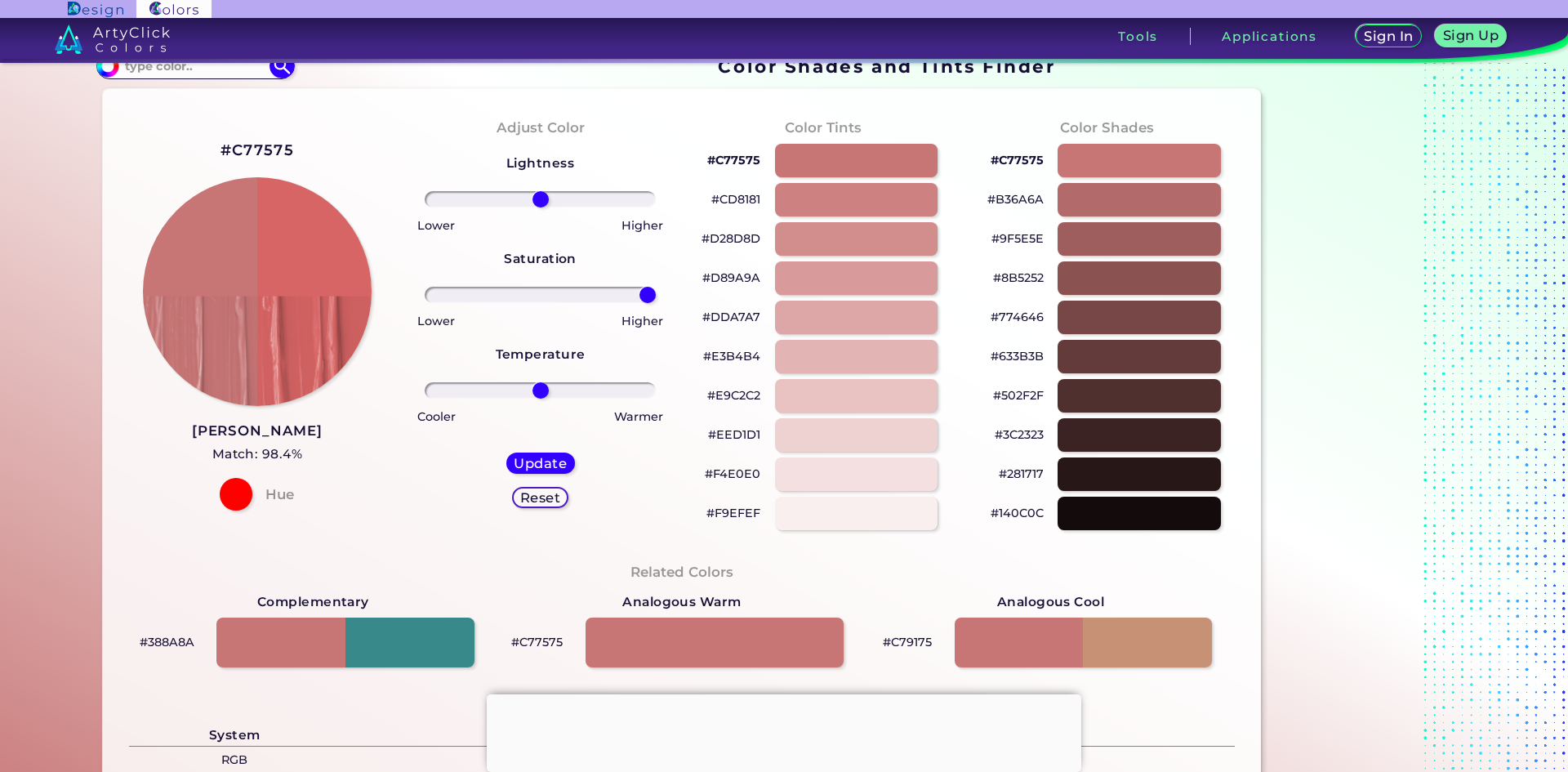
drag, startPoint x: 674, startPoint y: 304, endPoint x: 621, endPoint y: 393, distance: 103.6
type input "100"
click at [656, 303] on input "range" at bounding box center [540, 295] width 231 height 17
click at [556, 462] on h5 "Update" at bounding box center [540, 463] width 48 height 12
type input "#d86565"
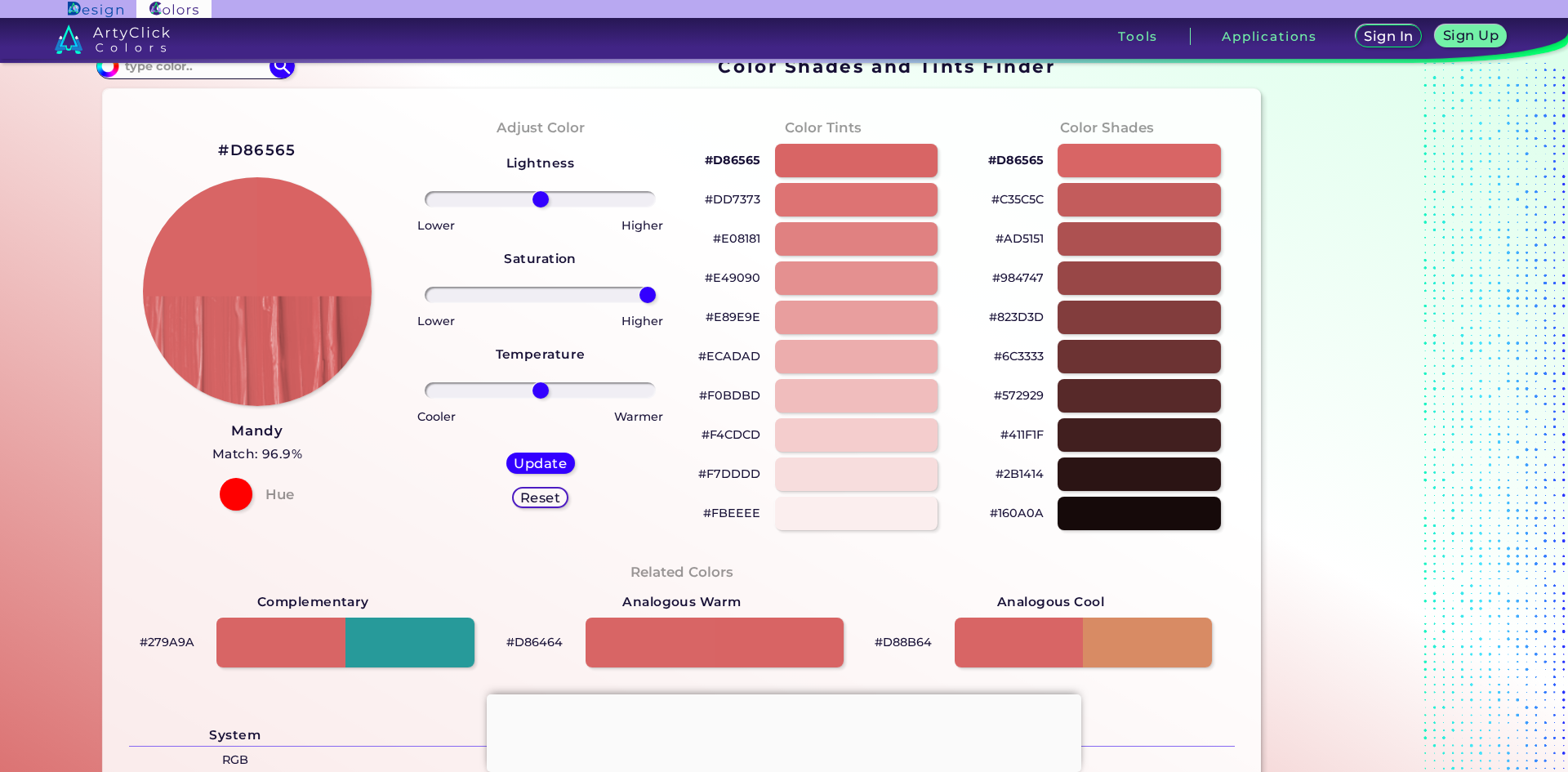
drag, startPoint x: 543, startPoint y: 289, endPoint x: 711, endPoint y: 299, distance: 168.3
type input "100"
click at [656, 295] on input "range" at bounding box center [540, 295] width 231 height 17
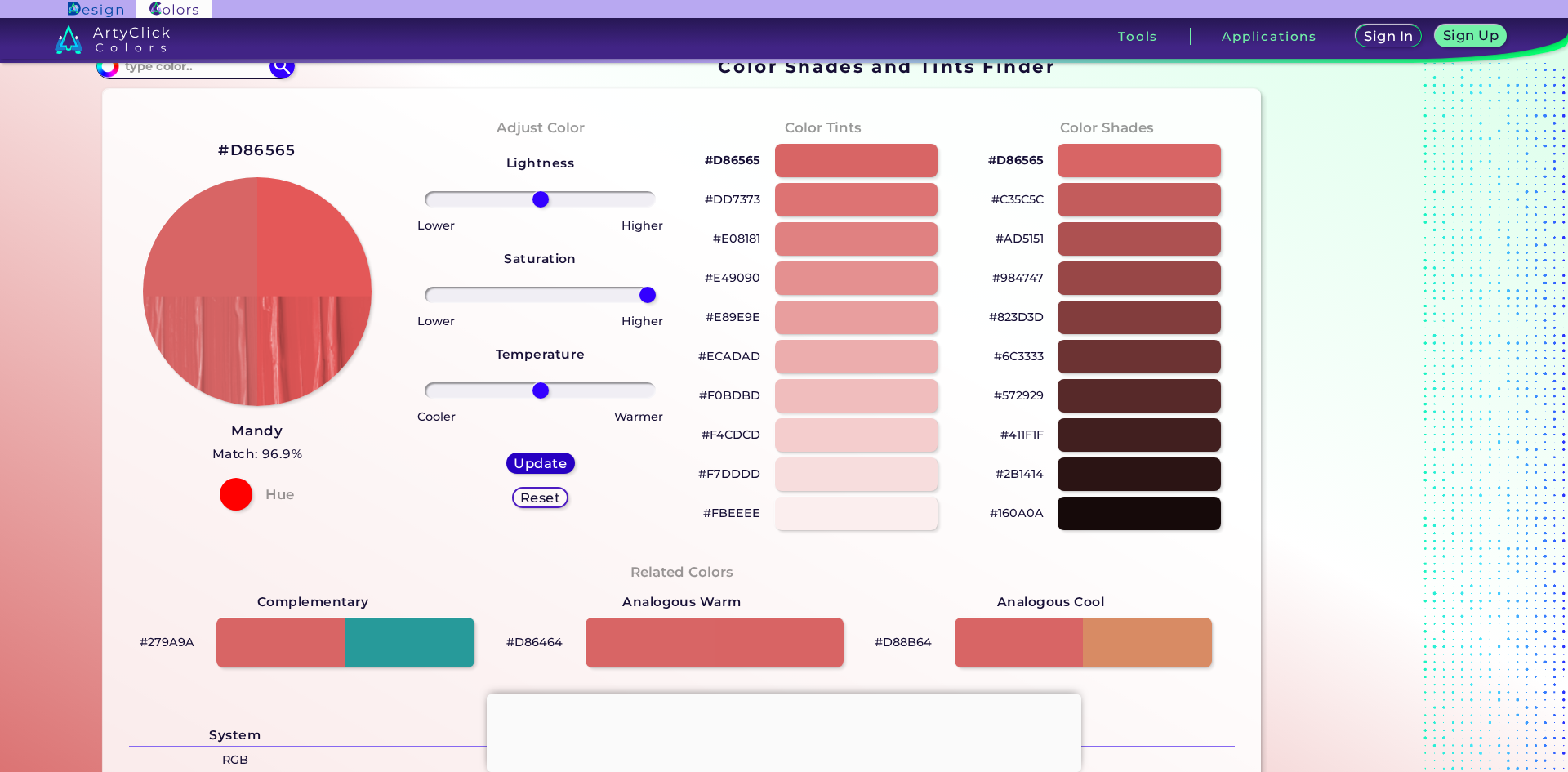
click at [546, 457] on h5 "Update" at bounding box center [541, 463] width 49 height 12
type input "#e45858"
type input "0"
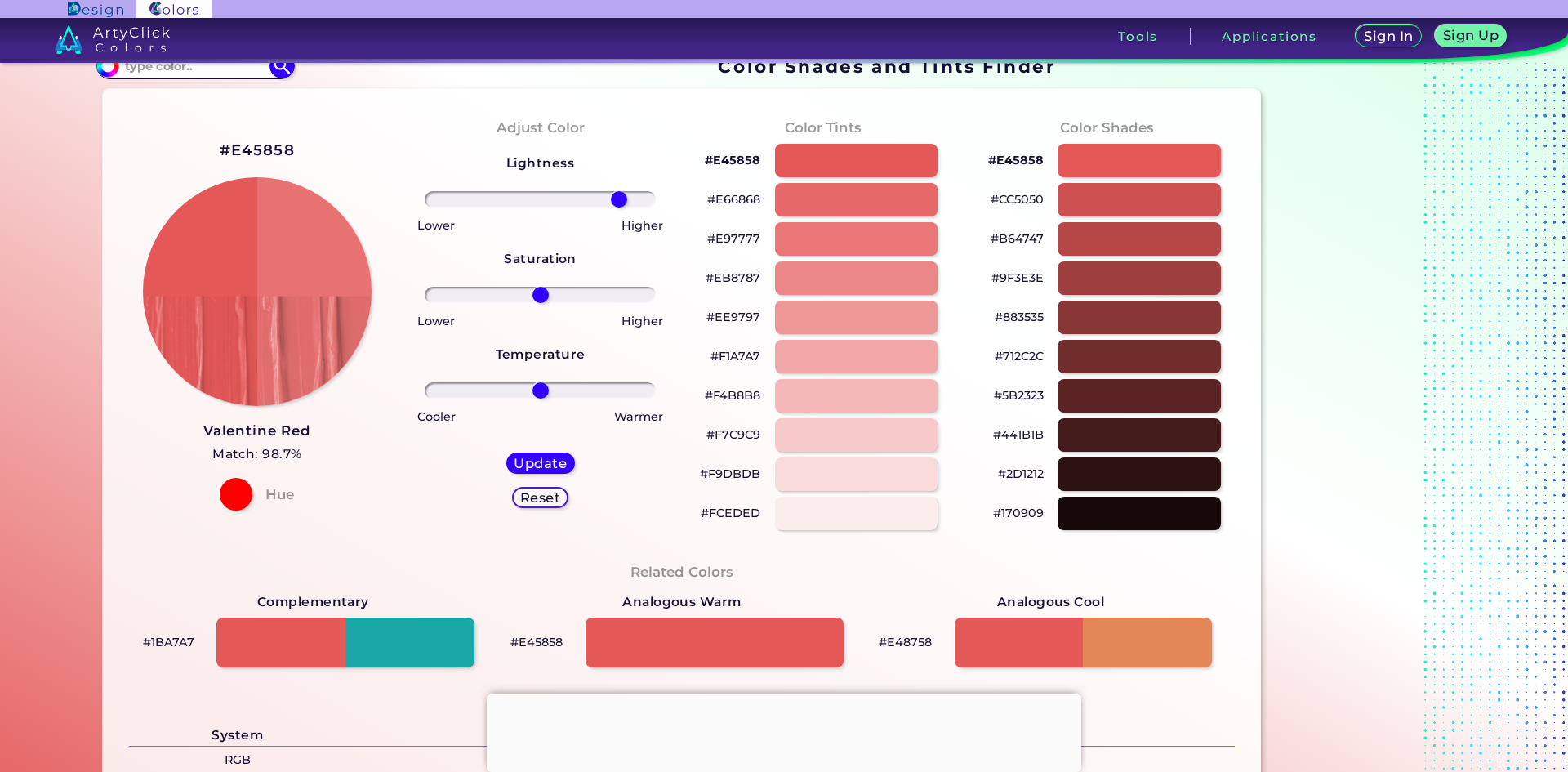
drag, startPoint x: 568, startPoint y: 205, endPoint x: 615, endPoint y: 205, distance: 47.0
type input "73"
click at [615, 205] on input "range" at bounding box center [540, 199] width 231 height 17
drag, startPoint x: 535, startPoint y: 449, endPoint x: 536, endPoint y: 413, distance: 36.0
click at [535, 441] on div "Update Reset" at bounding box center [540, 479] width 94 height 82
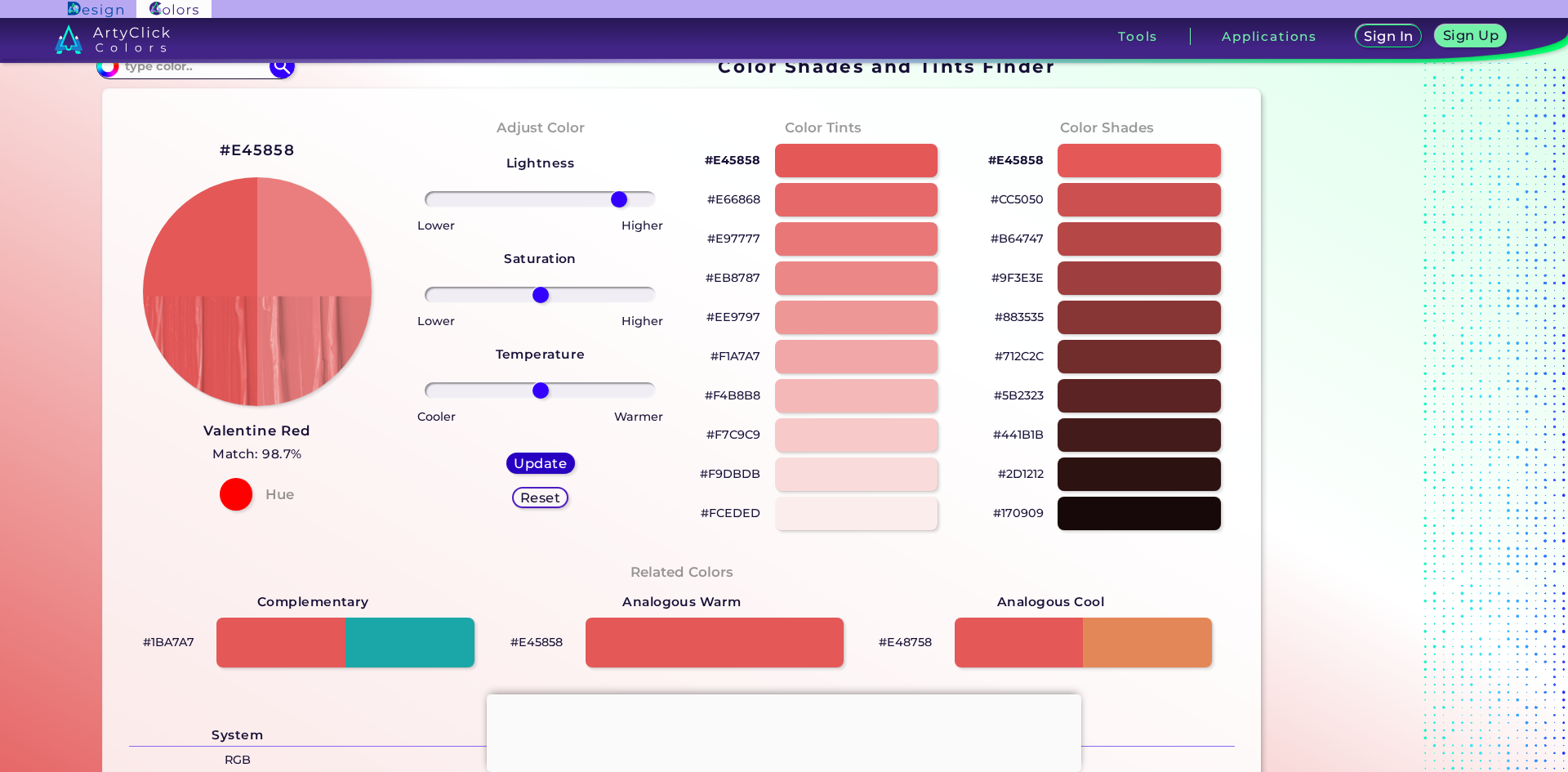
click at [555, 457] on h5 "Update" at bounding box center [540, 463] width 50 height 12
type input "#ea7d7d"
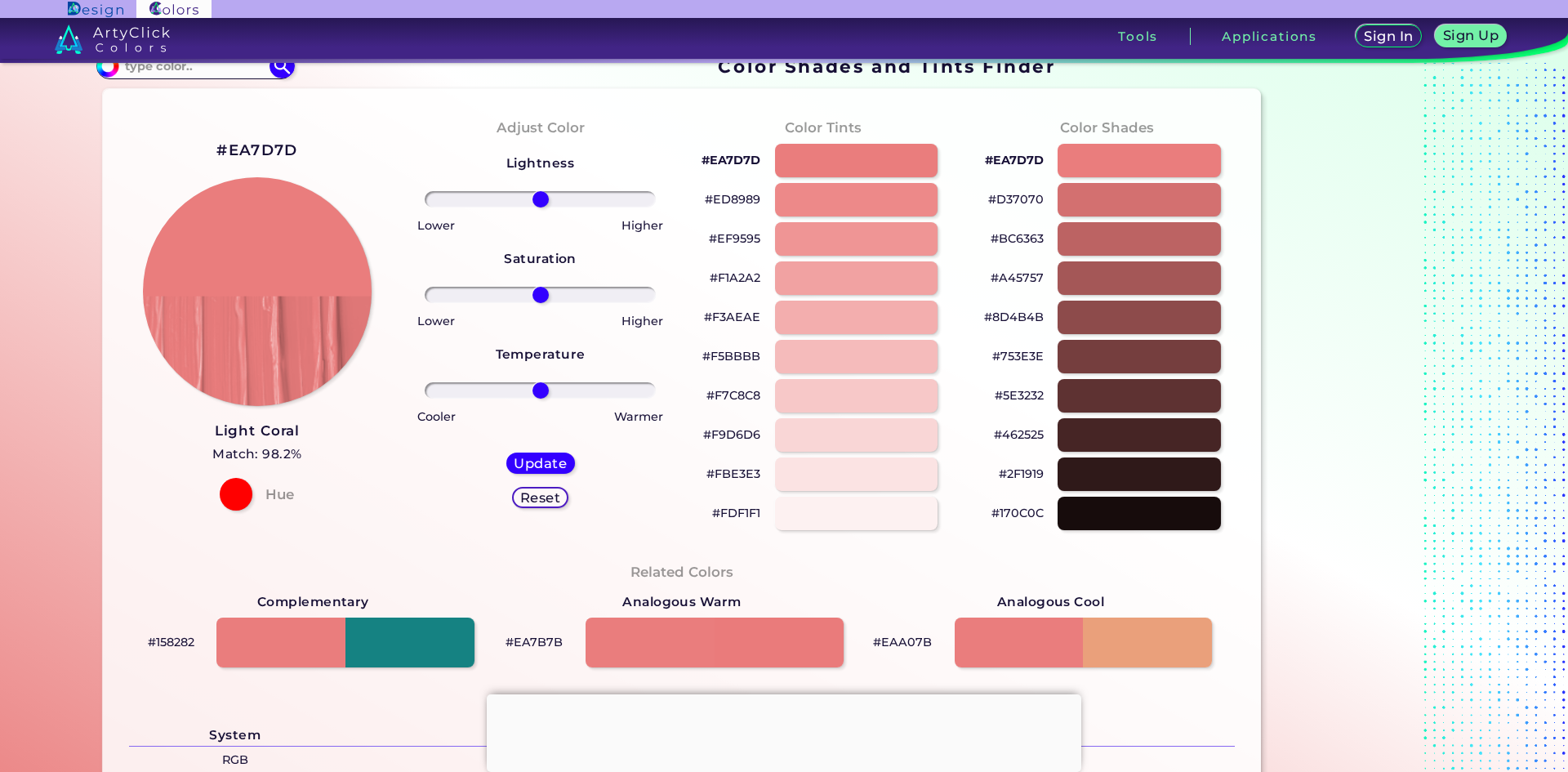
drag, startPoint x: 556, startPoint y: 457, endPoint x: 473, endPoint y: 395, distance: 103.6
click at [468, 435] on div "Lightness Saturation Temperature Lower Higher Lower Higher Cooler Warmer Update…" at bounding box center [540, 337] width 257 height 392
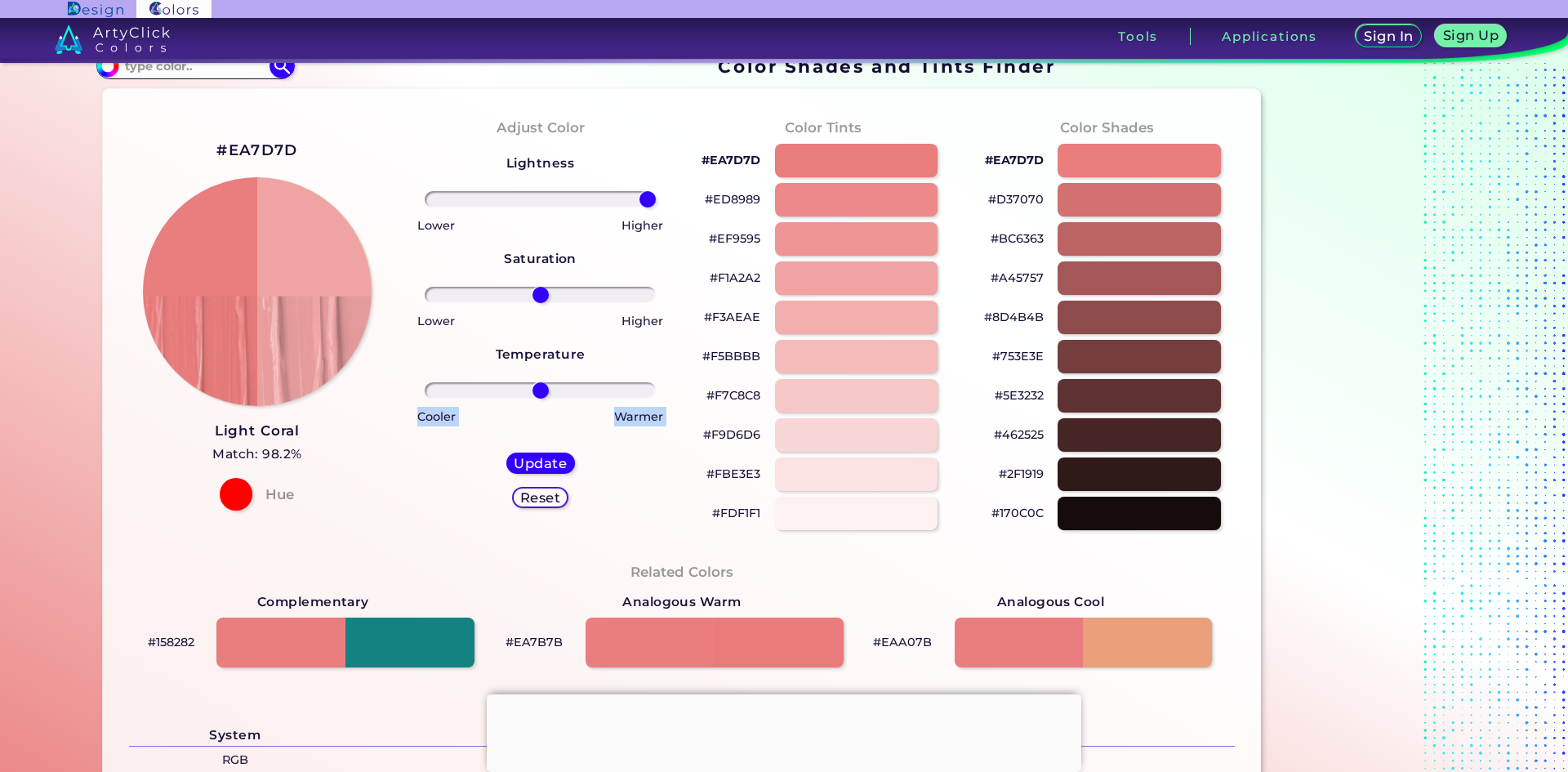
drag, startPoint x: 537, startPoint y: 194, endPoint x: 671, endPoint y: 196, distance: 134.0
type input "100"
click at [656, 196] on input "range" at bounding box center [540, 199] width 231 height 17
click at [547, 459] on h5 "Update" at bounding box center [540, 463] width 54 height 14
type input "#f0a3a3"
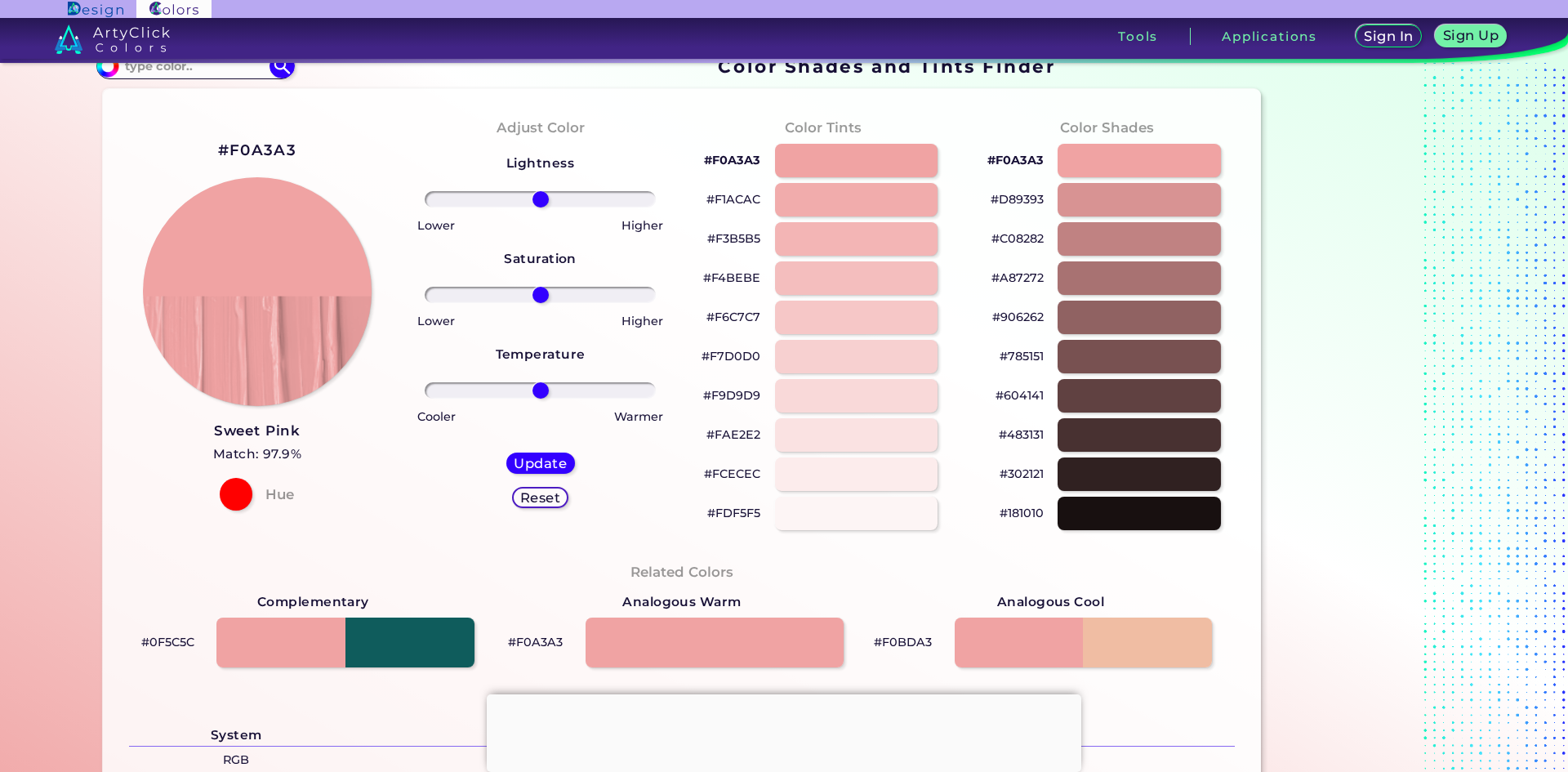
drag, startPoint x: 568, startPoint y: 193, endPoint x: 599, endPoint y: 196, distance: 31.1
click at [599, 196] on div at bounding box center [540, 199] width 257 height 20
drag, startPoint x: 560, startPoint y: 201, endPoint x: 711, endPoint y: 211, distance: 151.3
type input "100"
click at [656, 201] on input "range" at bounding box center [540, 199] width 231 height 17
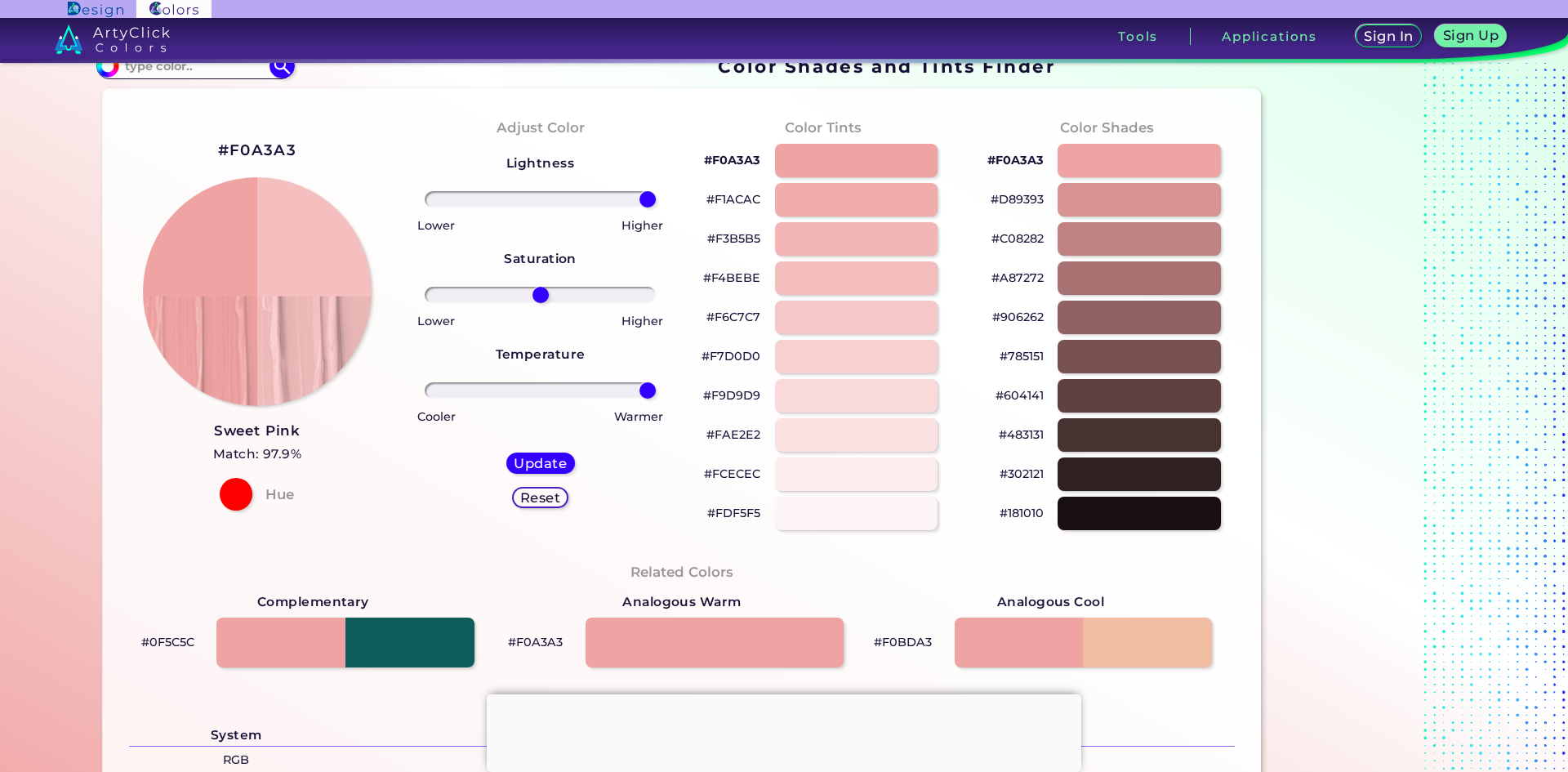
drag, startPoint x: 545, startPoint y: 387, endPoint x: 667, endPoint y: 386, distance: 122.0
click at [656, 386] on input "range" at bounding box center [540, 390] width 231 height 17
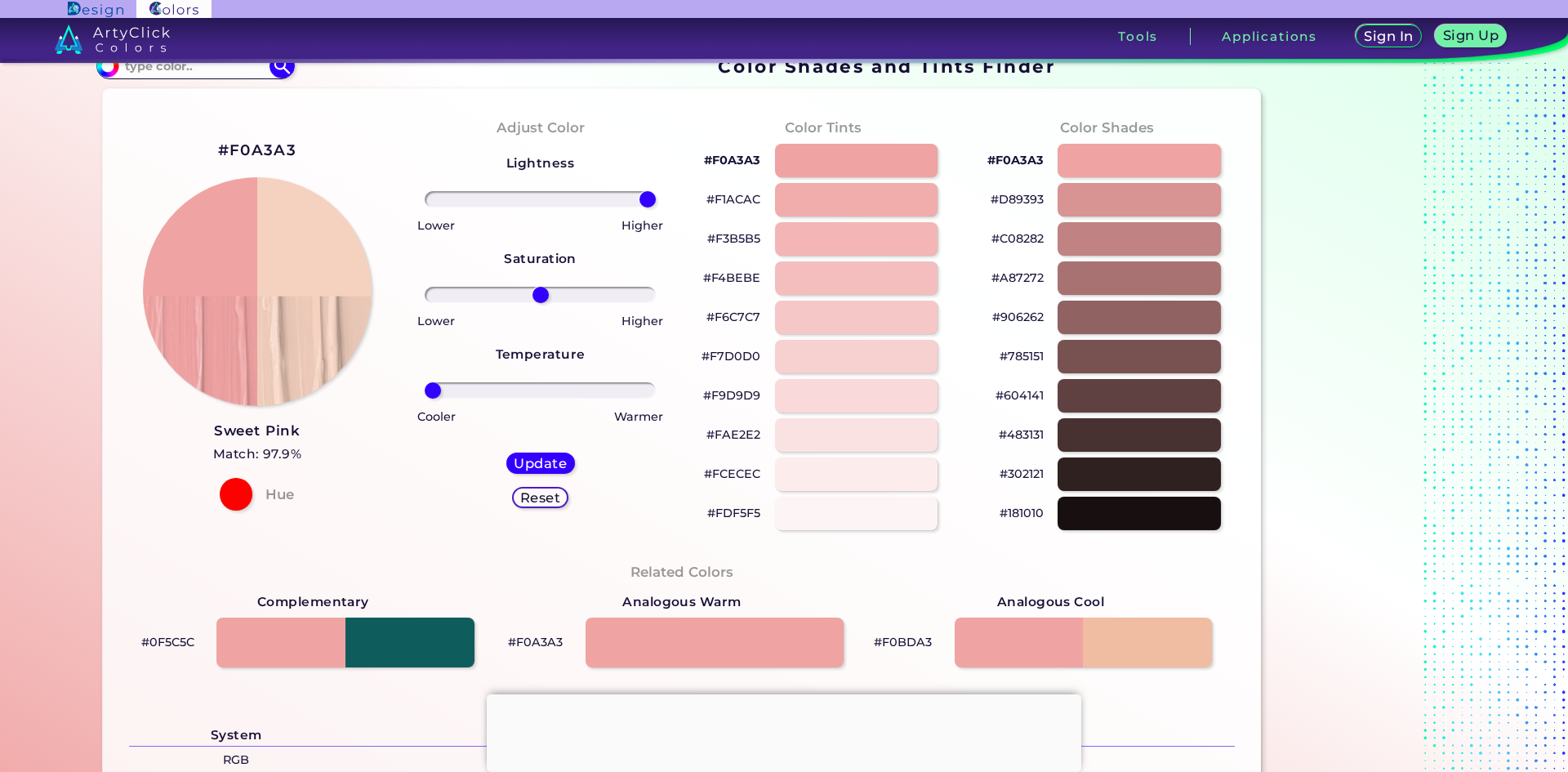
drag, startPoint x: 650, startPoint y: 387, endPoint x: 304, endPoint y: 408, distance: 346.6
type input "-100"
click at [425, 399] on input "range" at bounding box center [540, 390] width 231 height 17
click at [519, 457] on h5 "Update" at bounding box center [540, 463] width 51 height 13
type input "#f5d1bf"
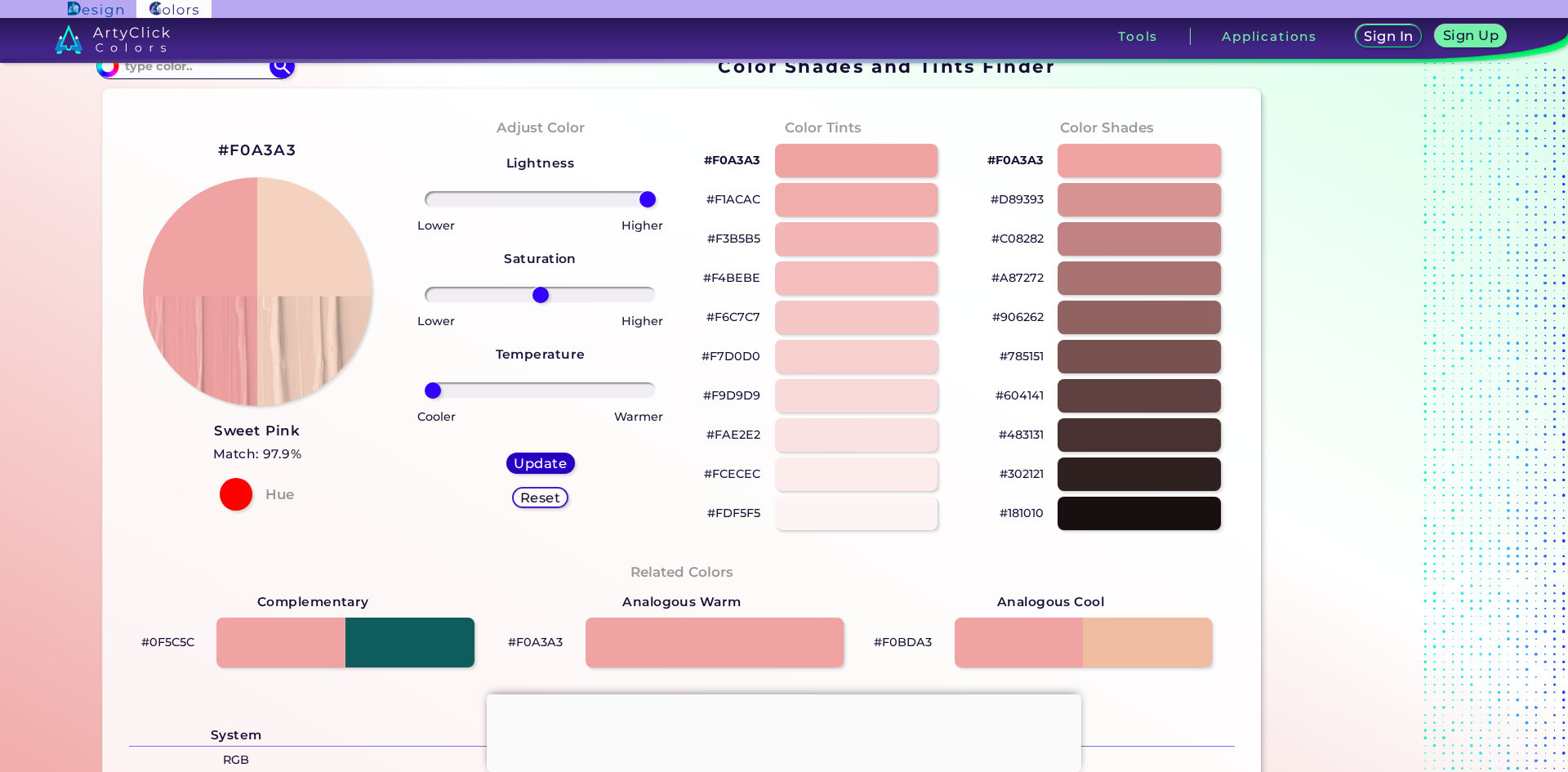
type input "0"
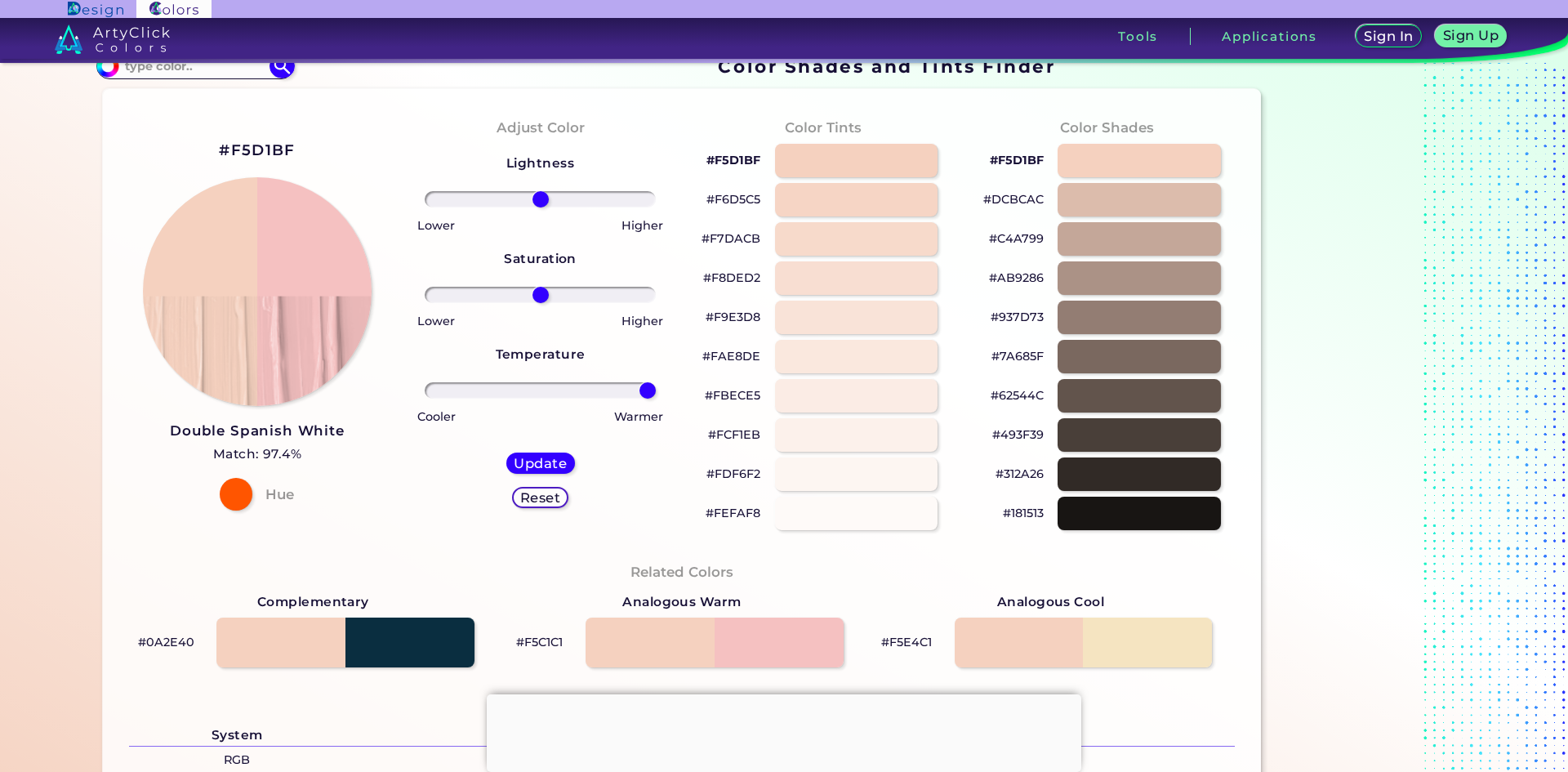
drag, startPoint x: 538, startPoint y: 393, endPoint x: 670, endPoint y: 392, distance: 132.0
type input "100"
click at [656, 392] on input "range" at bounding box center [540, 390] width 231 height 17
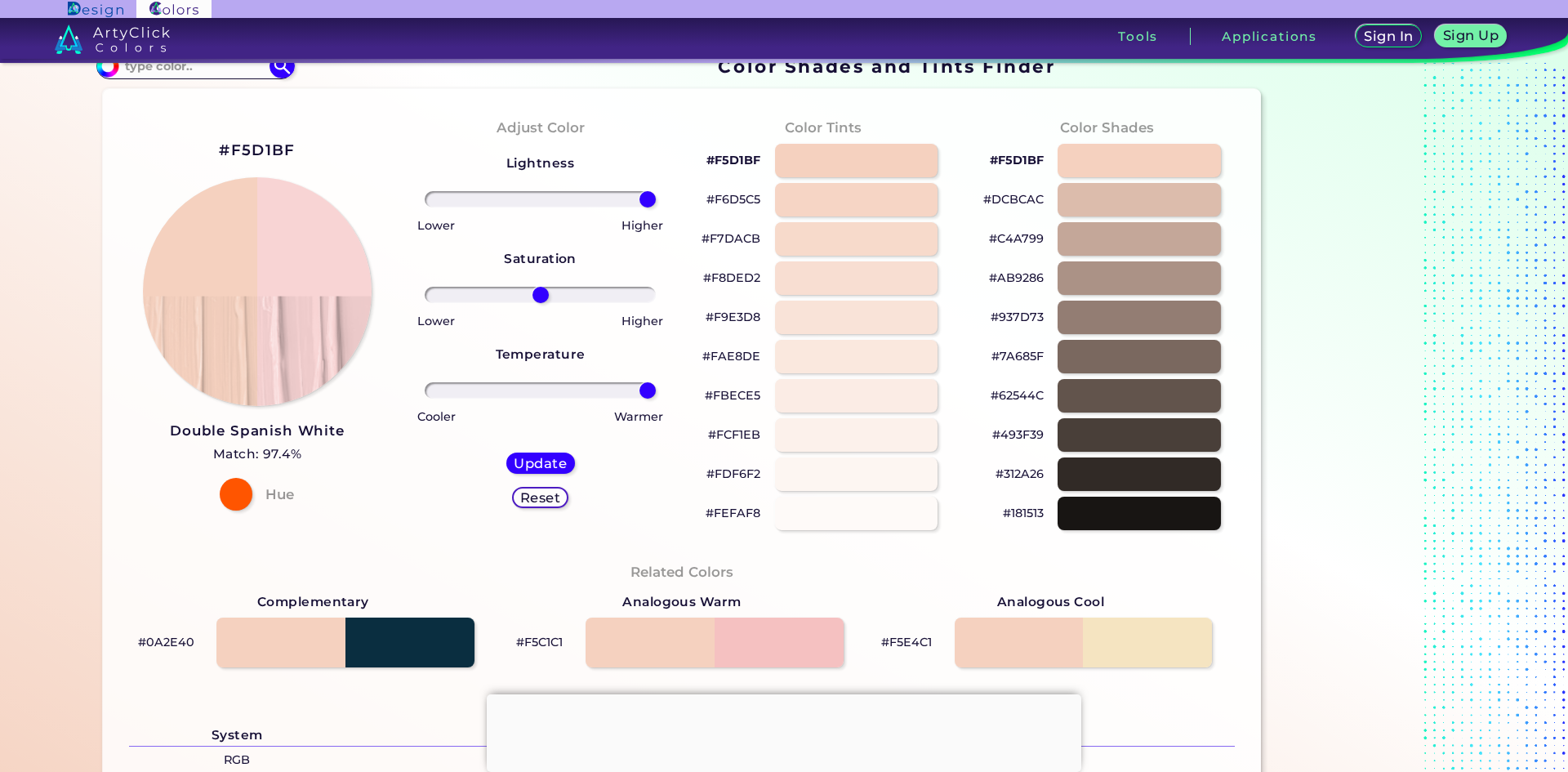
drag, startPoint x: 613, startPoint y: 198, endPoint x: 660, endPoint y: 200, distance: 47.0
type input "100"
click at [656, 200] on input "range" at bounding box center [540, 199] width 231 height 17
click at [546, 459] on h5 "Update" at bounding box center [540, 463] width 53 height 13
type input "#f8d4d4"
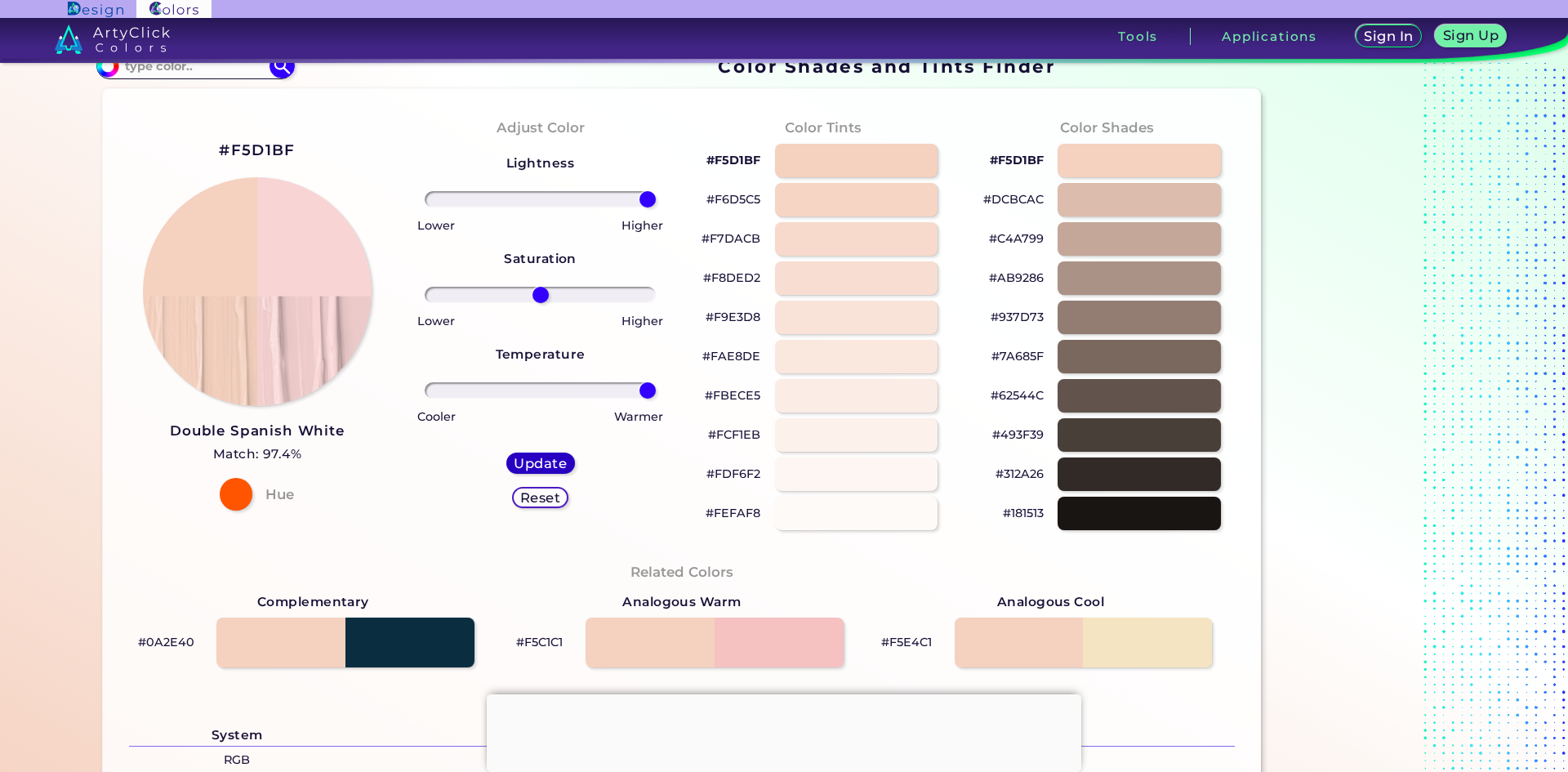
type input "0"
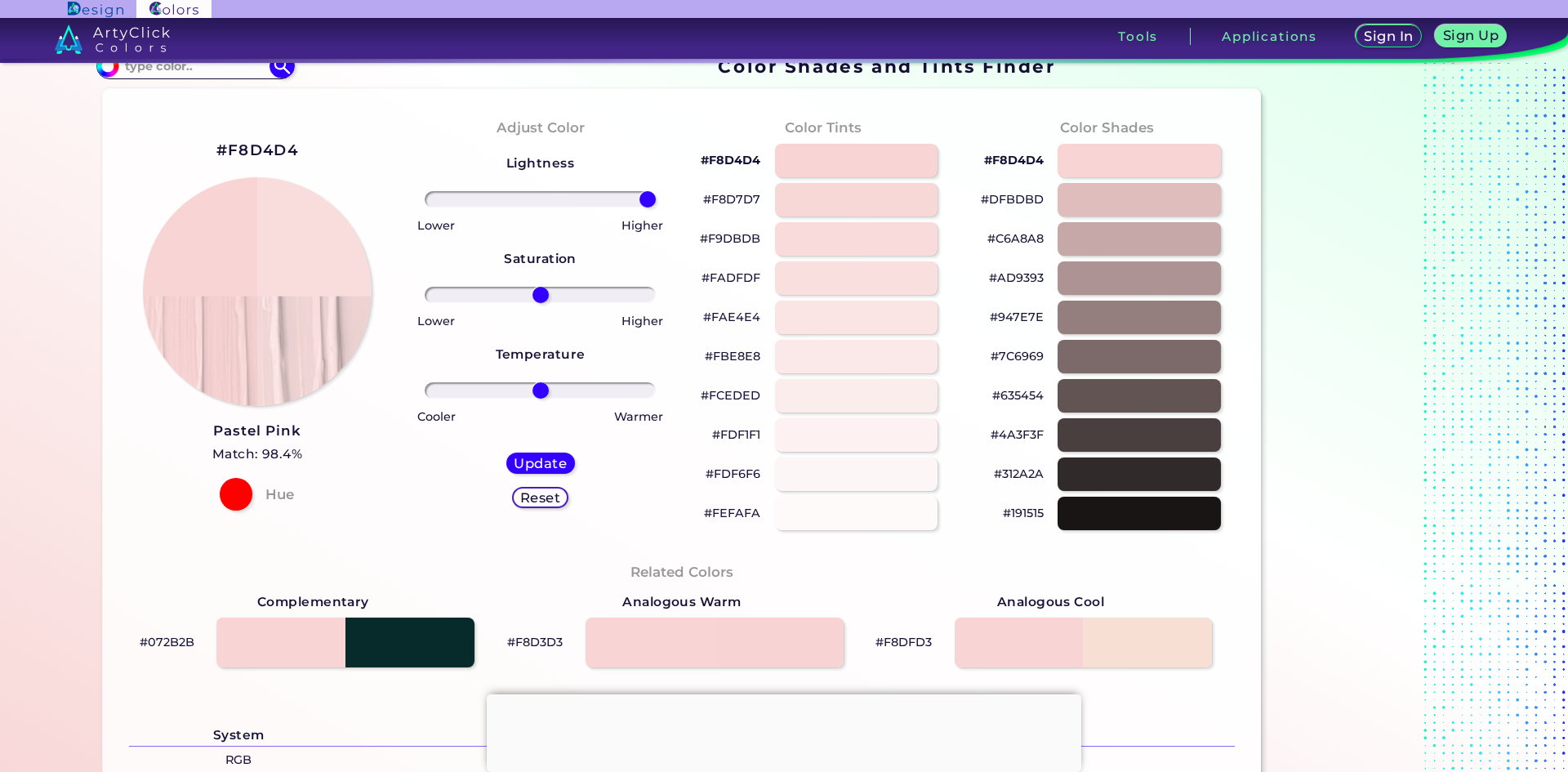
drag, startPoint x: 619, startPoint y: 210, endPoint x: 750, endPoint y: 239, distance: 134.2
type input "100"
click at [656, 207] on input "range" at bounding box center [540, 199] width 231 height 17
click at [541, 471] on div "Update" at bounding box center [541, 464] width 69 height 22
type input "#fae0e0"
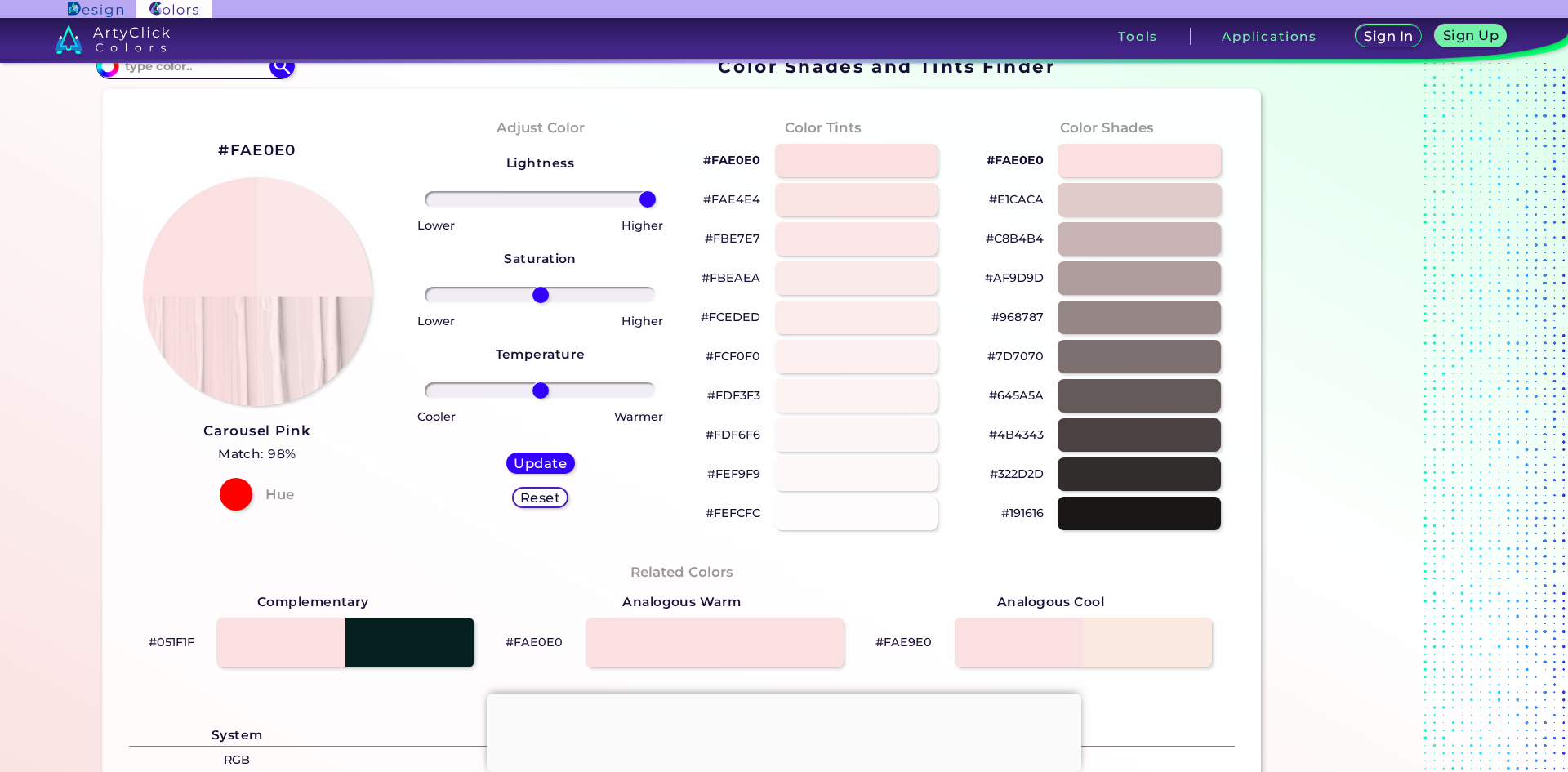
drag, startPoint x: 536, startPoint y: 206, endPoint x: 664, endPoint y: 200, distance: 128.1
type input "100"
click at [656, 200] on input "range" at bounding box center [540, 199] width 231 height 17
click at [551, 457] on h5 "Update" at bounding box center [541, 463] width 49 height 12
type input "#fceaea"
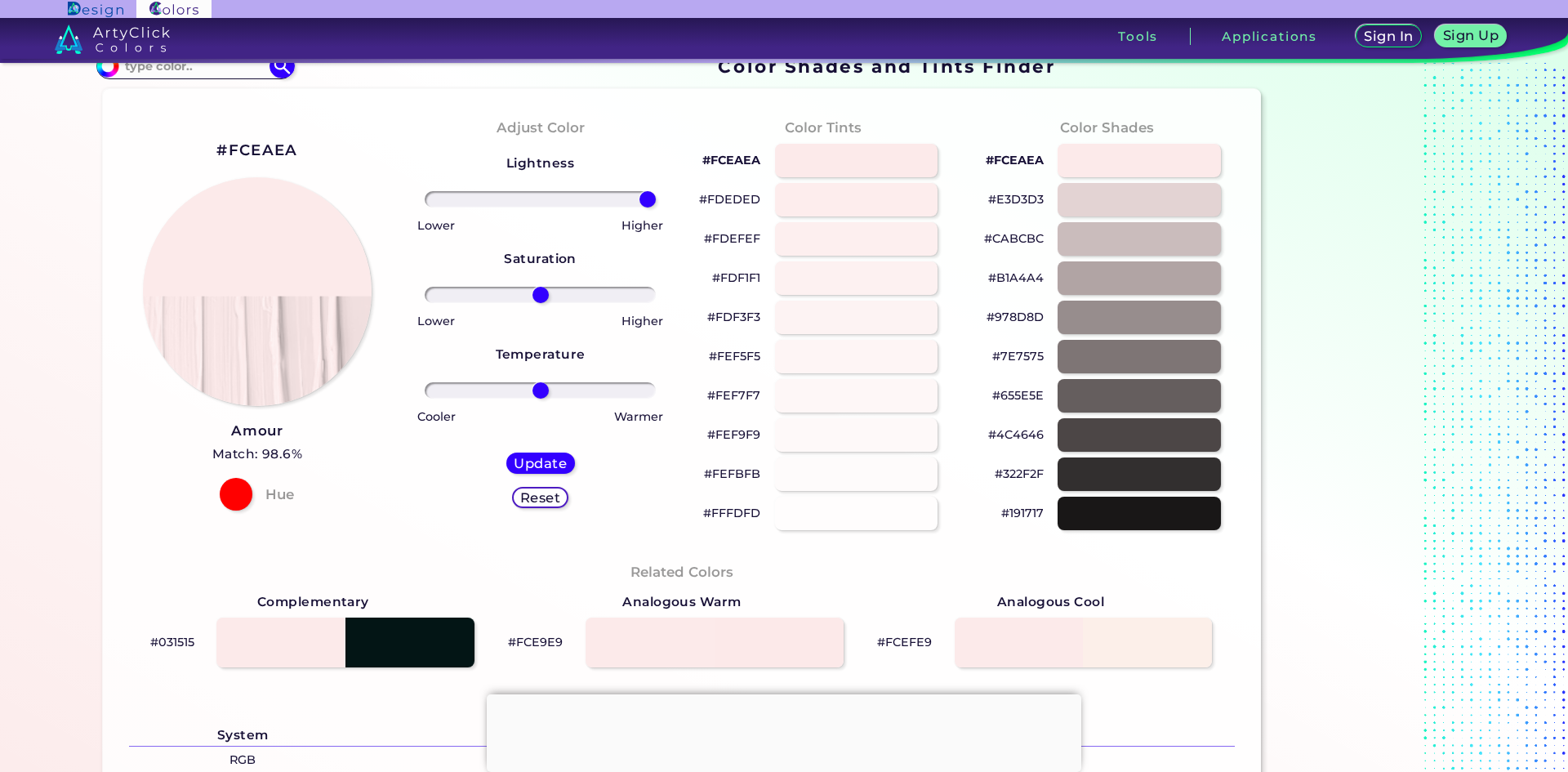
drag, startPoint x: 544, startPoint y: 198, endPoint x: 690, endPoint y: 196, distance: 146.0
type input "100"
click at [656, 192] on input "range" at bounding box center [540, 199] width 231 height 17
click at [537, 457] on h5 "Update" at bounding box center [540, 463] width 51 height 13
type input "#fdefef"
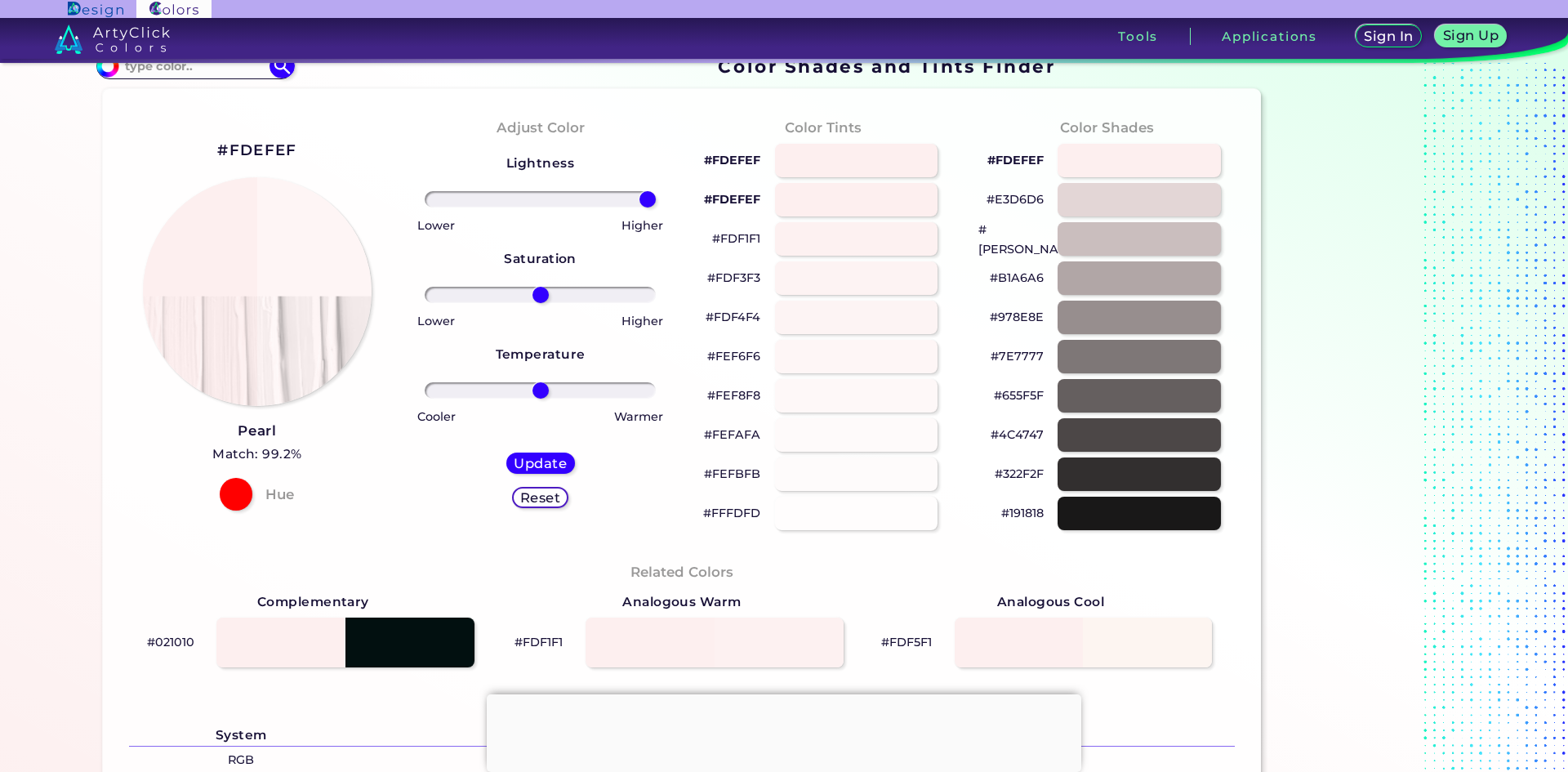
drag, startPoint x: 541, startPoint y: 197, endPoint x: 580, endPoint y: 384, distance: 191.0
type input "100"
click at [656, 196] on input "range" at bounding box center [540, 199] width 231 height 17
click at [546, 457] on h5 "Update" at bounding box center [539, 463] width 52 height 13
type input "#fef5f5"
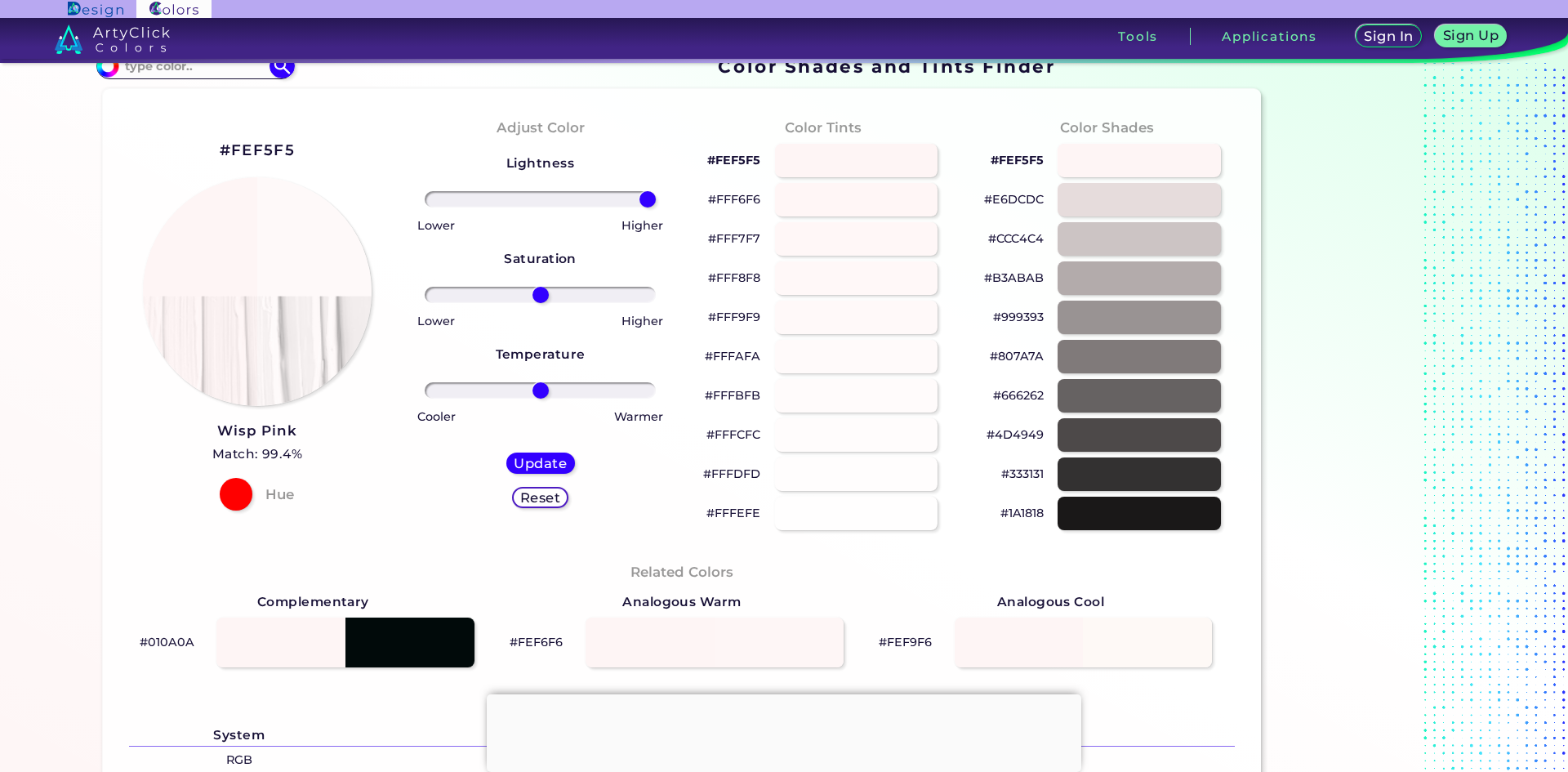
drag, startPoint x: 541, startPoint y: 204, endPoint x: 673, endPoint y: 205, distance: 132.0
type input "100"
click at [656, 201] on input "range" at bounding box center [540, 199] width 231 height 17
click at [550, 458] on h5 "Update" at bounding box center [540, 463] width 48 height 12
type input "#fef9f9"
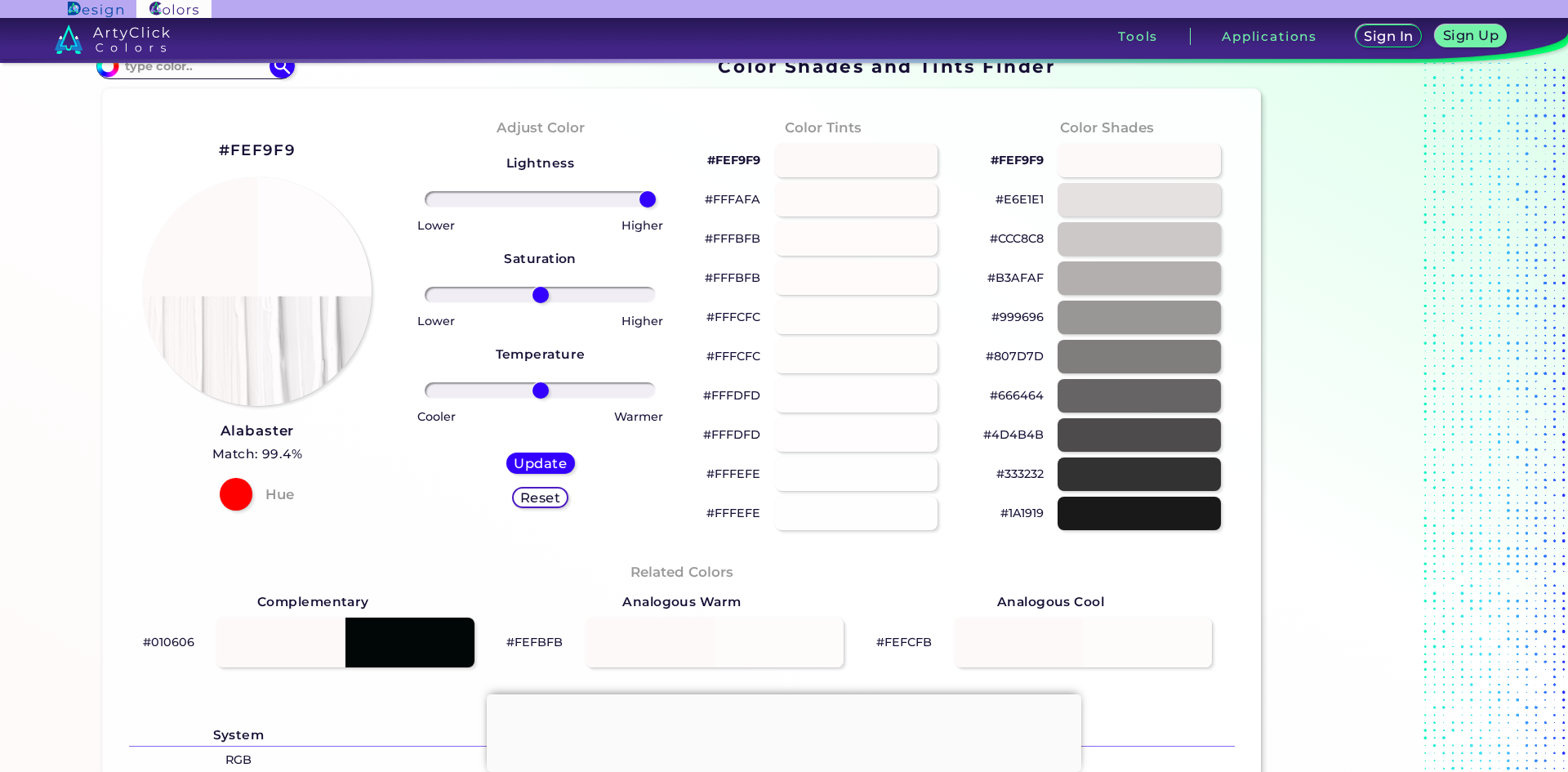
drag, startPoint x: 650, startPoint y: 184, endPoint x: 694, endPoint y: 168, distance: 46.8
type input "100"
click at [656, 192] on input "range" at bounding box center [540, 199] width 231 height 17
click at [540, 464] on h5 "Update" at bounding box center [540, 463] width 48 height 12
type input "#fefcfc"
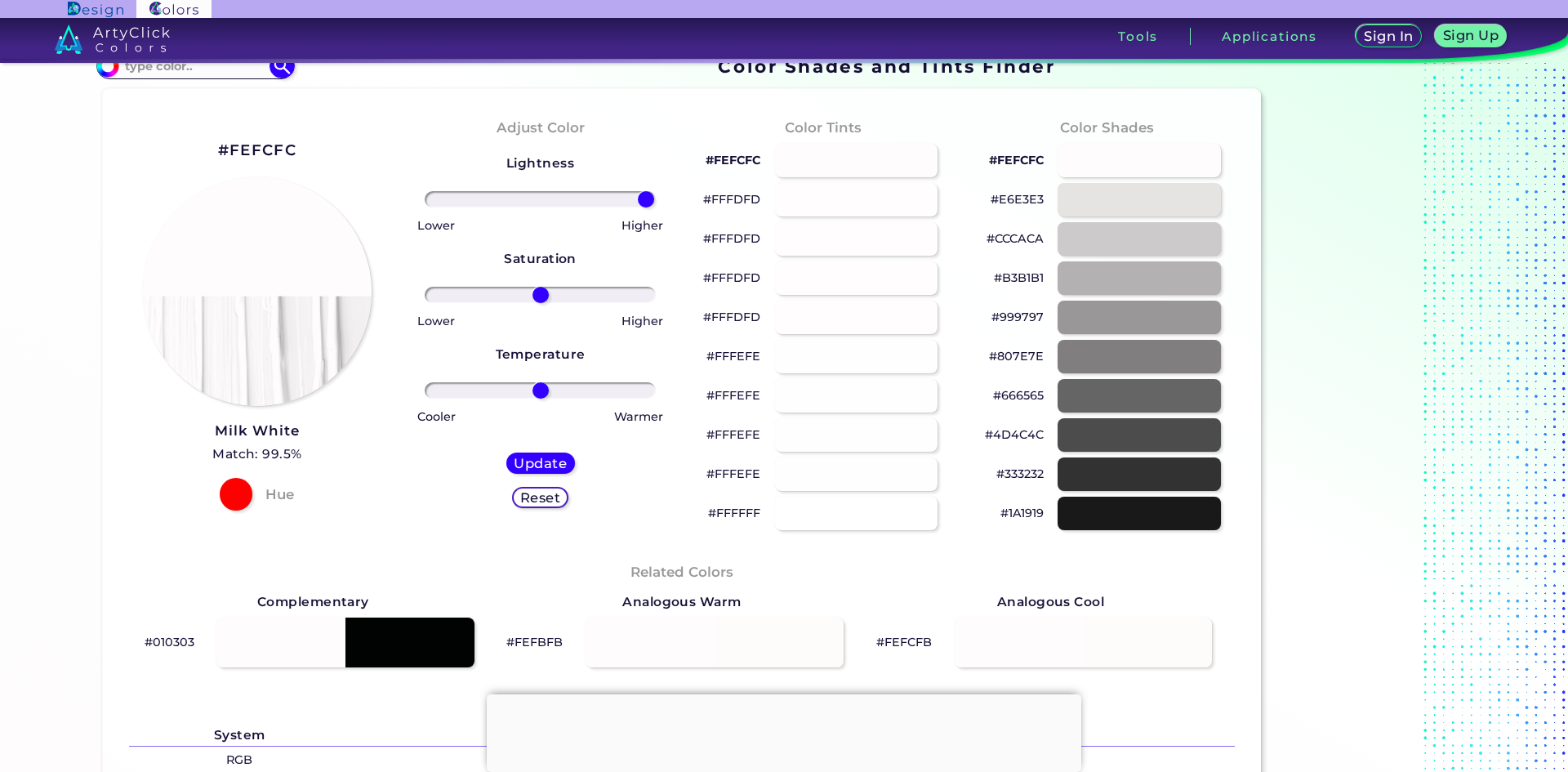
drag, startPoint x: 538, startPoint y: 206, endPoint x: 631, endPoint y: 281, distance: 119.5
type input "100"
click at [645, 207] on input "range" at bounding box center [540, 199] width 231 height 17
click at [547, 463] on h5 "Update" at bounding box center [540, 463] width 49 height 12
type input "#fefcfc"
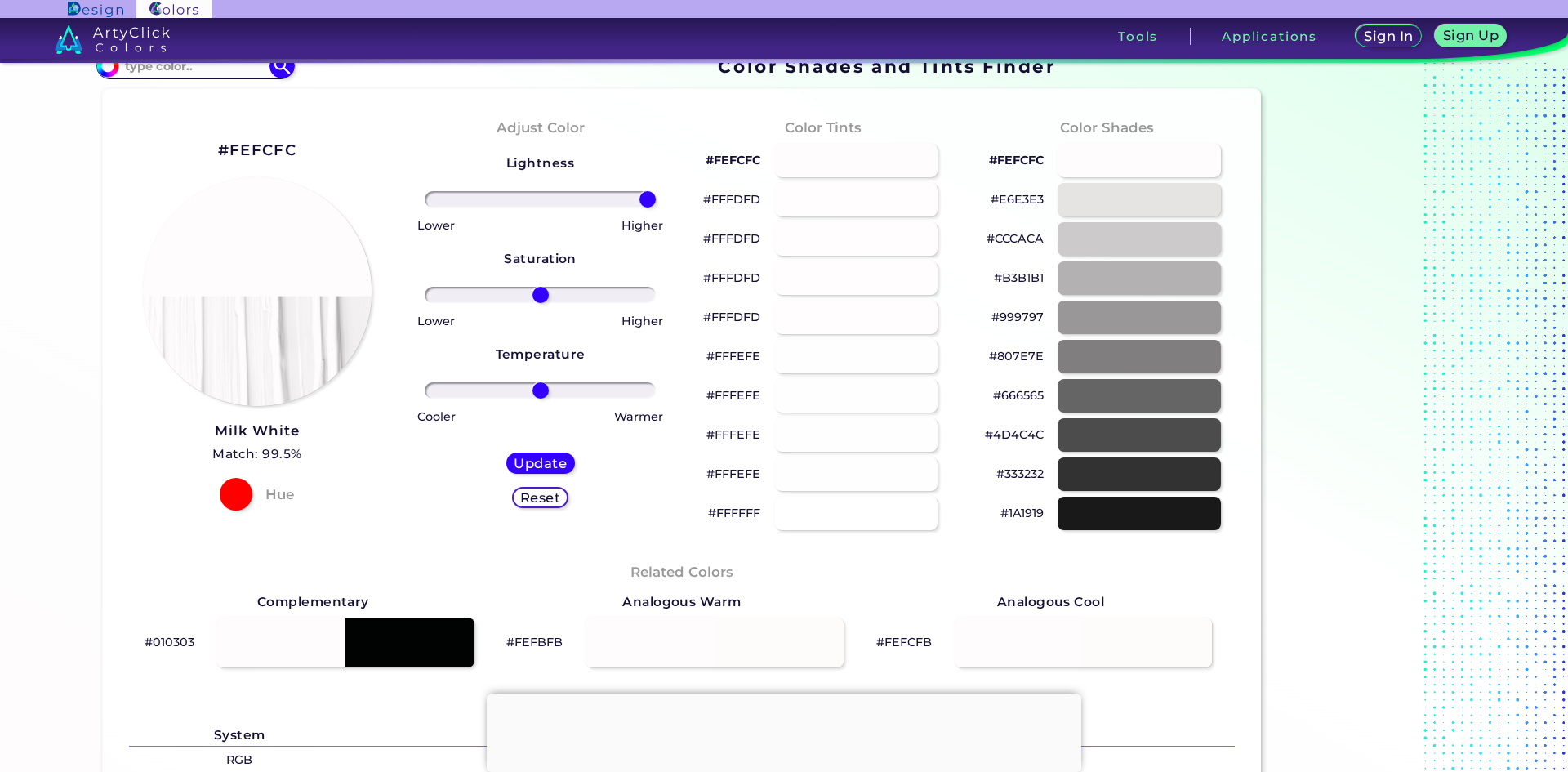
drag, startPoint x: 663, startPoint y: 193, endPoint x: 755, endPoint y: 184, distance: 92.4
type input "100"
click at [656, 192] on input "range" at bounding box center [540, 199] width 231 height 17
click at [542, 461] on h5 "Update" at bounding box center [540, 463] width 48 height 12
type input "#fefcfc"
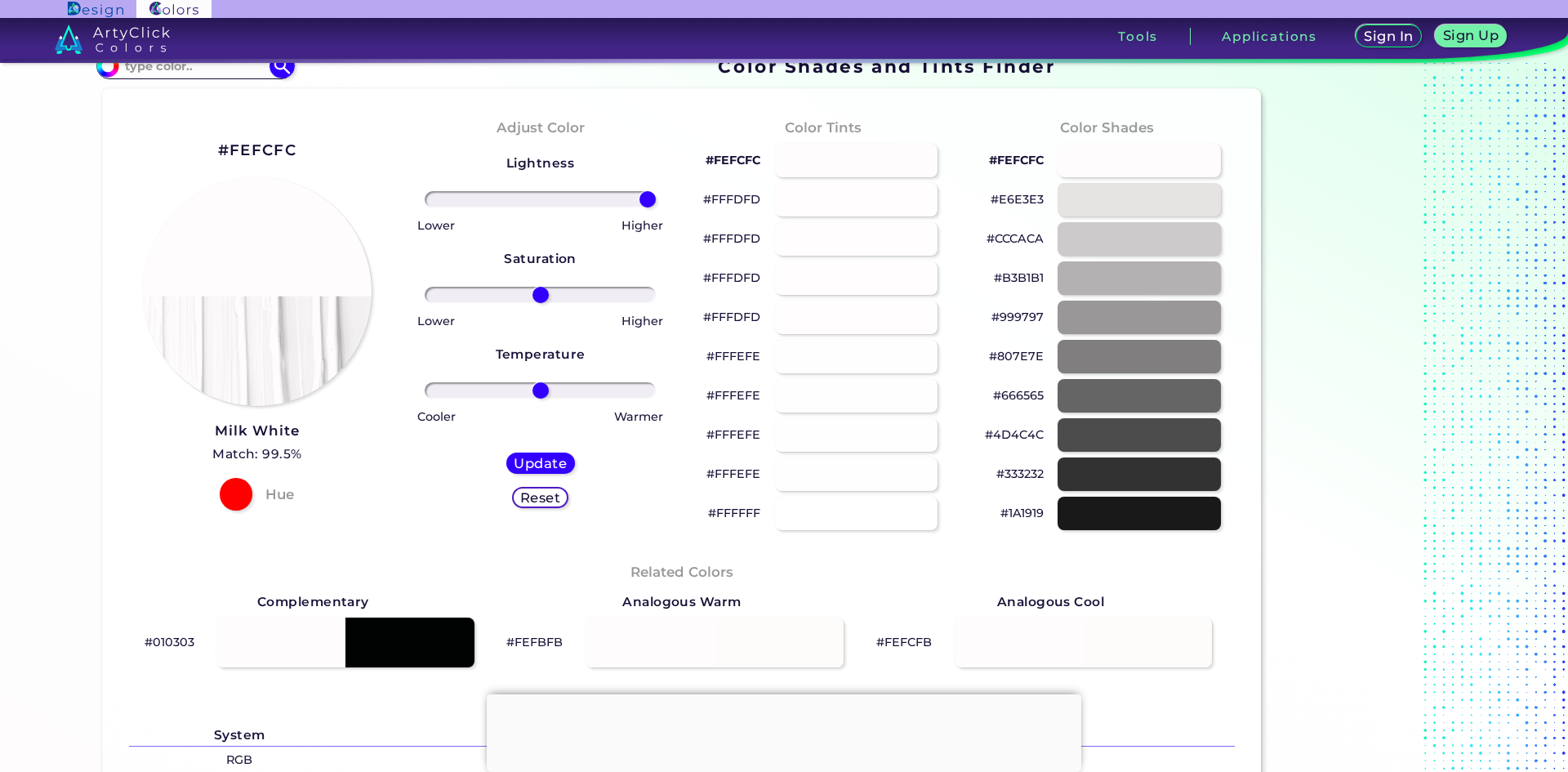
drag, startPoint x: 535, startPoint y: 198, endPoint x: 672, endPoint y: 206, distance: 137.2
type input "100"
click at [656, 201] on input "range" at bounding box center [540, 199] width 231 height 17
click at [560, 460] on h5 "Update" at bounding box center [540, 463] width 48 height 12
type input "#fefcfc"
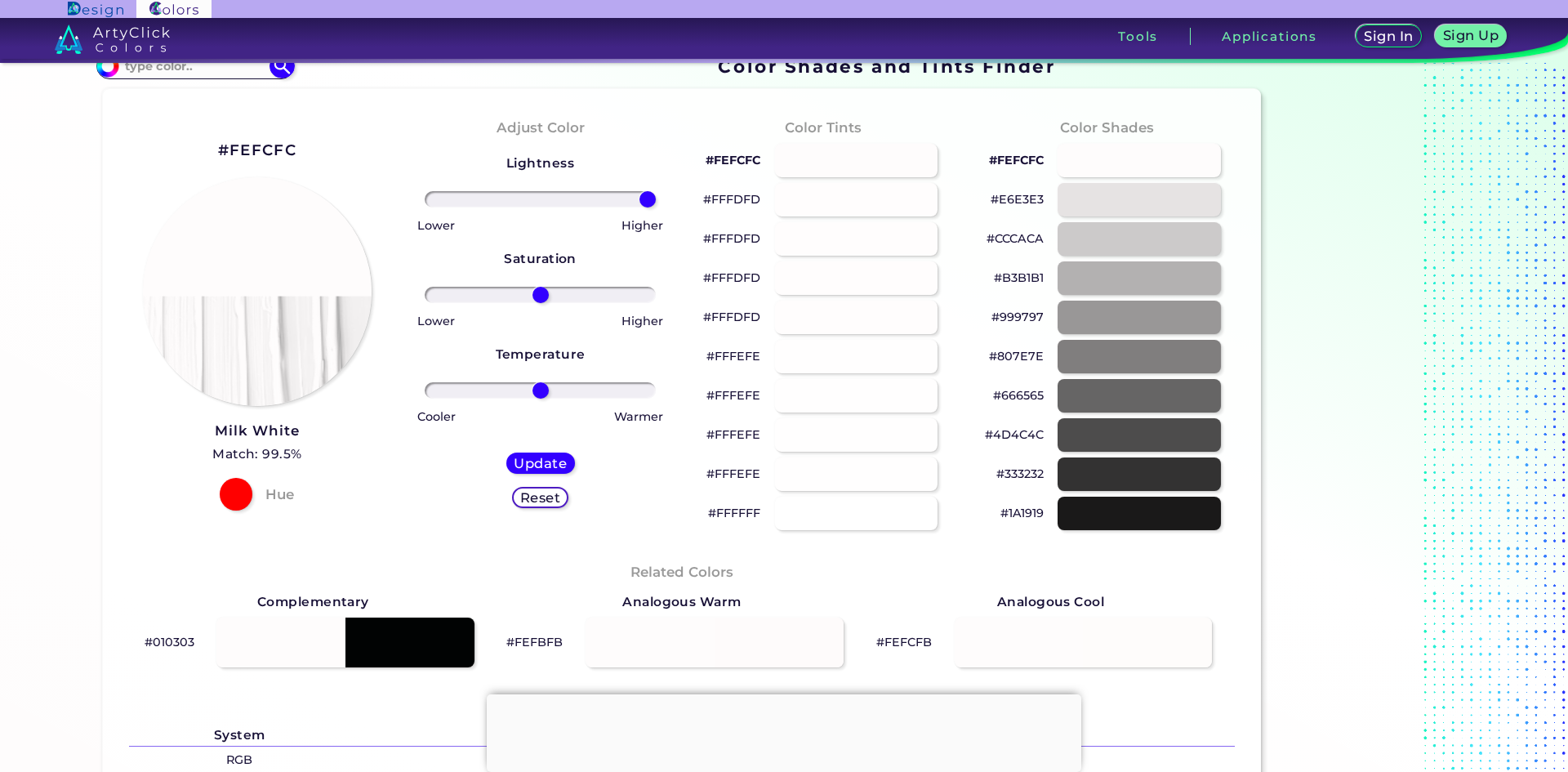
drag, startPoint x: 662, startPoint y: 198, endPoint x: 682, endPoint y: 224, distance: 32.8
type input "100"
click at [656, 199] on input "range" at bounding box center [540, 199] width 231 height 17
click at [543, 459] on h5 "Update" at bounding box center [540, 464] width 53 height 14
type input "#fefcfc"
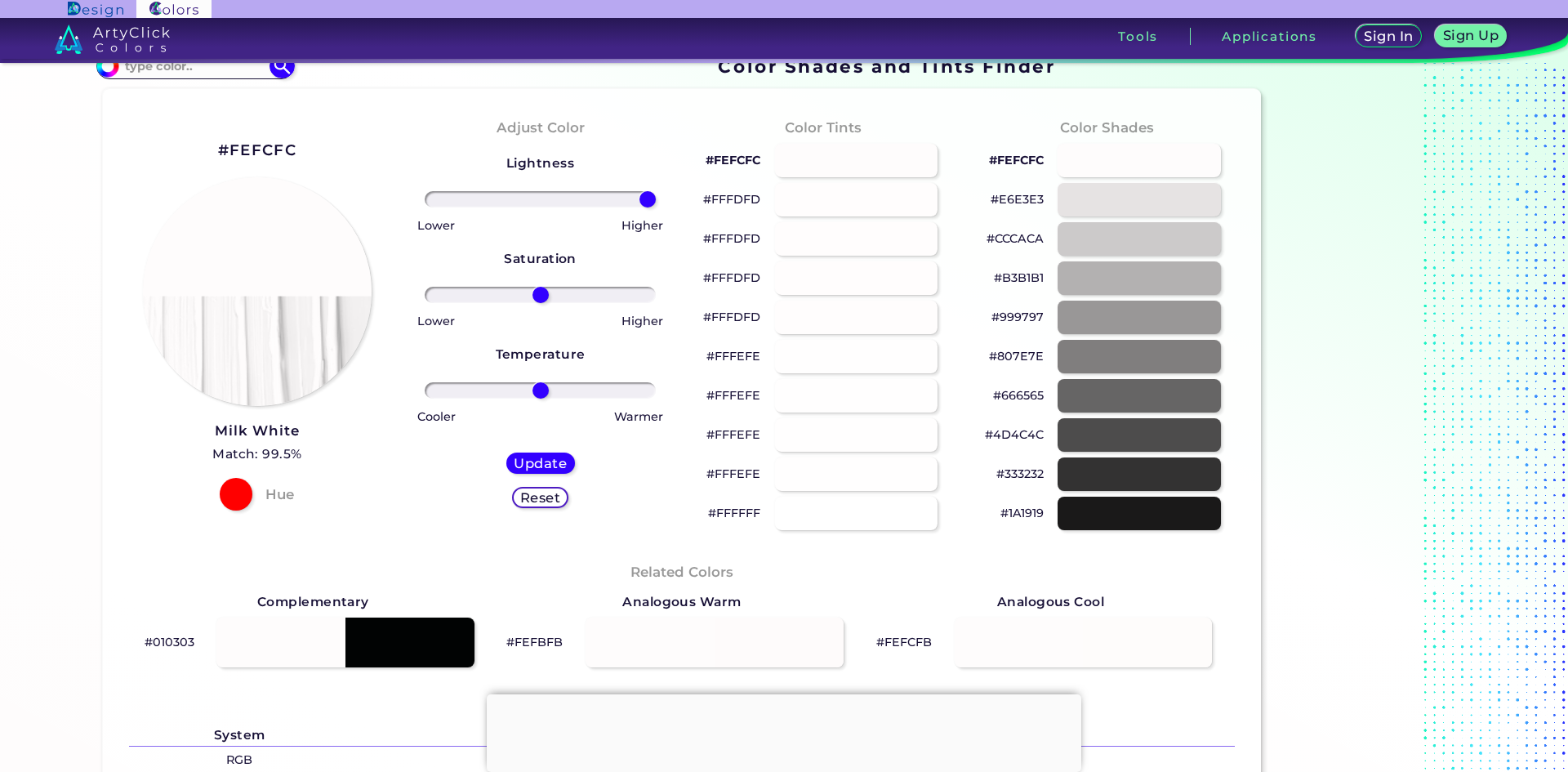
drag, startPoint x: 580, startPoint y: 205, endPoint x: 691, endPoint y: 208, distance: 111.0
type input "100"
click at [656, 207] on input "range" at bounding box center [540, 199] width 231 height 17
click at [544, 457] on h5 "Update" at bounding box center [540, 463] width 51 height 13
type input "#fefcfc"
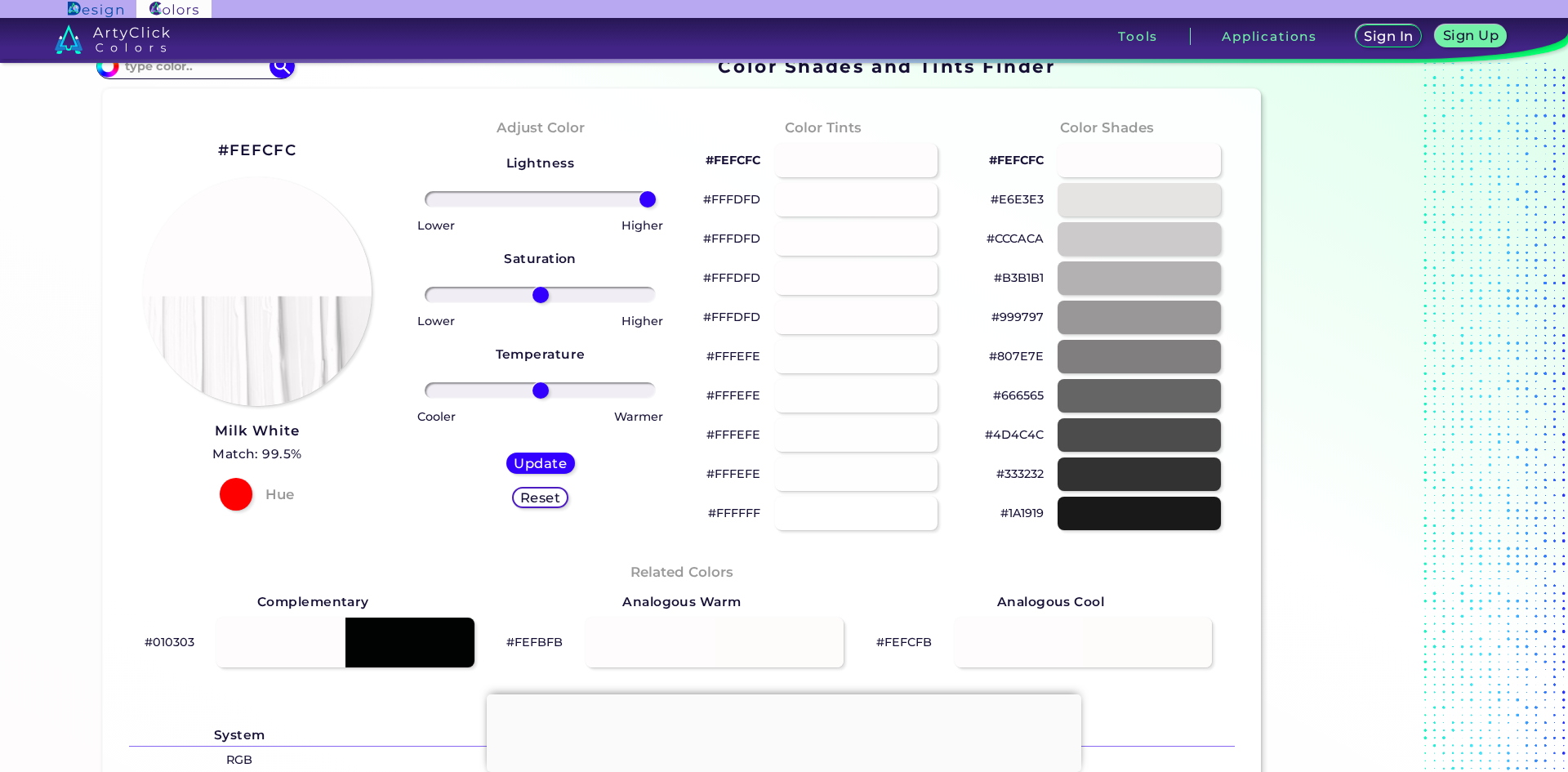
drag, startPoint x: 545, startPoint y: 204, endPoint x: 763, endPoint y: 242, distance: 221.3
type input "100"
click at [656, 196] on input "range" at bounding box center [540, 199] width 231 height 17
click at [561, 458] on h5 "Update" at bounding box center [540, 463] width 53 height 13
type input "#fefcfc"
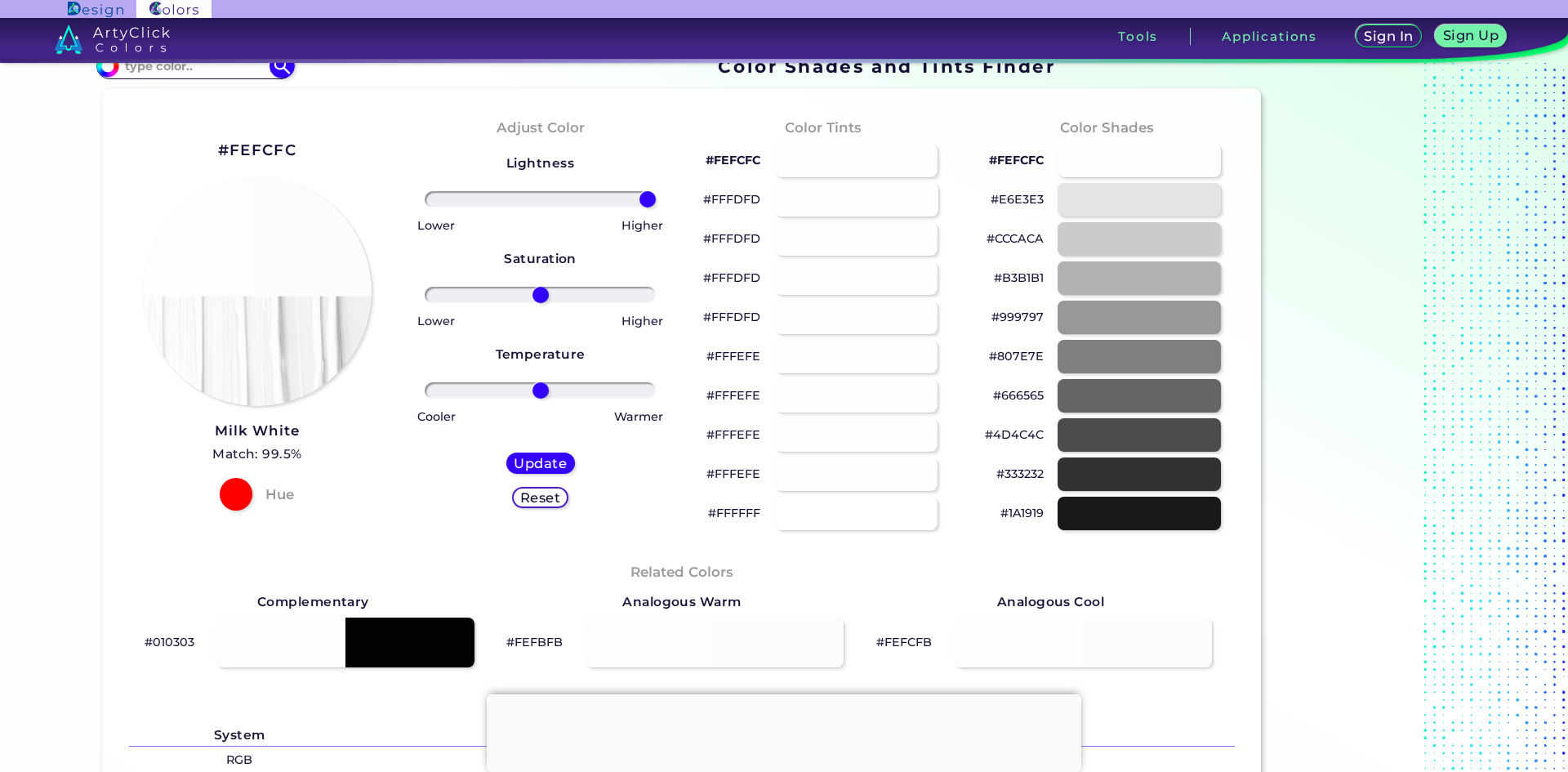
drag, startPoint x: 547, startPoint y: 199, endPoint x: 780, endPoint y: 206, distance: 233.1
type input "100"
click at [656, 206] on input "range" at bounding box center [540, 199] width 231 height 17
click at [546, 460] on h5 "Update" at bounding box center [540, 463] width 48 height 12
type input "#fefcfc"
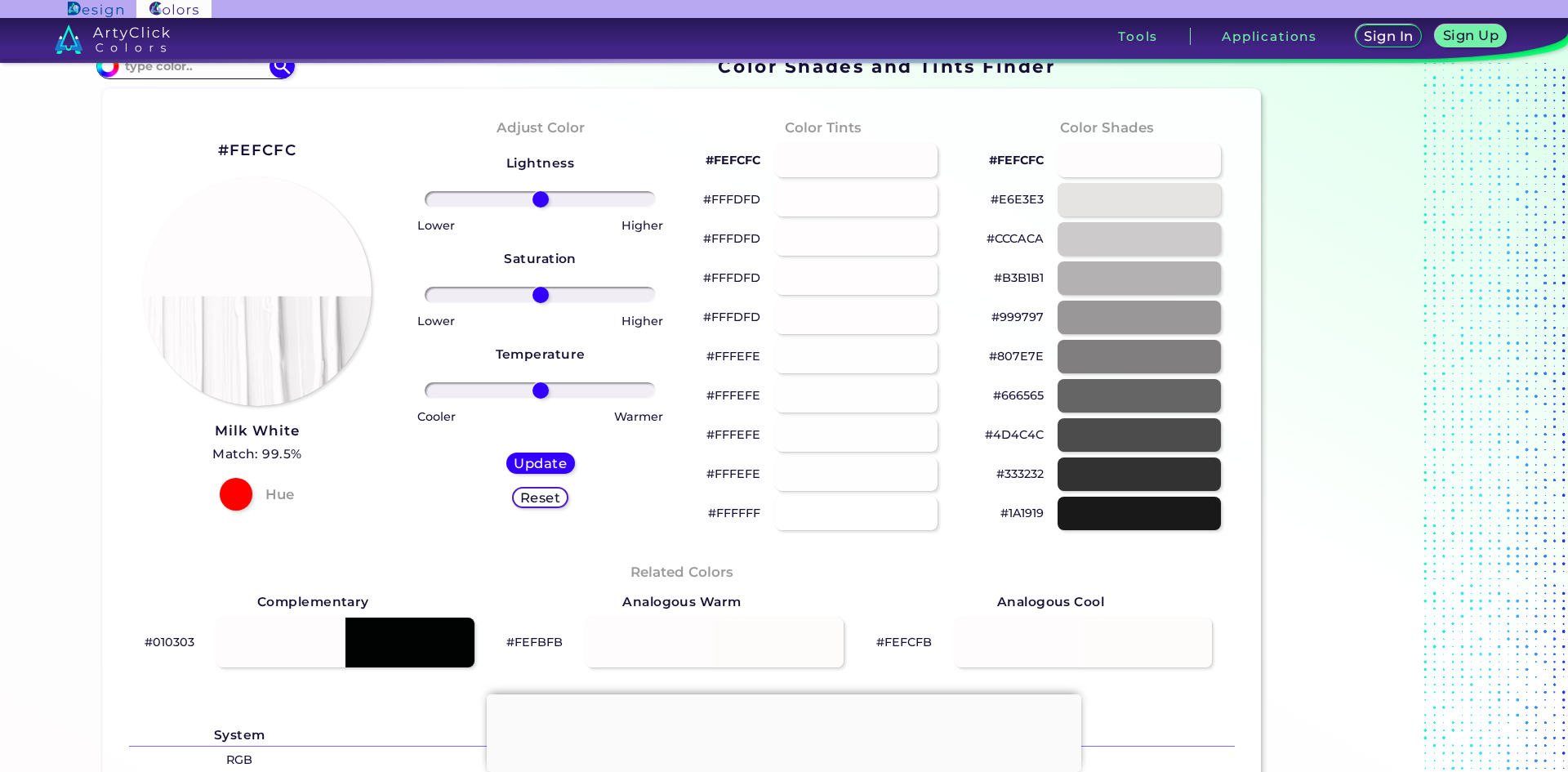
drag, startPoint x: 538, startPoint y: 209, endPoint x: 713, endPoint y: 207, distance: 175.0
click at [713, 207] on div "#FEFCFC Milk White Match: 99.5% Hue Adjust Color Lightness Saturation Temperatu…" at bounding box center [682, 654] width 1159 height 1130
drag, startPoint x: 714, startPoint y: 214, endPoint x: 718, endPoint y: 246, distance: 32.2
type input "100"
click at [656, 207] on input "range" at bounding box center [540, 199] width 231 height 17
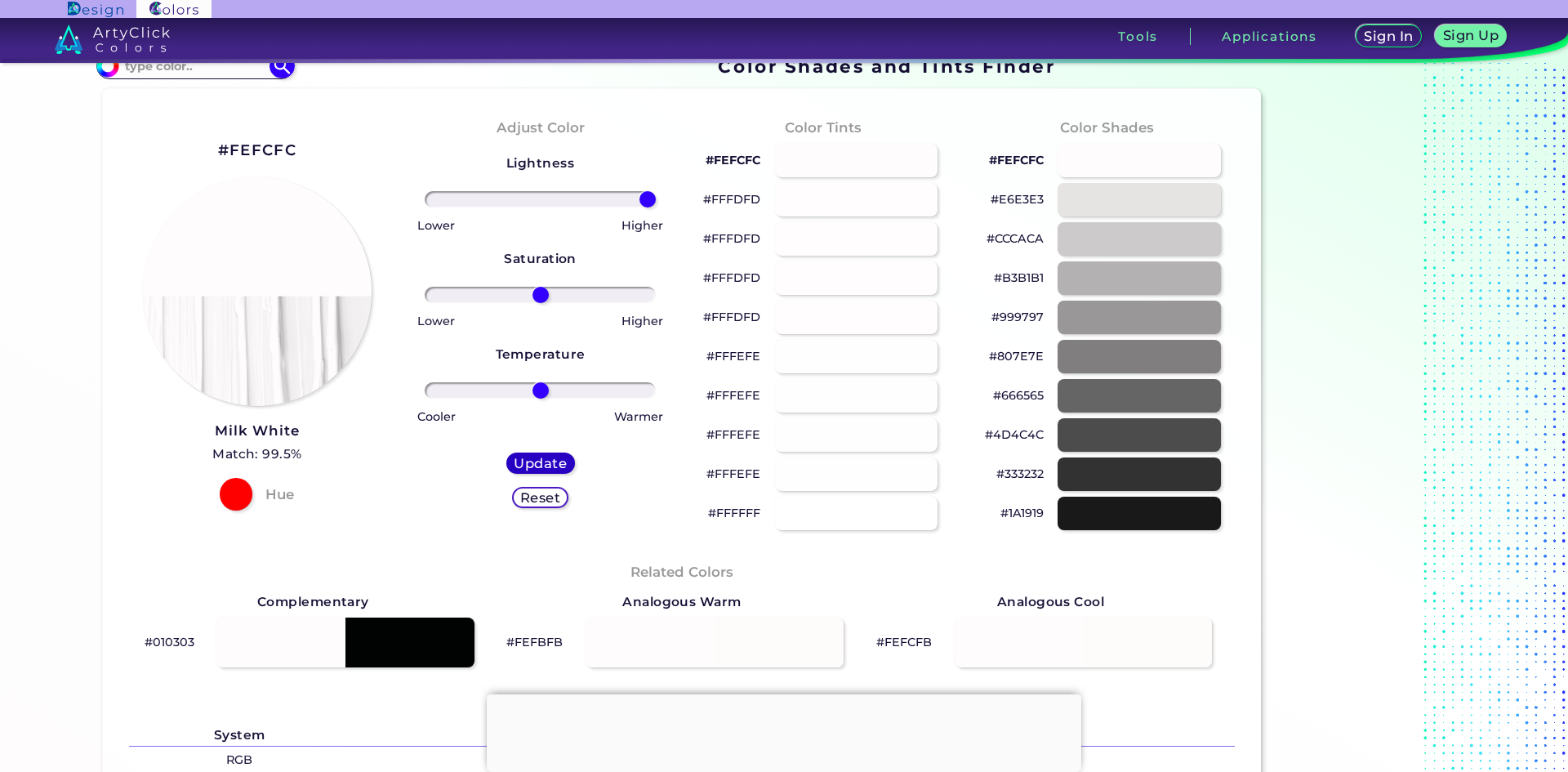
drag, startPoint x: 548, startPoint y: 459, endPoint x: 608, endPoint y: 439, distance: 63.2
click at [549, 459] on h5 "Update" at bounding box center [540, 463] width 48 height 12
type input "#fefcfc"
type input "0"
click at [854, 275] on div at bounding box center [856, 278] width 164 height 33
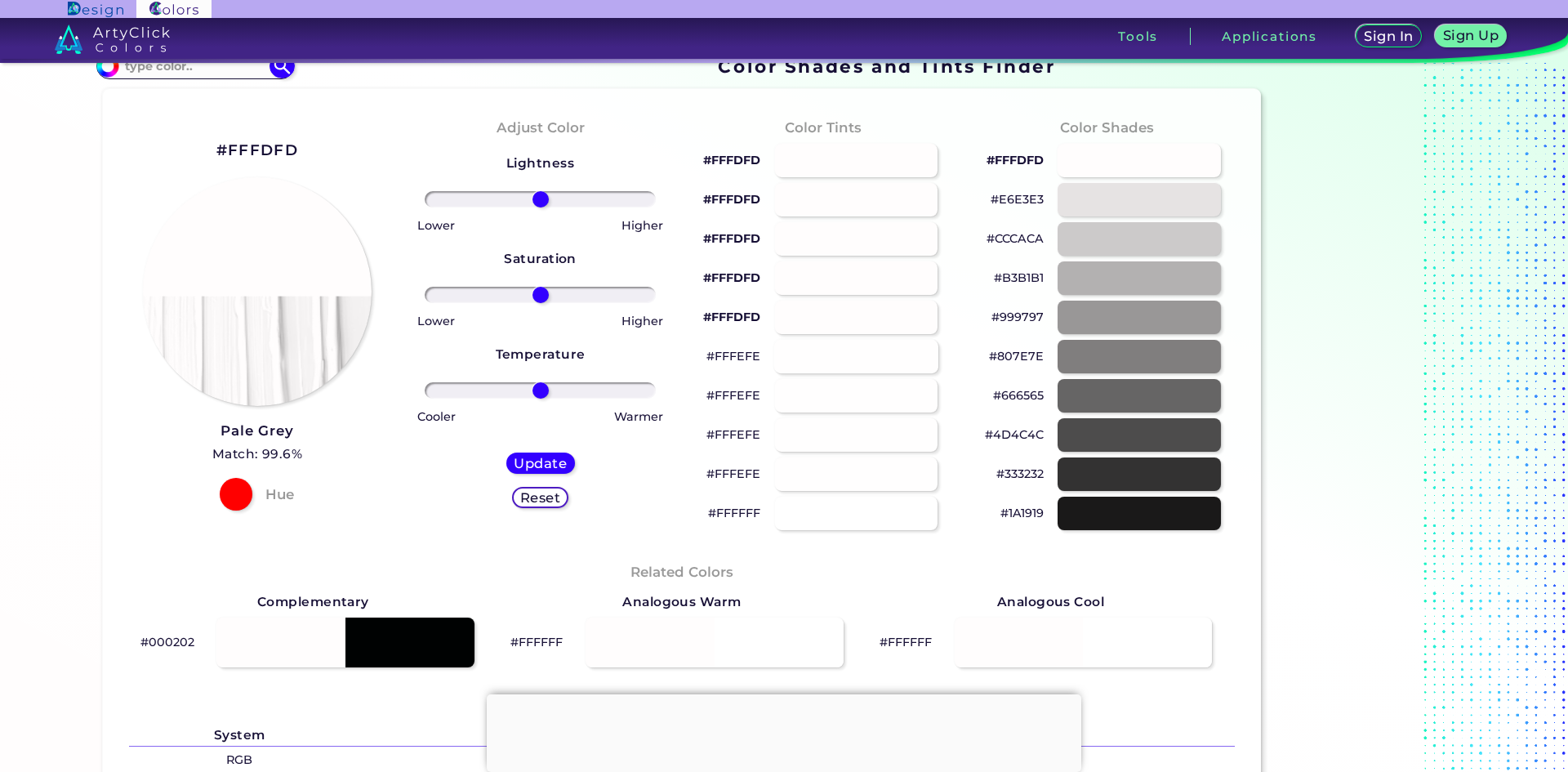
click at [826, 361] on div at bounding box center [856, 357] width 164 height 33
click at [866, 431] on div at bounding box center [856, 435] width 164 height 33
click at [869, 457] on div "#FFFFFF" at bounding box center [824, 474] width 257 height 39
click at [857, 171] on div at bounding box center [856, 160] width 164 height 33
click at [866, 252] on div at bounding box center [856, 239] width 164 height 33
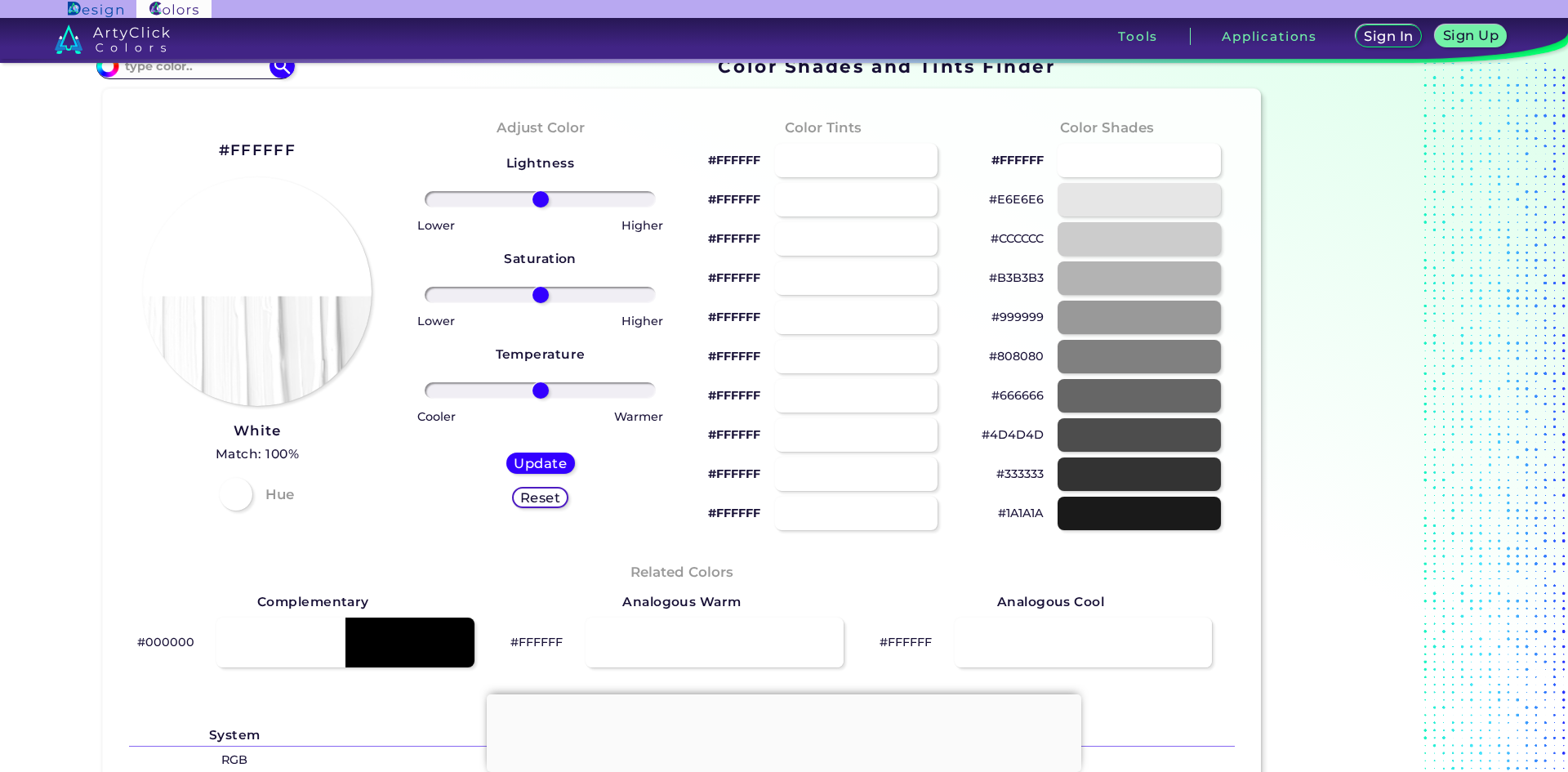
click at [867, 260] on div "#FFFFFF" at bounding box center [824, 279] width 257 height 39
click at [886, 308] on div at bounding box center [856, 317] width 164 height 33
click at [861, 359] on div at bounding box center [856, 357] width 164 height 33
click at [867, 385] on div at bounding box center [856, 396] width 164 height 33
click at [892, 461] on div at bounding box center [856, 474] width 164 height 33
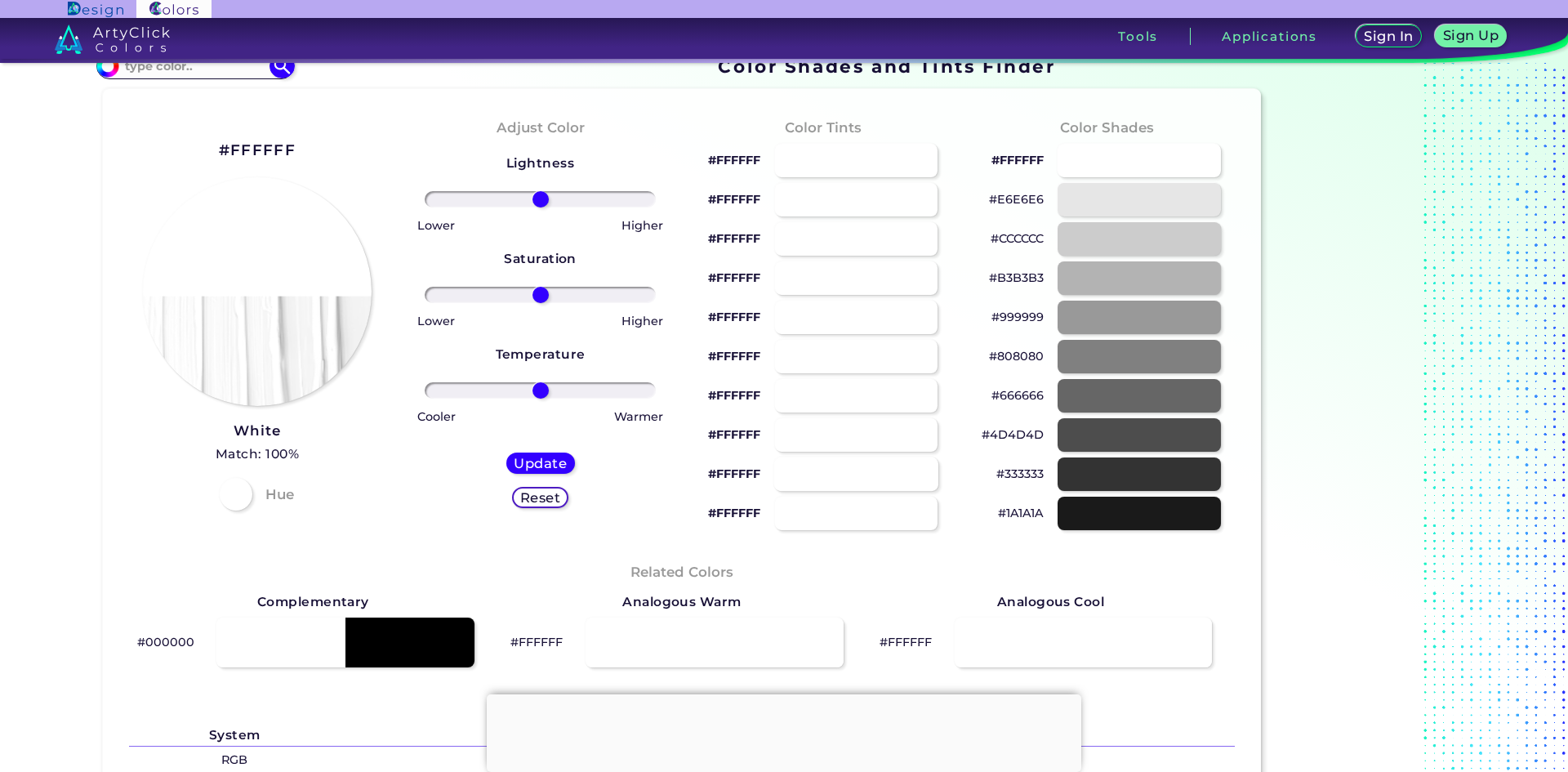
click at [894, 473] on div at bounding box center [856, 474] width 164 height 33
click at [900, 498] on div at bounding box center [856, 514] width 164 height 33
click at [896, 466] on div at bounding box center [856, 474] width 164 height 33
click at [886, 441] on div at bounding box center [856, 435] width 164 height 33
click at [884, 379] on div at bounding box center [856, 396] width 164 height 33
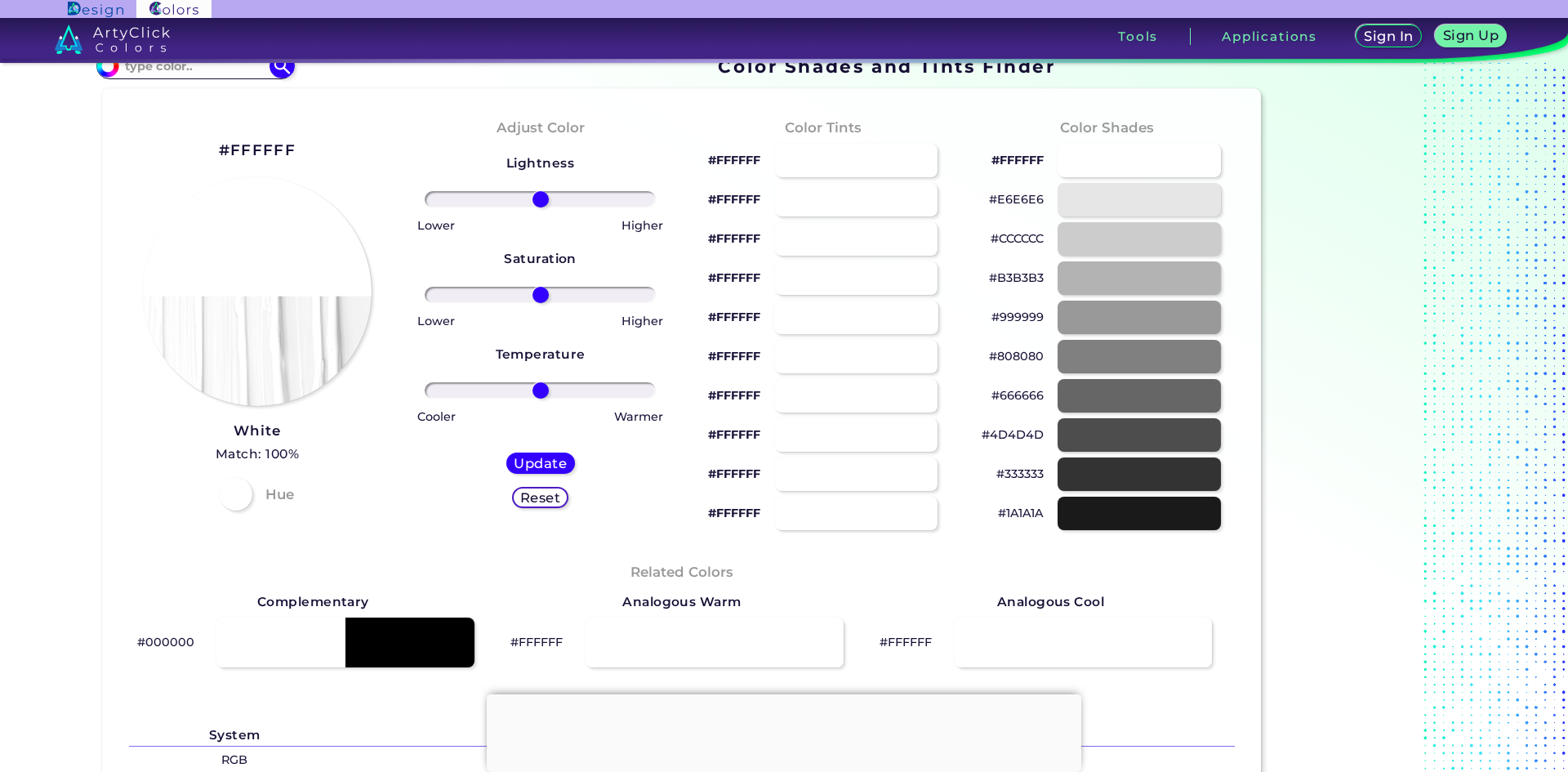
click at [879, 338] on div "#FFFFFF" at bounding box center [824, 358] width 257 height 39
click at [871, 269] on div at bounding box center [856, 278] width 164 height 33
type input "#ffffff"
drag, startPoint x: 541, startPoint y: 290, endPoint x: 416, endPoint y: 303, distance: 125.7
type input "-100"
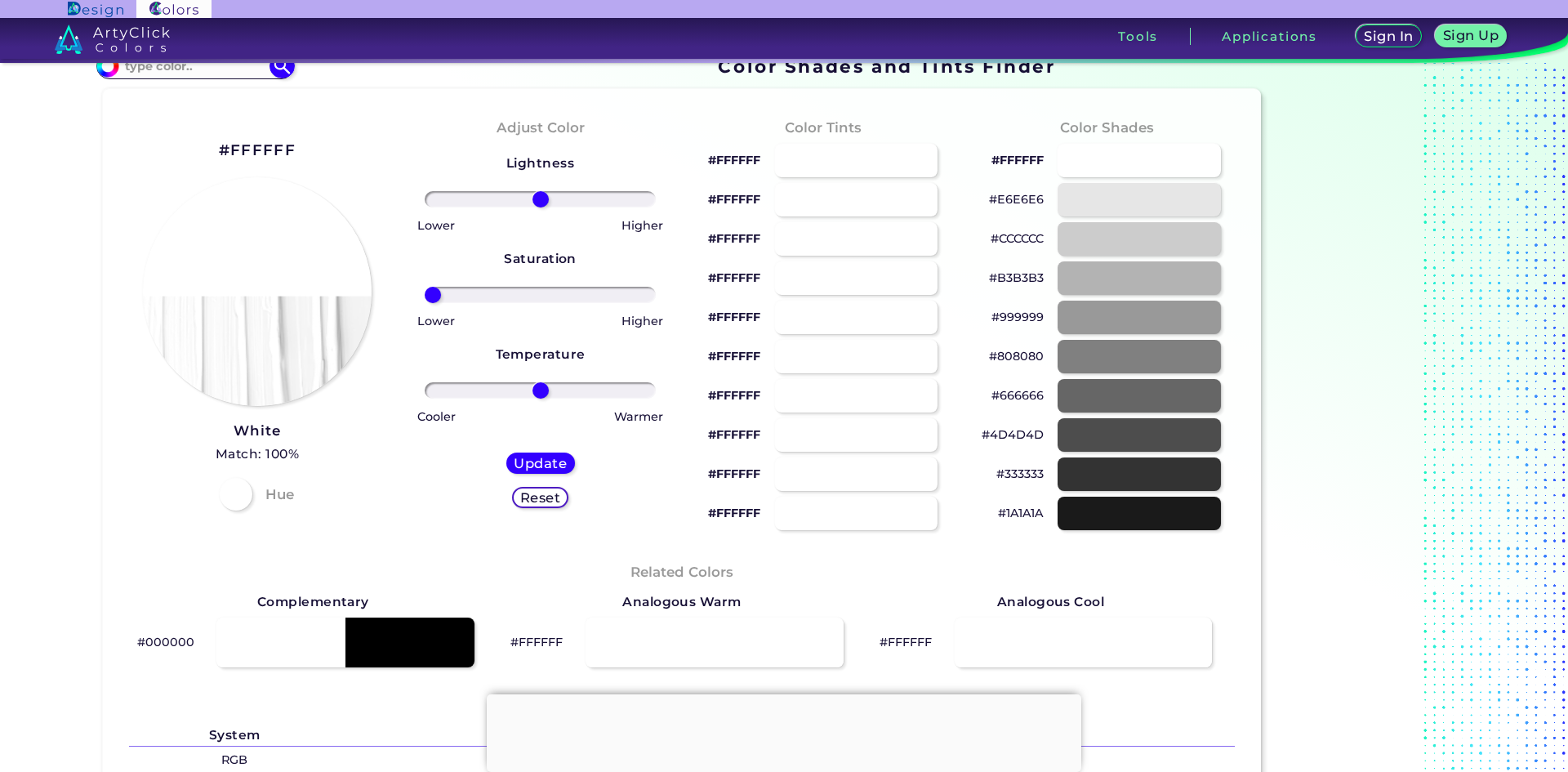
click at [425, 294] on input "range" at bounding box center [540, 295] width 231 height 17
drag, startPoint x: 532, startPoint y: 389, endPoint x: 784, endPoint y: 395, distance: 252.1
type input "100"
click at [656, 382] on input "range" at bounding box center [540, 390] width 231 height 17
drag, startPoint x: 556, startPoint y: 459, endPoint x: 565, endPoint y: 454, distance: 10.3
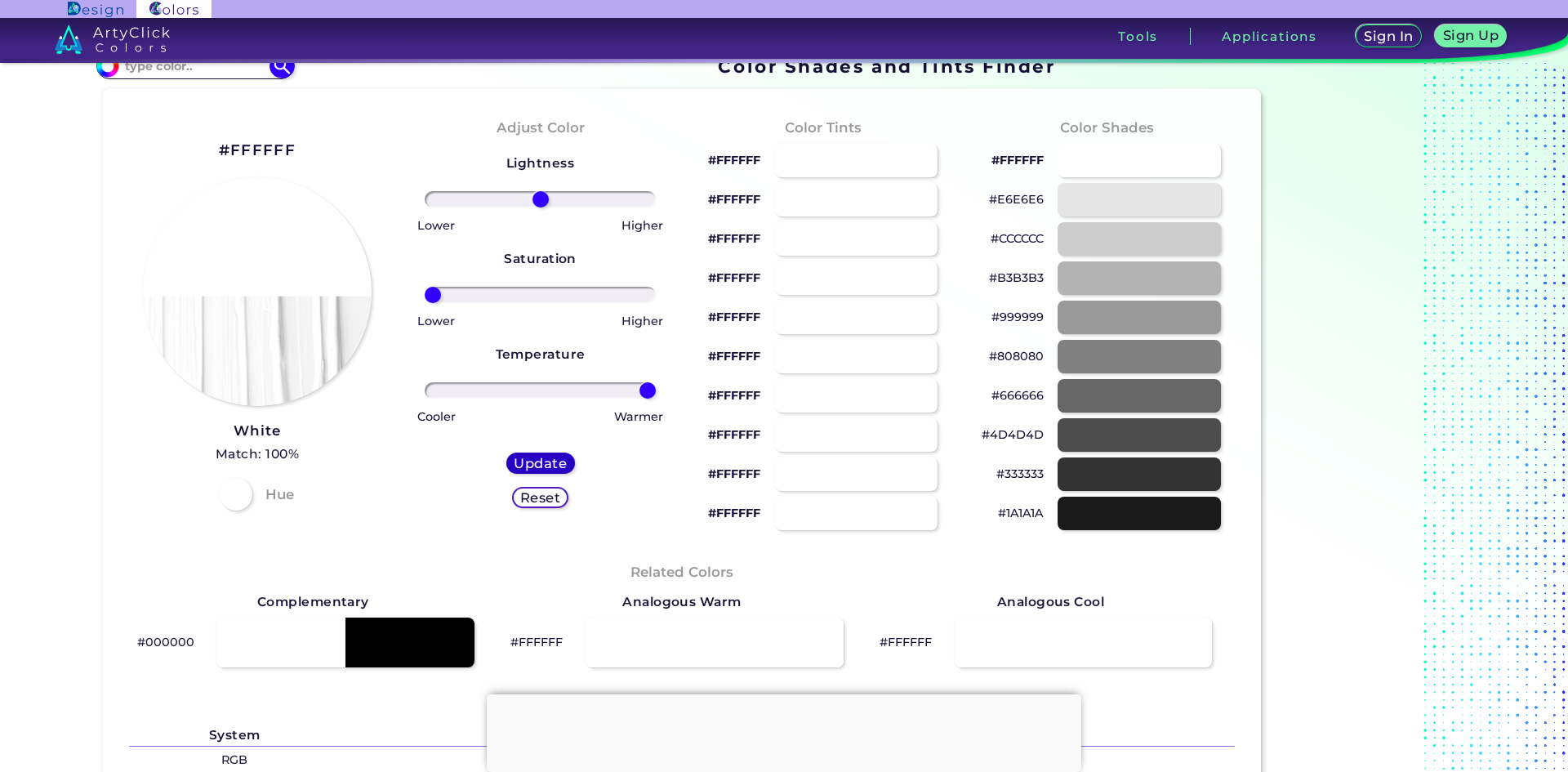
click at [556, 459] on h5 "Update" at bounding box center [540, 463] width 50 height 12
type input "#ffffff"
type input "0"
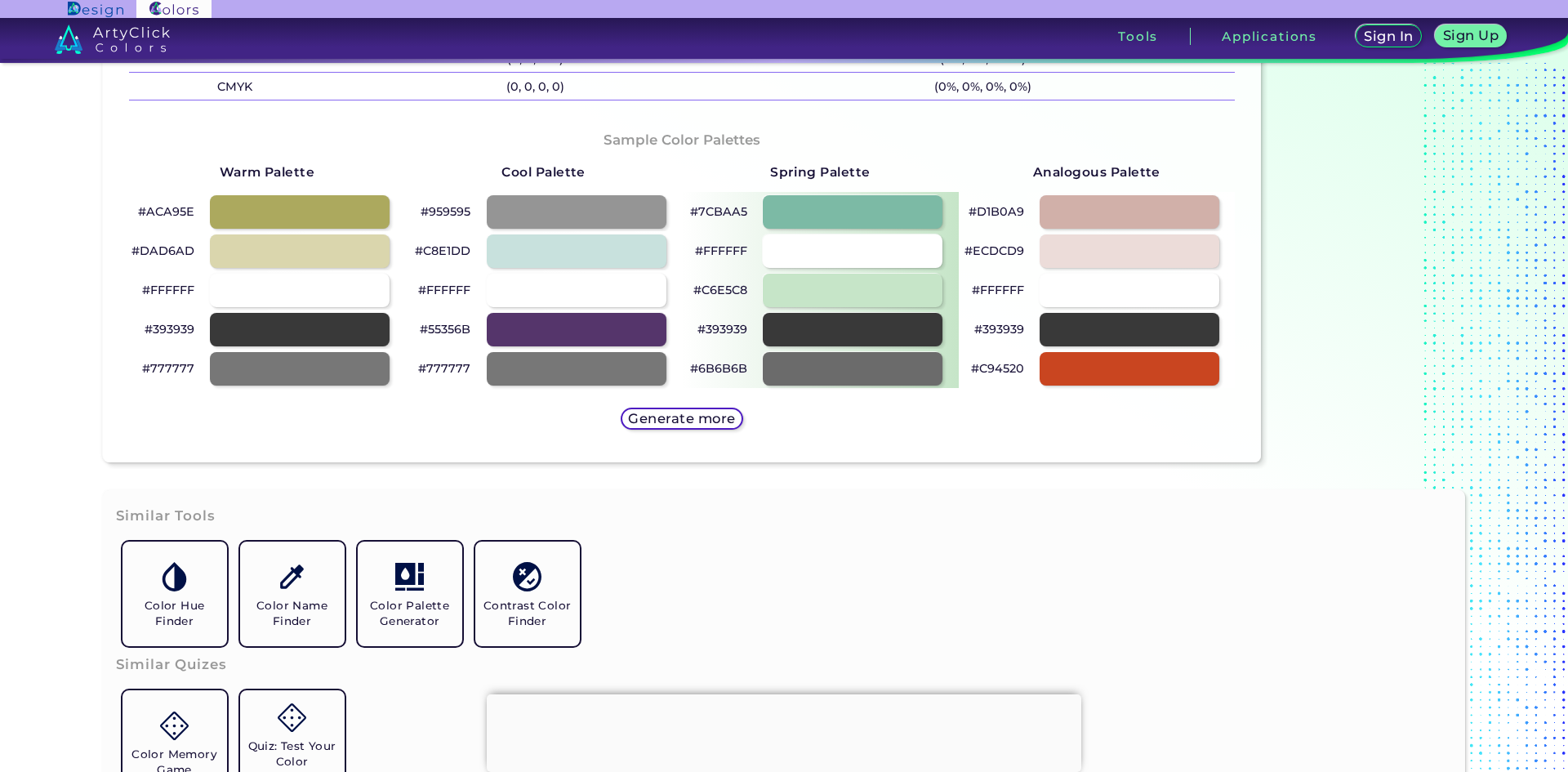
scroll to position [790, 0]
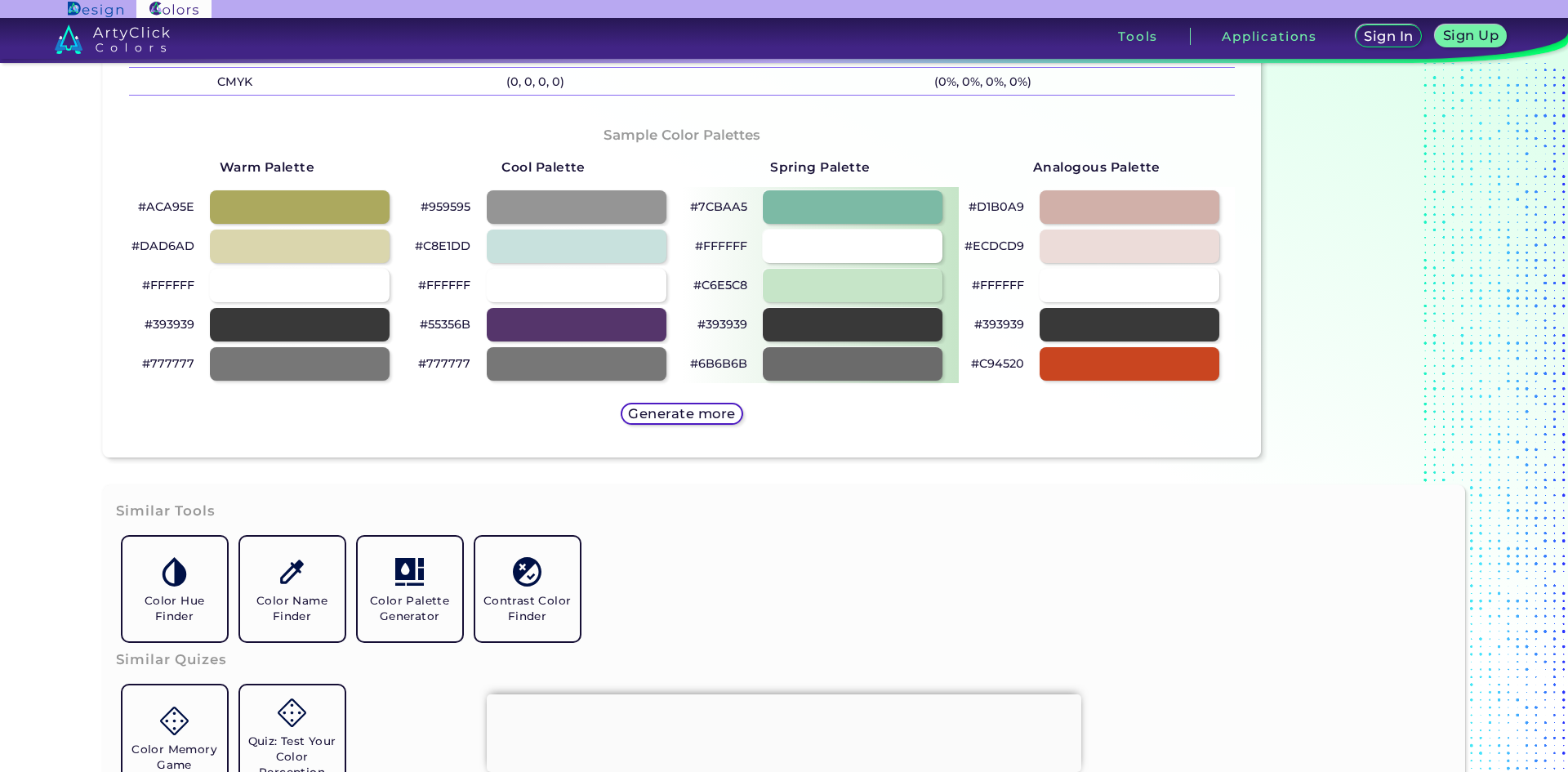
click at [681, 416] on h5 "Generate more" at bounding box center [681, 414] width 97 height 12
